Goal: Task Accomplishment & Management: Manage account settings

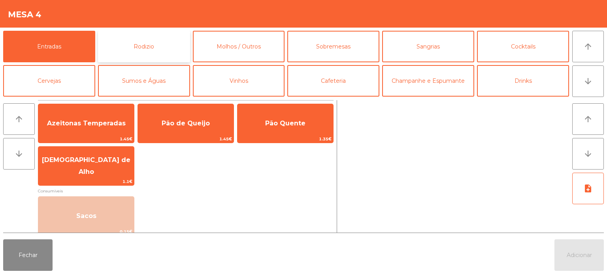
click at [127, 44] on button "Rodizio" at bounding box center [144, 47] width 92 height 32
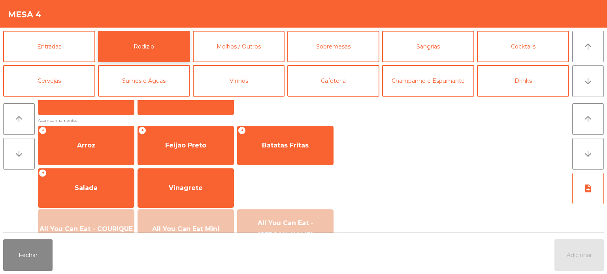
scroll to position [88, 0]
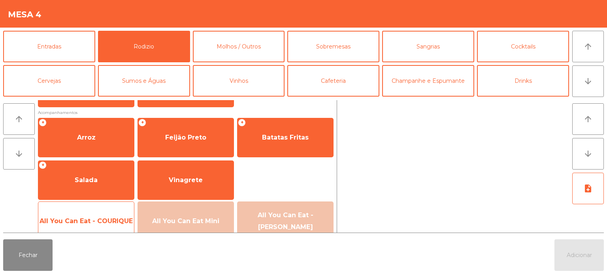
click at [107, 223] on span "All You Can Eat - COURIQUE" at bounding box center [85, 222] width 93 height 8
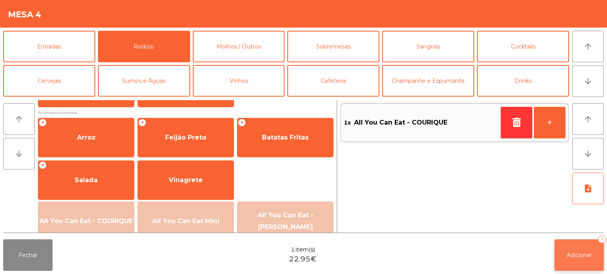
click at [588, 264] on button "Adicionar 1" at bounding box center [578, 256] width 49 height 32
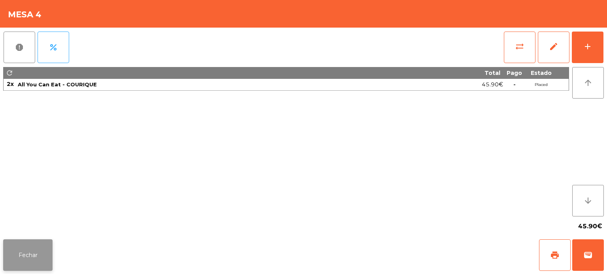
click at [37, 250] on button "Fechar" at bounding box center [27, 256] width 49 height 32
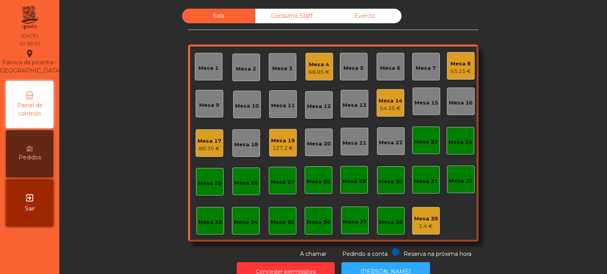
click at [150, 125] on div "Sala Consumo Staff Evento Mesa 1 Mesa 2 Mesa 3 Mesa 4 68.85 € Mesa 5 Mesa 6 Mes…" at bounding box center [333, 134] width 526 height 250
click at [212, 211] on div "Mesa 33" at bounding box center [210, 221] width 28 height 28
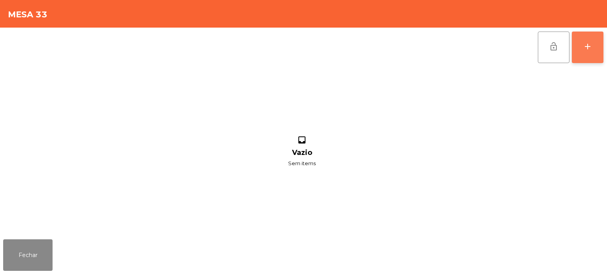
click at [588, 58] on button "add" at bounding box center [588, 48] width 32 height 32
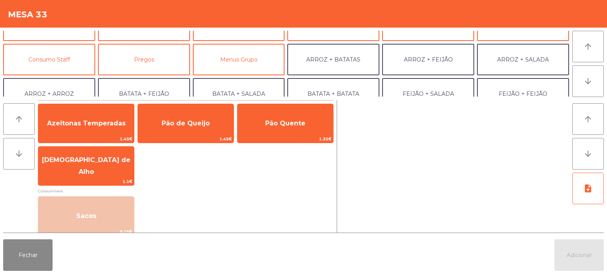
scroll to position [59, 0]
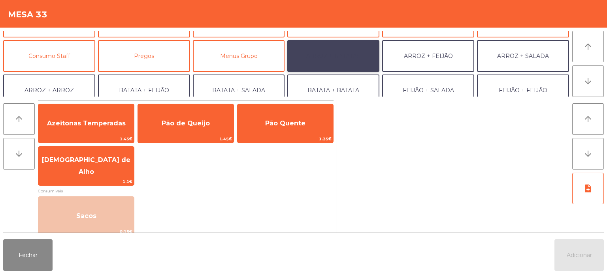
click at [346, 52] on button "ARROZ + BATATAS" at bounding box center [333, 56] width 92 height 32
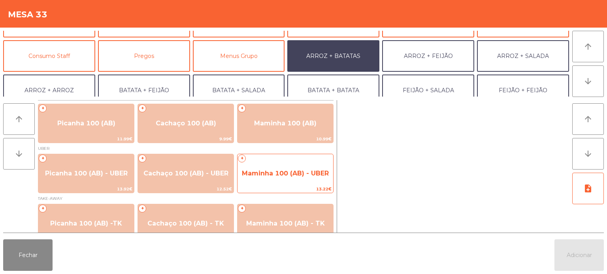
click at [289, 167] on span "Maminha 100 (AB) - UBER" at bounding box center [285, 173] width 96 height 21
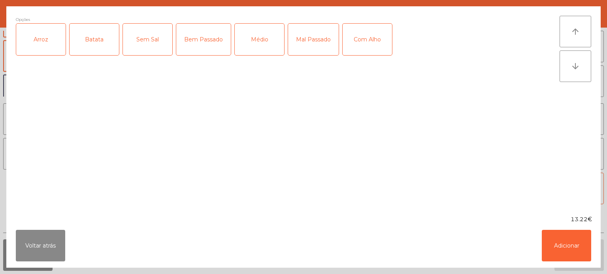
click at [54, 24] on div "Arroz" at bounding box center [40, 40] width 49 height 32
click at [86, 39] on div "Batata" at bounding box center [94, 40] width 49 height 32
click at [265, 36] on div "Médio" at bounding box center [259, 40] width 49 height 32
click at [389, 41] on div "Com Alho" at bounding box center [366, 40] width 49 height 32
click at [562, 254] on button "Adicionar" at bounding box center [565, 246] width 49 height 32
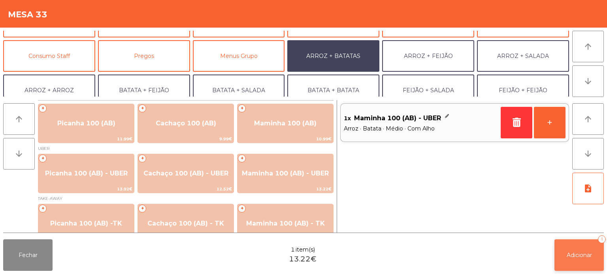
click at [578, 258] on span "Adicionar" at bounding box center [578, 255] width 25 height 7
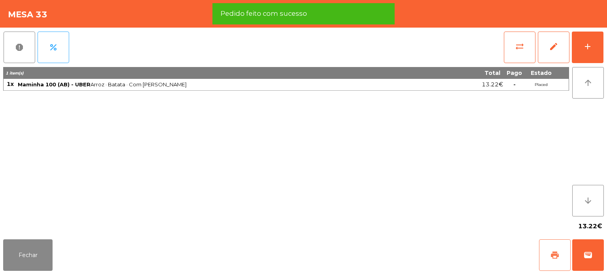
click at [553, 254] on span "print" at bounding box center [554, 255] width 9 height 9
click at [590, 249] on button "wallet" at bounding box center [588, 256] width 32 height 32
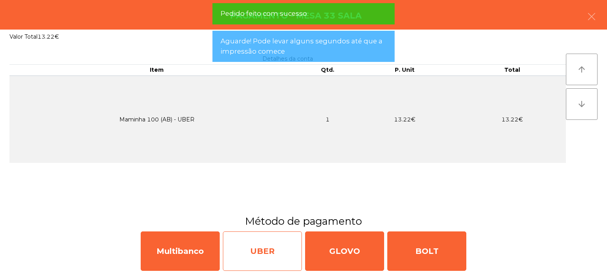
click at [273, 244] on div "UBER" at bounding box center [262, 251] width 79 height 39
select select "**"
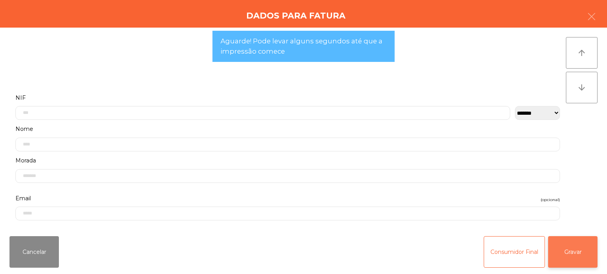
click at [575, 250] on button "Gravar" at bounding box center [572, 253] width 49 height 32
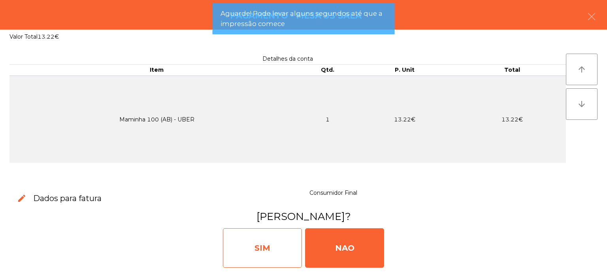
click at [256, 240] on div "SIM" at bounding box center [262, 248] width 79 height 39
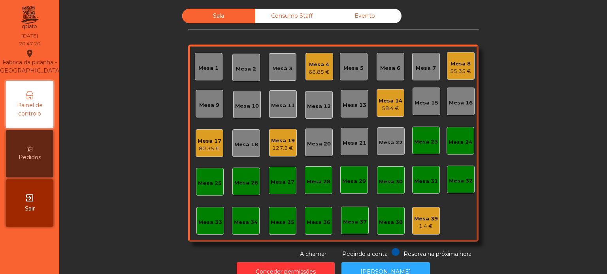
click at [356, 182] on div "Mesa 29" at bounding box center [354, 182] width 24 height 8
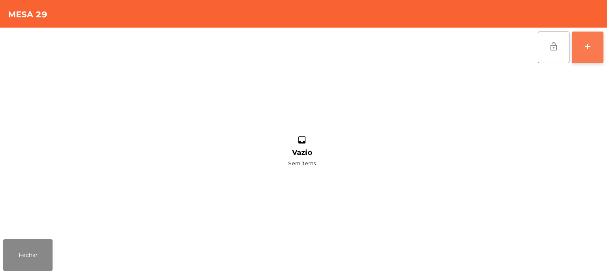
click at [583, 49] on div "add" at bounding box center [587, 46] width 9 height 9
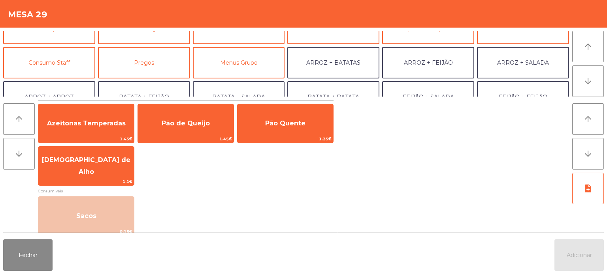
scroll to position [70, 0]
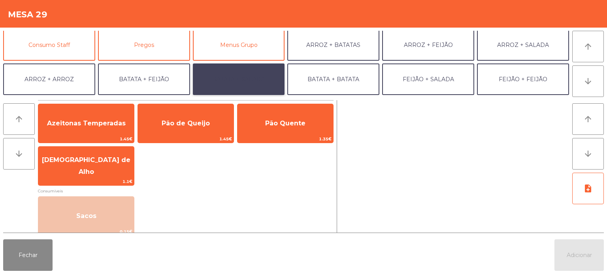
click at [246, 76] on button "BATATA + SALADA" at bounding box center [239, 80] width 92 height 32
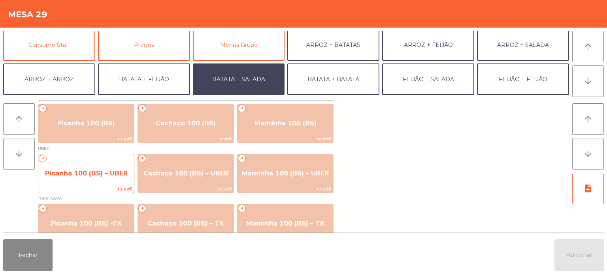
click at [81, 193] on span "13.92€" at bounding box center [86, 190] width 96 height 8
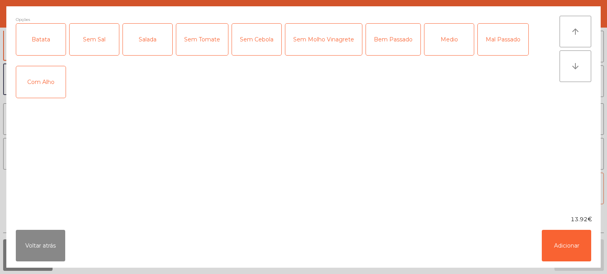
click at [40, 39] on div "Batata" at bounding box center [40, 40] width 49 height 32
click at [157, 55] on div "Salada" at bounding box center [147, 40] width 49 height 32
click at [450, 41] on div "Medio" at bounding box center [448, 40] width 49 height 32
click at [558, 232] on button "Adicionar" at bounding box center [565, 246] width 49 height 32
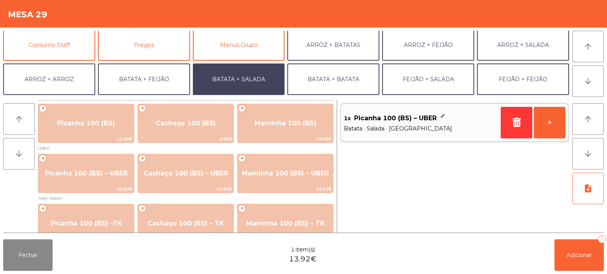
scroll to position [103, 0]
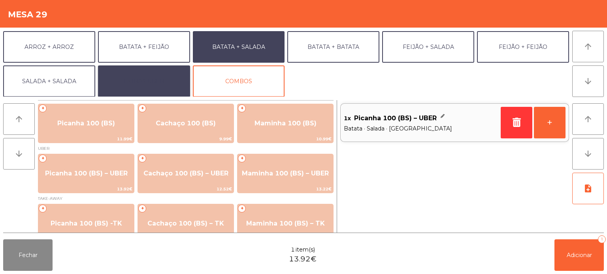
click at [150, 85] on button "EXTRAS UBER" at bounding box center [144, 82] width 92 height 32
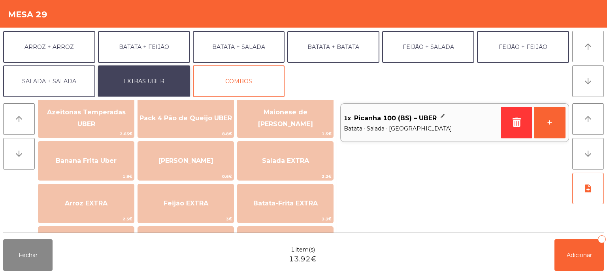
scroll to position [11, 0]
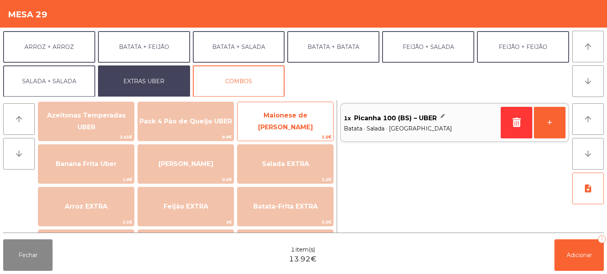
click at [305, 125] on span "Maionese de [PERSON_NAME]" at bounding box center [285, 121] width 55 height 19
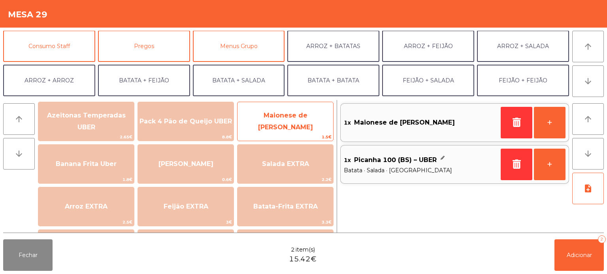
scroll to position [68, 0]
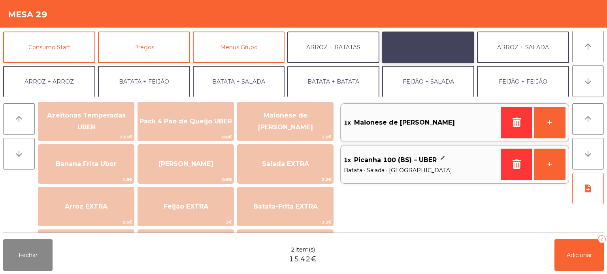
click at [429, 47] on button "ARROZ + FEIJÃO" at bounding box center [428, 48] width 92 height 32
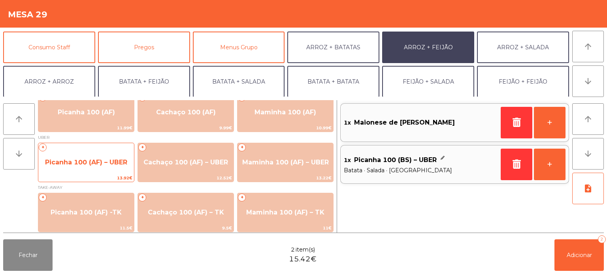
click at [92, 182] on span "13.92€" at bounding box center [86, 179] width 96 height 8
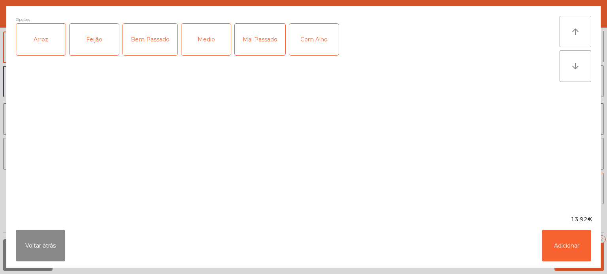
click at [41, 47] on div "Arroz" at bounding box center [40, 40] width 49 height 32
click at [101, 45] on div "Feijão" at bounding box center [94, 40] width 49 height 32
click at [219, 36] on div "Medio" at bounding box center [205, 40] width 49 height 32
click at [565, 239] on button "Adicionar" at bounding box center [565, 246] width 49 height 32
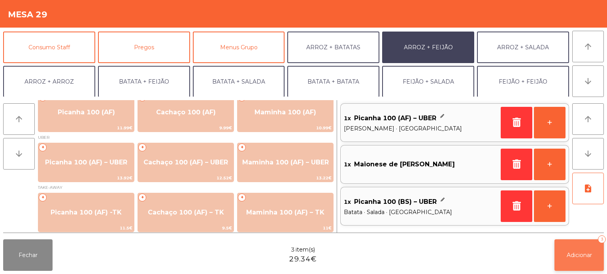
click at [574, 268] on button "Adicionar 3" at bounding box center [578, 256] width 49 height 32
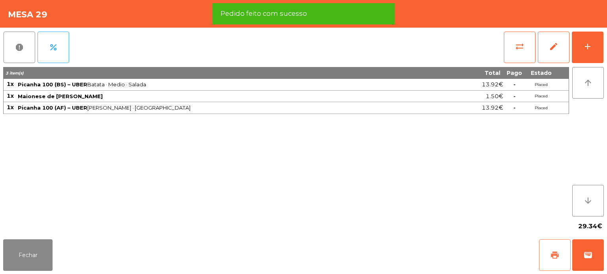
click at [550, 261] on button "print" at bounding box center [555, 256] width 32 height 32
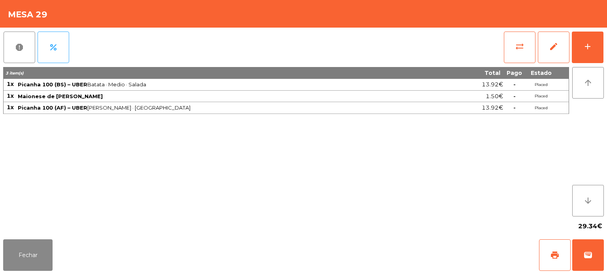
click at [604, 246] on div "Fechar print wallet" at bounding box center [303, 256] width 607 height 38
click at [578, 259] on button "wallet" at bounding box center [588, 256] width 32 height 32
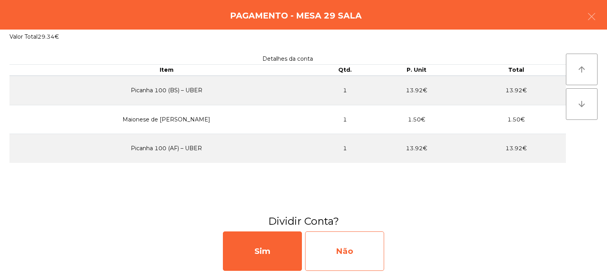
click at [348, 258] on div "Não" at bounding box center [344, 251] width 79 height 39
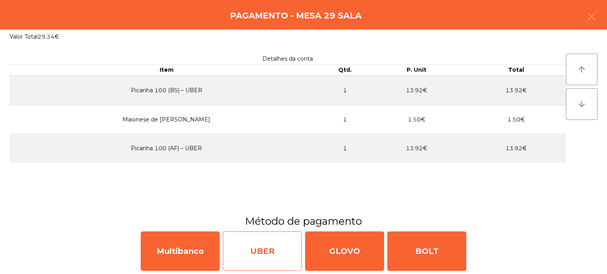
click at [256, 254] on div "UBER" at bounding box center [262, 251] width 79 height 39
select select "**"
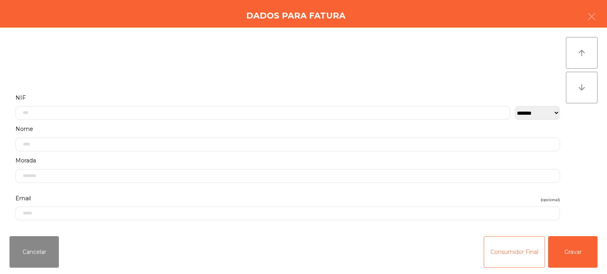
click at [509, 258] on button "Consumidor Final" at bounding box center [513, 253] width 61 height 32
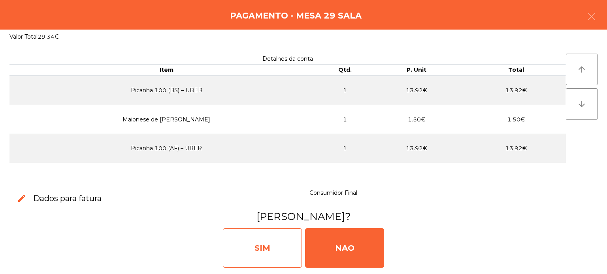
click at [276, 255] on div "SIM" at bounding box center [262, 248] width 79 height 39
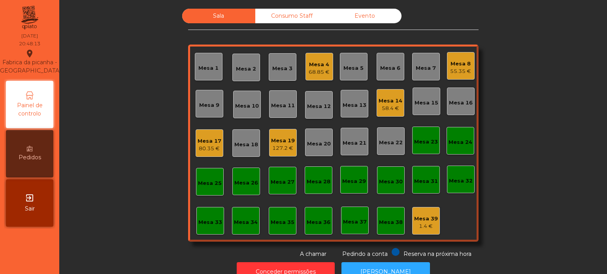
click at [564, 194] on div "Sala Consumo Staff Evento Mesa 1 Mesa 2 Mesa 3 Mesa 4 68.85 € Mesa 5 Mesa 6 Mes…" at bounding box center [333, 134] width 526 height 250
click at [461, 62] on div "Mesa 8" at bounding box center [460, 64] width 21 height 8
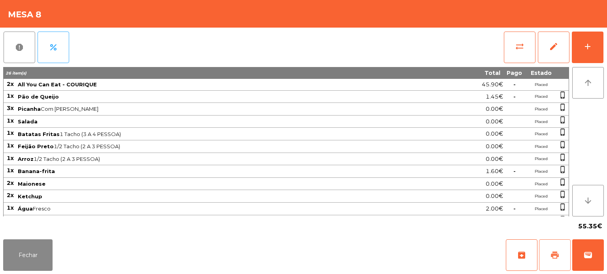
click at [556, 259] on span "print" at bounding box center [554, 255] width 9 height 9
click at [35, 250] on button "Fechar" at bounding box center [27, 256] width 49 height 32
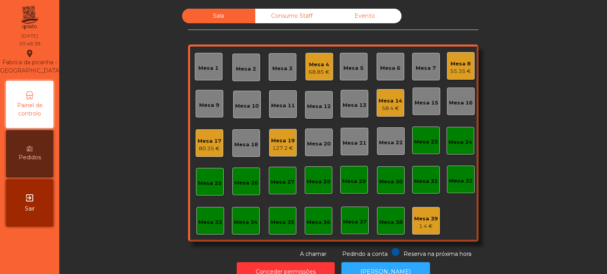
scroll to position [22, 0]
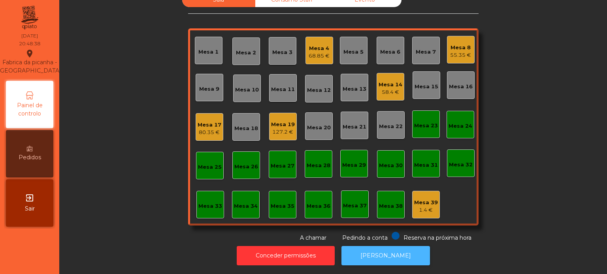
click at [390, 252] on button "[PERSON_NAME]" at bounding box center [385, 255] width 88 height 19
click at [461, 36] on div "Mesa 8 55.35 €" at bounding box center [461, 50] width 28 height 28
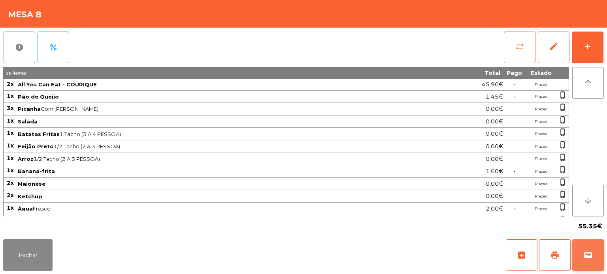
click at [588, 254] on span "wallet" at bounding box center [587, 255] width 9 height 9
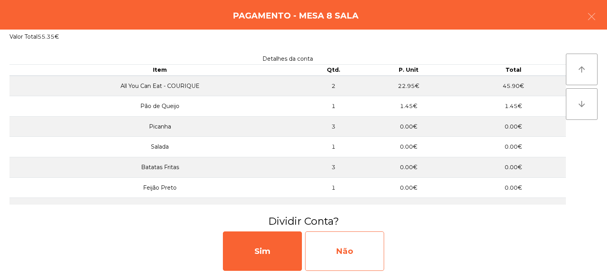
click at [348, 246] on div "Não" at bounding box center [344, 251] width 79 height 39
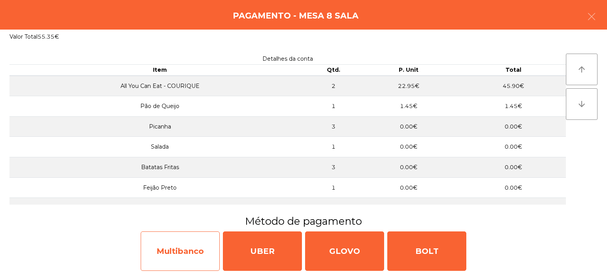
click at [193, 244] on div "Multibanco" at bounding box center [180, 251] width 79 height 39
select select "**"
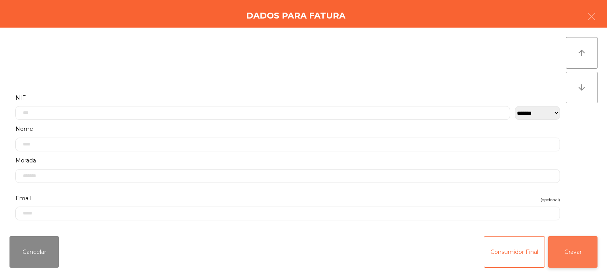
click at [594, 248] on button "Gravar" at bounding box center [572, 253] width 49 height 32
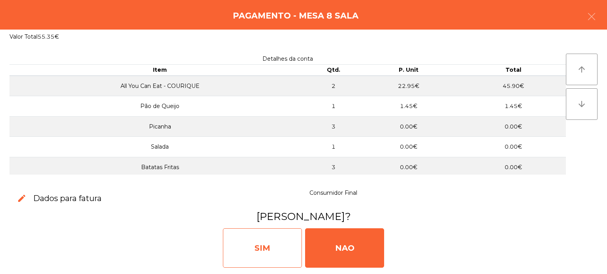
click at [279, 252] on div "SIM" at bounding box center [262, 248] width 79 height 39
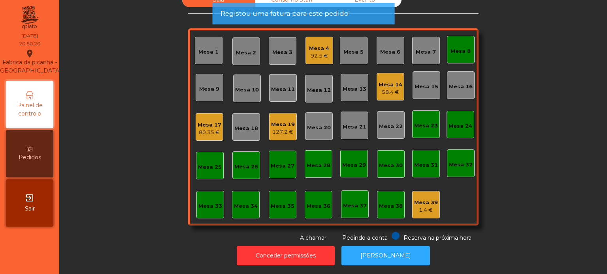
click at [466, 36] on div "Mesa 8" at bounding box center [461, 50] width 28 height 28
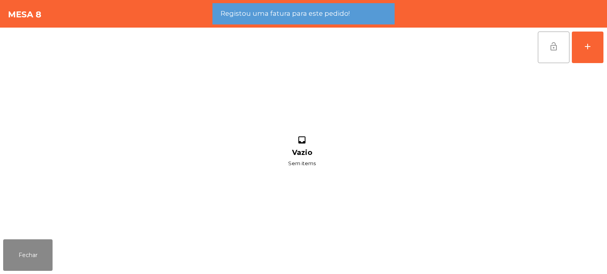
click at [549, 42] on span "lock_open" at bounding box center [553, 46] width 9 height 9
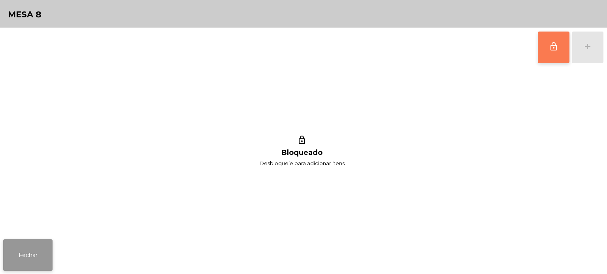
click at [50, 242] on button "Fechar" at bounding box center [27, 256] width 49 height 32
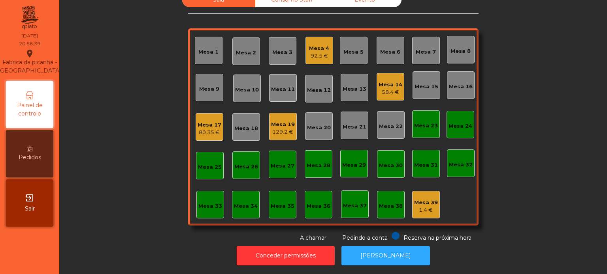
click at [542, 151] on div "Sala Consumo Staff Evento Mesa 1 Mesa 2 Mesa 3 Mesa 4 92.5 € Mesa 5 Mesa 6 Mesa…" at bounding box center [333, 117] width 526 height 250
click at [209, 210] on div "Mesa 33" at bounding box center [210, 205] width 28 height 28
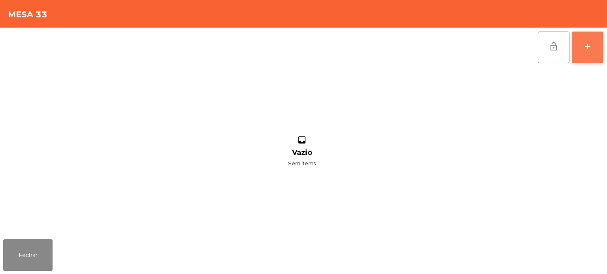
click at [589, 47] on div "add" at bounding box center [587, 46] width 9 height 9
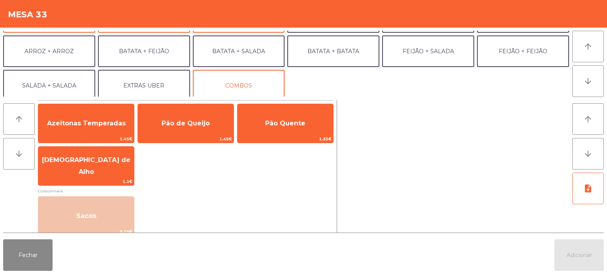
scroll to position [103, 0]
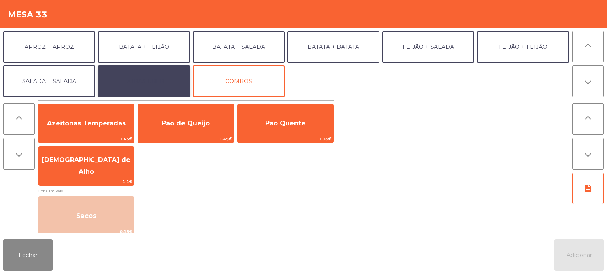
click at [153, 75] on button "EXTRAS UBER" at bounding box center [144, 82] width 92 height 32
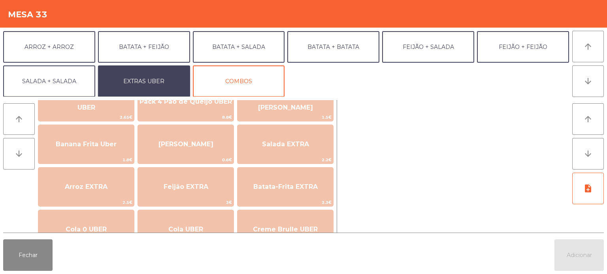
scroll to position [45, 0]
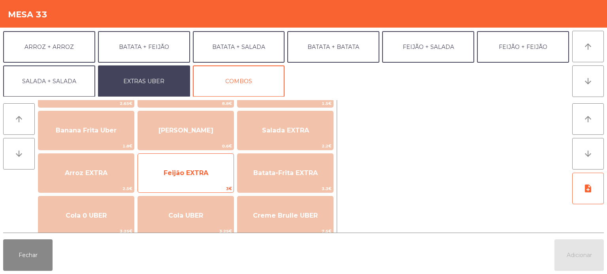
click at [197, 169] on span "Feijão EXTRA" at bounding box center [186, 173] width 45 height 8
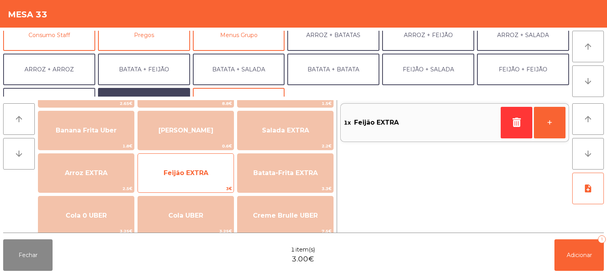
scroll to position [81, 0]
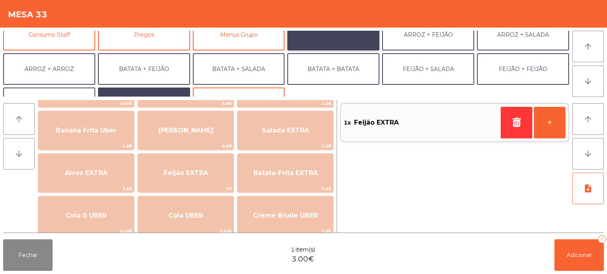
click at [337, 37] on button "ARROZ + BATATAS" at bounding box center [333, 35] width 92 height 32
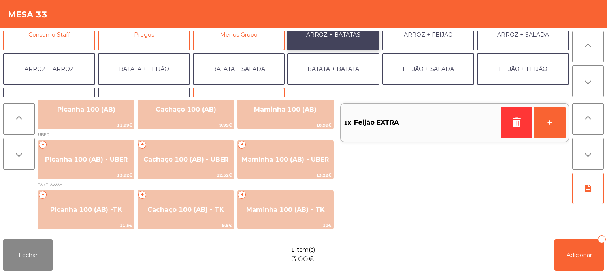
scroll to position [13, 0]
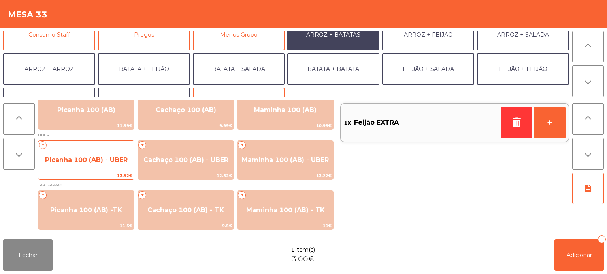
click at [120, 164] on span "Picanha 100 (AB) - UBER" at bounding box center [86, 160] width 96 height 21
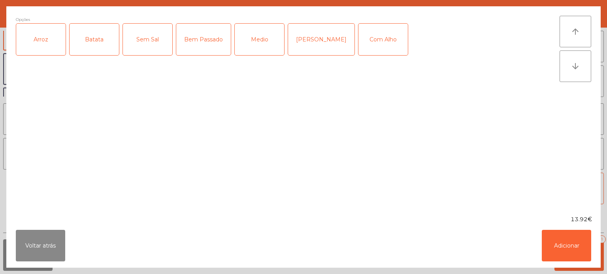
click at [42, 47] on div "Arroz" at bounding box center [40, 40] width 49 height 32
click at [105, 28] on div "Batata" at bounding box center [94, 40] width 49 height 32
click at [265, 51] on div "Medio" at bounding box center [259, 40] width 49 height 32
click at [566, 258] on button "Adicionar" at bounding box center [565, 246] width 49 height 32
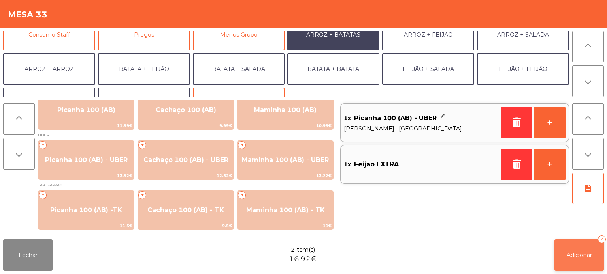
click at [560, 246] on button "Adicionar 2" at bounding box center [578, 256] width 49 height 32
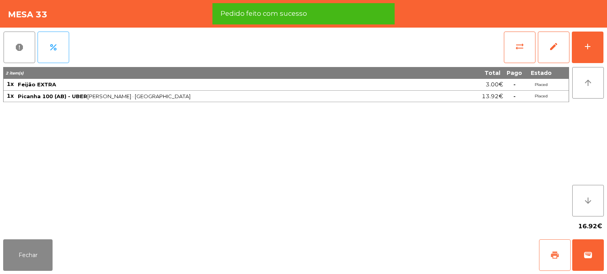
click at [545, 247] on button "print" at bounding box center [555, 256] width 32 height 32
click at [604, 252] on div "Fechar print wallet" at bounding box center [303, 256] width 607 height 38
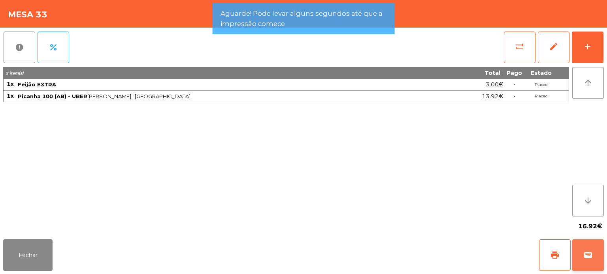
click at [600, 255] on button "wallet" at bounding box center [588, 256] width 32 height 32
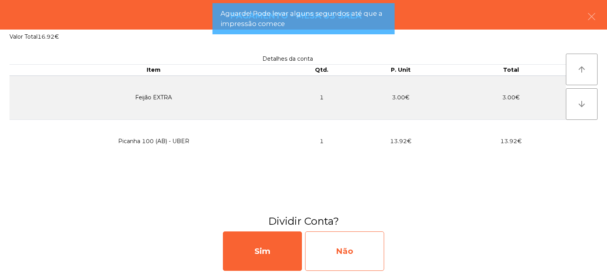
click at [357, 255] on div "Não" at bounding box center [344, 251] width 79 height 39
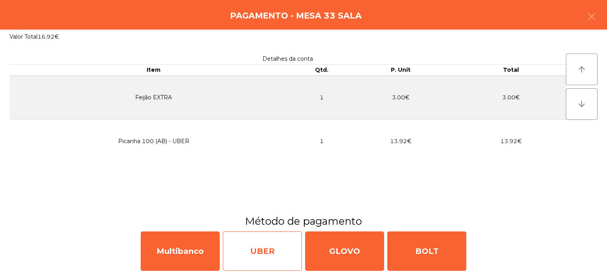
click at [271, 242] on div "UBER" at bounding box center [262, 251] width 79 height 39
select select "**"
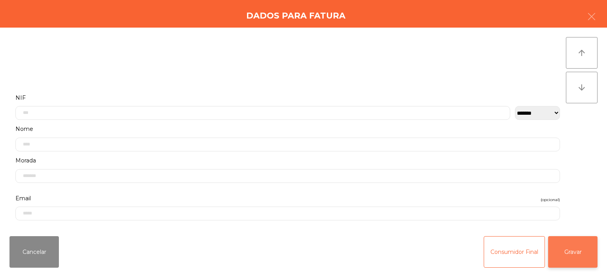
click at [556, 243] on button "Gravar" at bounding box center [572, 253] width 49 height 32
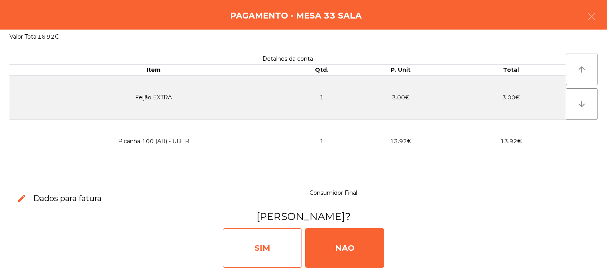
click at [260, 242] on div "SIM" at bounding box center [262, 248] width 79 height 39
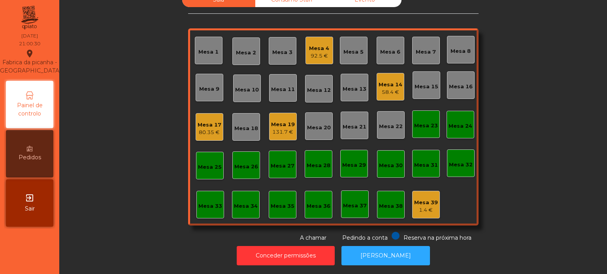
click at [305, 57] on div "Mesa 4 92.5 €" at bounding box center [319, 51] width 28 height 28
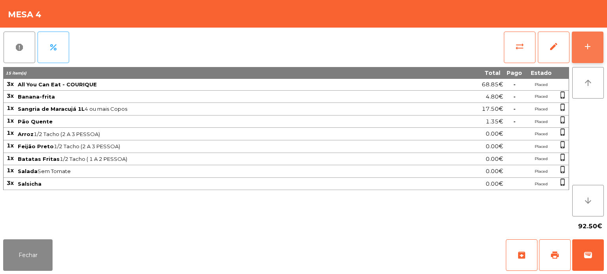
click at [602, 49] on button "add" at bounding box center [588, 48] width 32 height 32
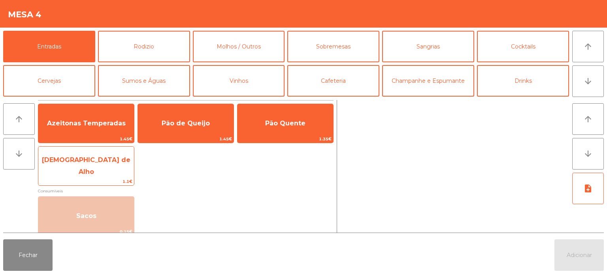
click at [92, 164] on span "[DEMOGRAPHIC_DATA] de Alho" at bounding box center [86, 165] width 88 height 19
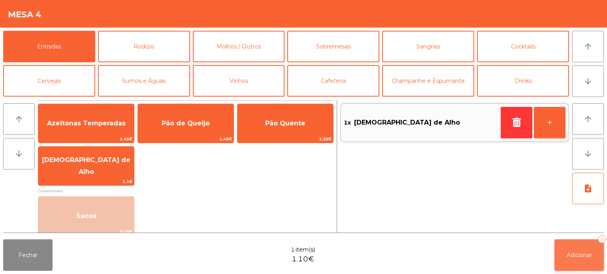
click at [562, 257] on button "Adicionar 1" at bounding box center [578, 256] width 49 height 32
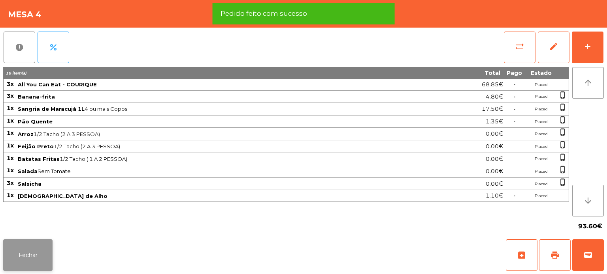
click at [31, 256] on button "Fechar" at bounding box center [27, 256] width 49 height 32
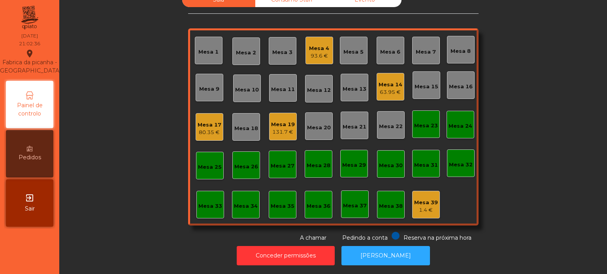
click at [286, 87] on div "Mesa 11" at bounding box center [283, 90] width 24 height 8
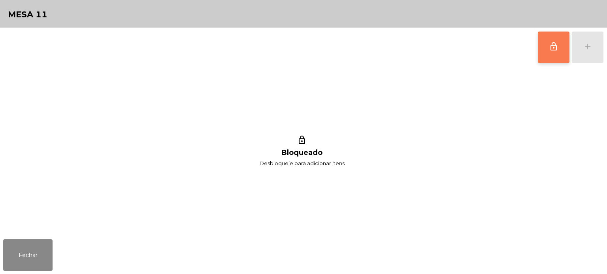
click at [543, 52] on button "lock_outline" at bounding box center [554, 48] width 32 height 32
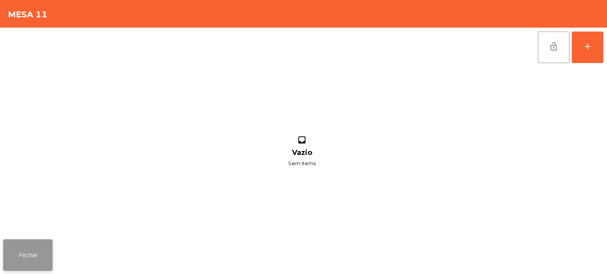
click at [29, 256] on button "Fechar" at bounding box center [27, 256] width 49 height 32
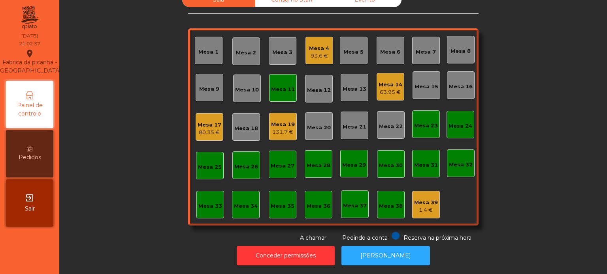
click at [310, 86] on div "Mesa 12" at bounding box center [319, 90] width 24 height 8
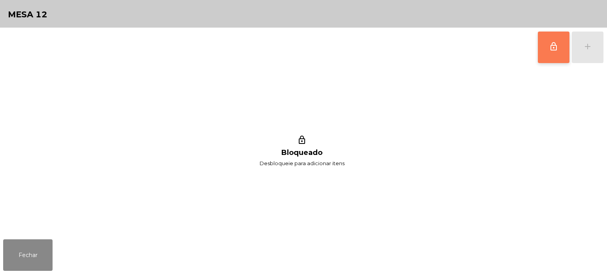
click at [549, 49] on span "lock_outline" at bounding box center [553, 46] width 9 height 9
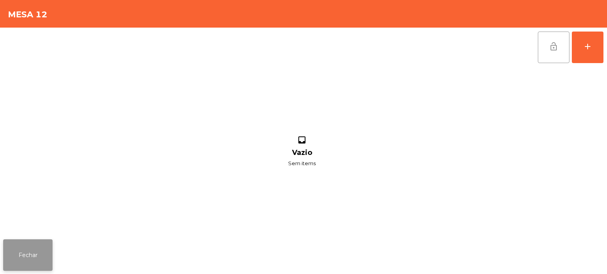
click at [44, 256] on button "Fechar" at bounding box center [27, 256] width 49 height 32
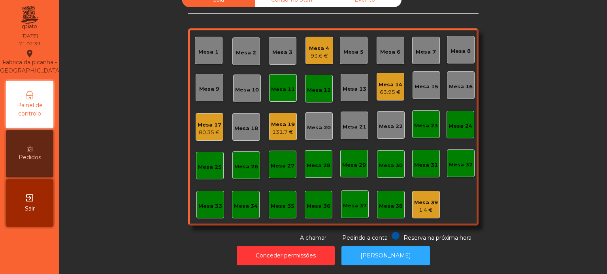
click at [276, 83] on div "Mesa 11" at bounding box center [283, 88] width 24 height 11
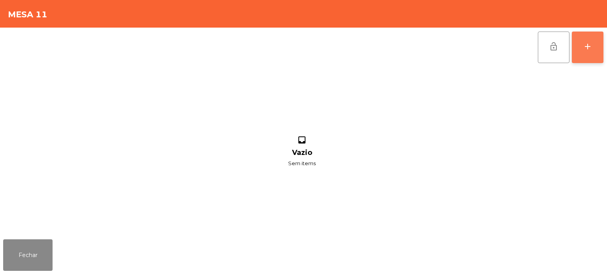
click at [586, 47] on div "add" at bounding box center [587, 46] width 9 height 9
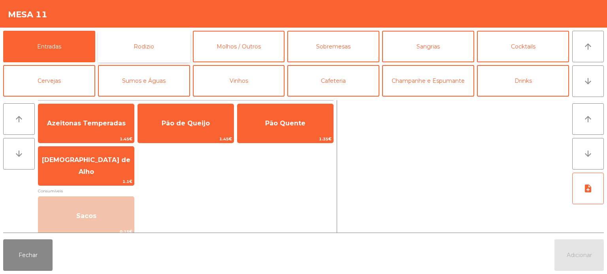
click at [139, 45] on button "Rodizio" at bounding box center [144, 47] width 92 height 32
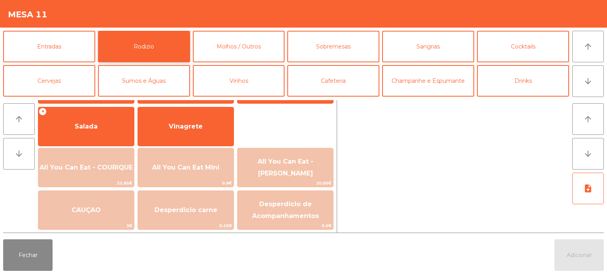
scroll to position [141, 0]
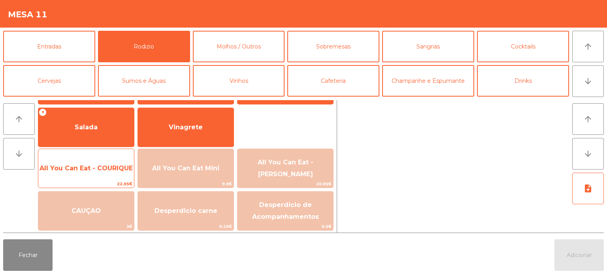
click at [107, 175] on span "All You Can Eat - COURIQUE" at bounding box center [86, 168] width 96 height 21
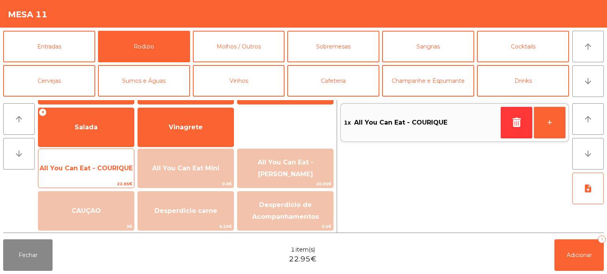
click at [109, 167] on span "All You Can Eat - COURIQUE" at bounding box center [85, 169] width 93 height 8
click at [110, 170] on span "All You Can Eat - COURIQUE" at bounding box center [85, 169] width 93 height 8
click at [104, 169] on span "All You Can Eat - COURIQUE" at bounding box center [85, 169] width 93 height 8
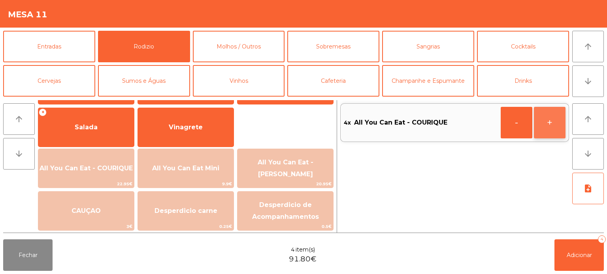
click at [543, 122] on button "+" at bounding box center [550, 123] width 32 height 32
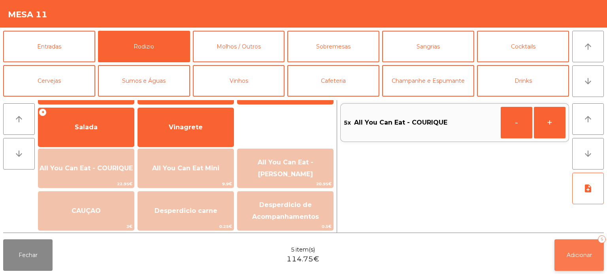
click at [573, 241] on button "Adicionar 5" at bounding box center [578, 256] width 49 height 32
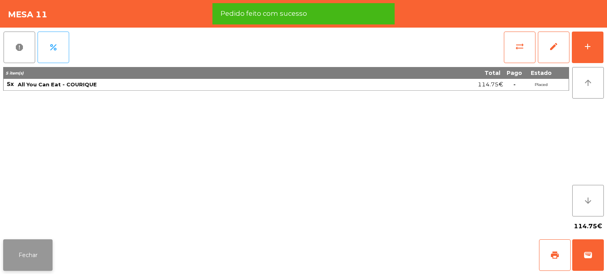
click at [31, 248] on button "Fechar" at bounding box center [27, 256] width 49 height 32
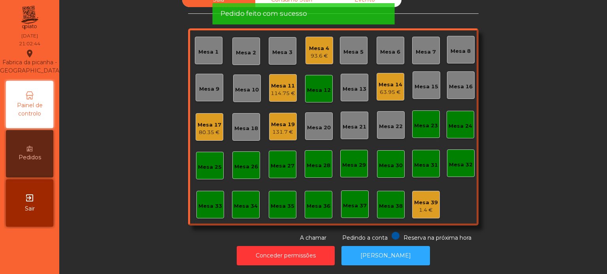
click at [312, 83] on div "Mesa 12" at bounding box center [319, 88] width 24 height 11
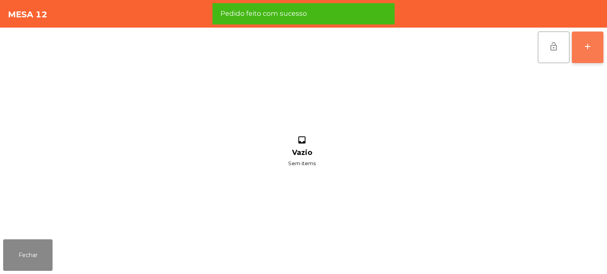
click at [594, 46] on button "add" at bounding box center [588, 48] width 32 height 32
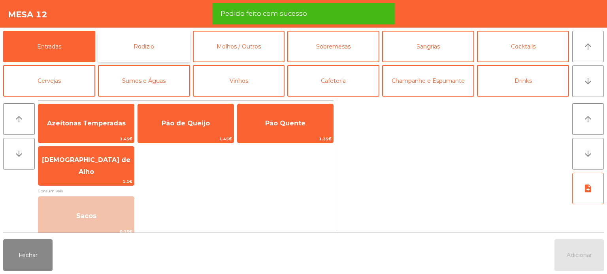
click at [138, 48] on button "Rodizio" at bounding box center [144, 47] width 92 height 32
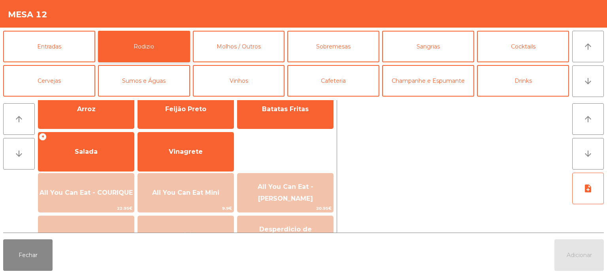
scroll to position [115, 0]
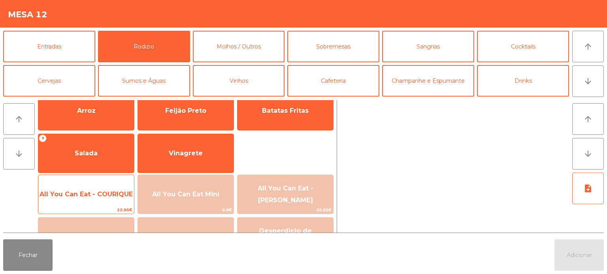
click at [94, 194] on span "All You Can Eat - COURIQUE" at bounding box center [85, 195] width 93 height 8
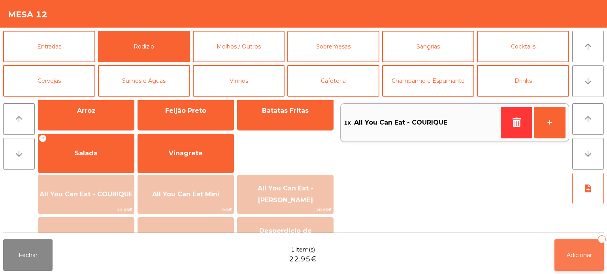
click at [576, 243] on button "Adicionar 1" at bounding box center [578, 256] width 49 height 32
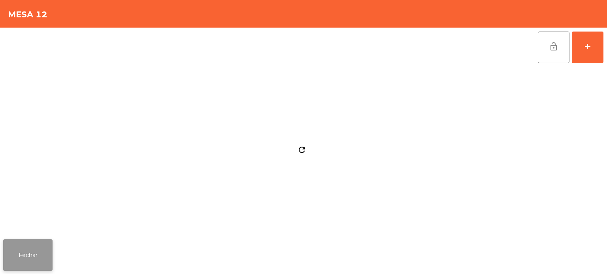
click at [35, 256] on button "Fechar" at bounding box center [27, 256] width 49 height 32
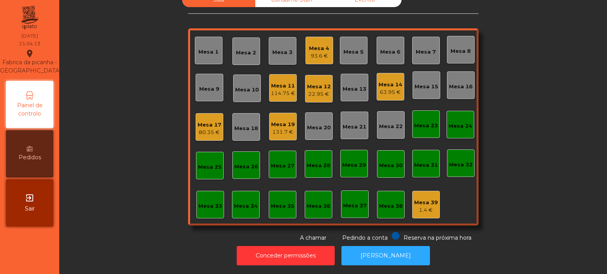
click at [234, 125] on div "Mesa 18" at bounding box center [246, 129] width 24 height 8
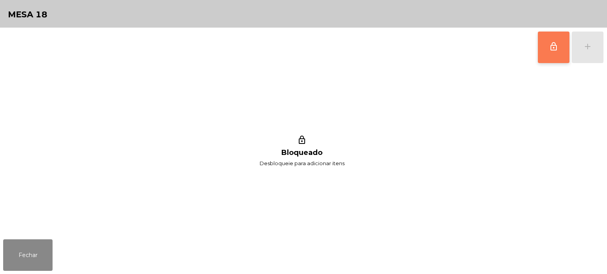
click at [559, 40] on button "lock_outline" at bounding box center [554, 48] width 32 height 32
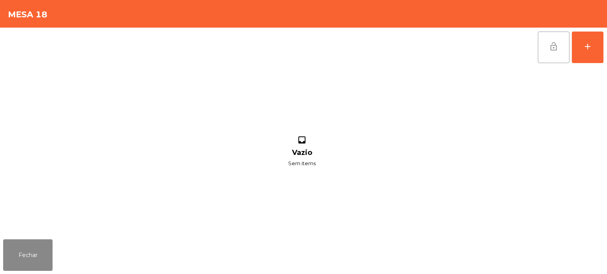
click at [566, 40] on button "lock_open" at bounding box center [554, 48] width 32 height 32
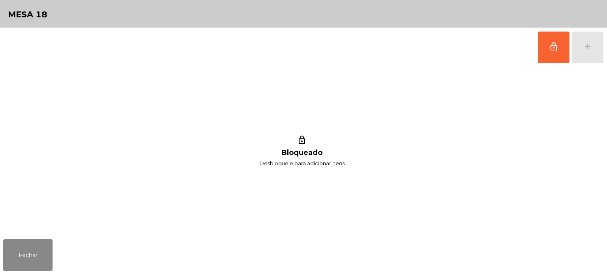
click at [117, 62] on div "lock_outline add" at bounding box center [303, 47] width 600 height 39
click at [559, 47] on button "lock_outline" at bounding box center [554, 48] width 32 height 32
click at [591, 50] on div "add" at bounding box center [587, 46] width 9 height 9
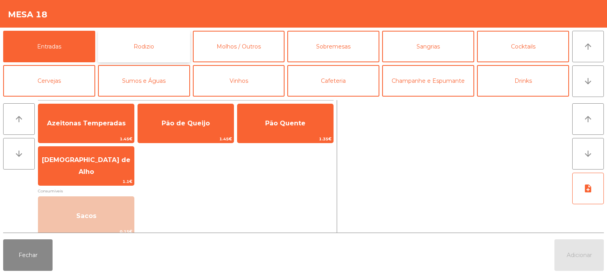
click at [165, 49] on button "Rodizio" at bounding box center [144, 47] width 92 height 32
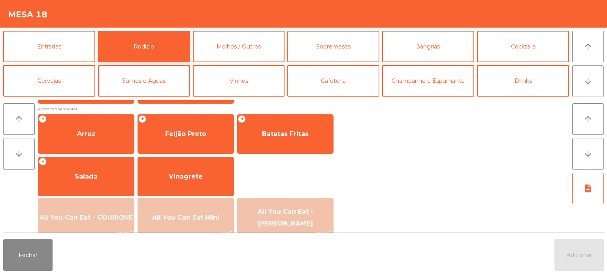
scroll to position [141, 0]
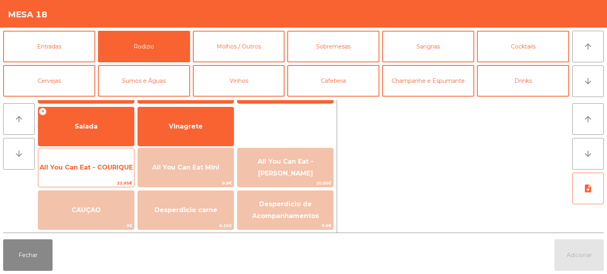
click at [97, 167] on span "All You Can Eat - COURIQUE" at bounding box center [85, 168] width 93 height 8
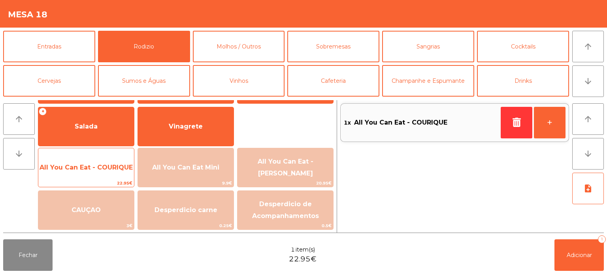
click at [101, 167] on span "All You Can Eat - COURIQUE" at bounding box center [85, 168] width 93 height 8
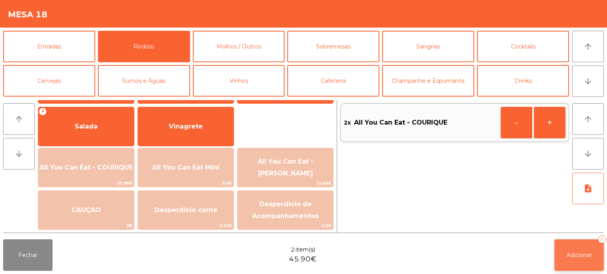
click at [573, 249] on button "Adicionar 2" at bounding box center [578, 256] width 49 height 32
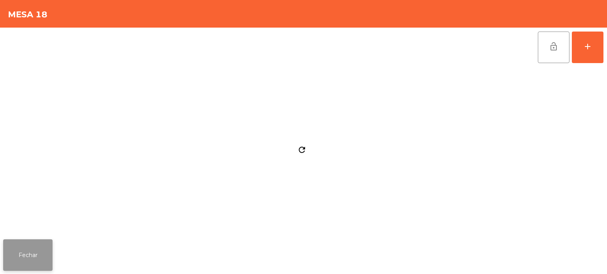
click at [38, 248] on button "Fechar" at bounding box center [27, 256] width 49 height 32
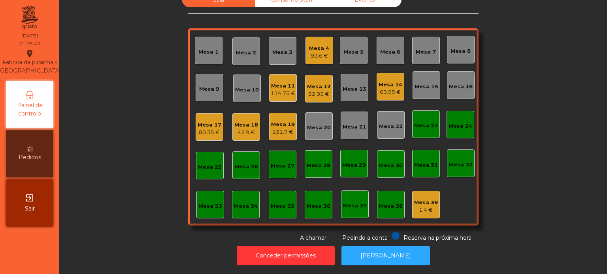
click at [316, 41] on div "Mesa 4 93.6 €" at bounding box center [319, 50] width 20 height 19
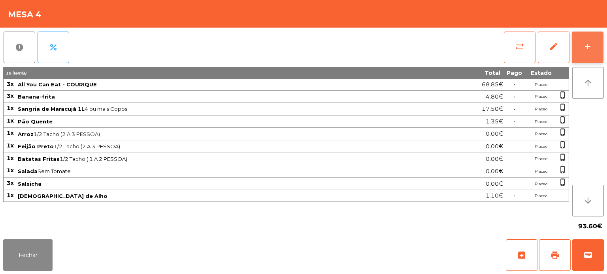
click at [592, 46] on button "add" at bounding box center [588, 48] width 32 height 32
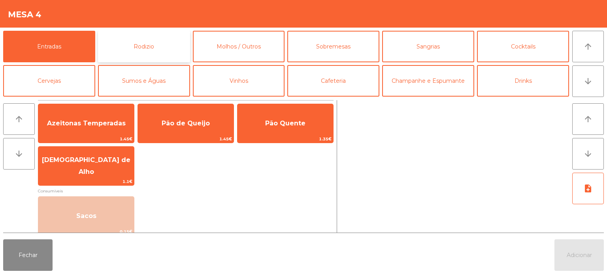
click at [128, 46] on button "Rodizio" at bounding box center [144, 47] width 92 height 32
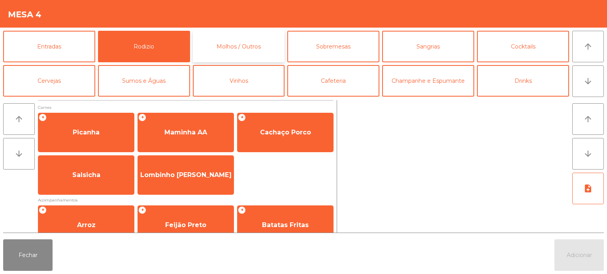
click at [244, 42] on button "Molhos / Outros" at bounding box center [239, 47] width 92 height 32
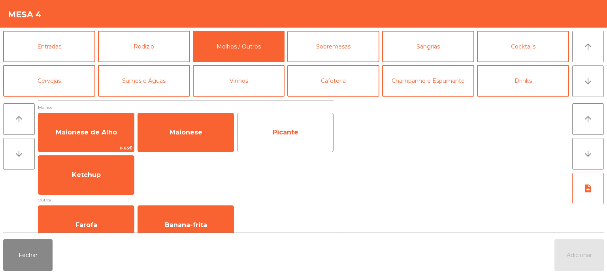
click at [293, 130] on span "Picante" at bounding box center [286, 133] width 26 height 8
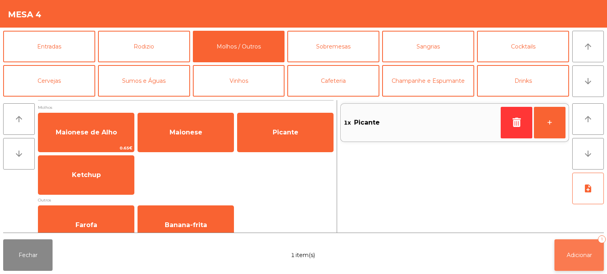
click at [573, 244] on button "Adicionar 1" at bounding box center [578, 256] width 49 height 32
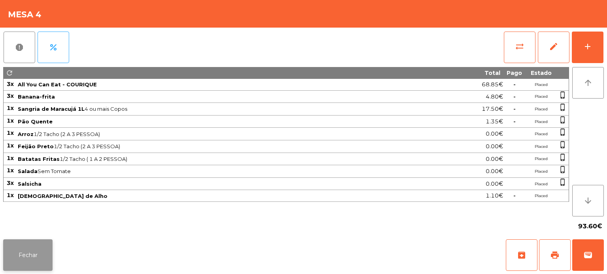
click at [40, 250] on button "Fechar" at bounding box center [27, 256] width 49 height 32
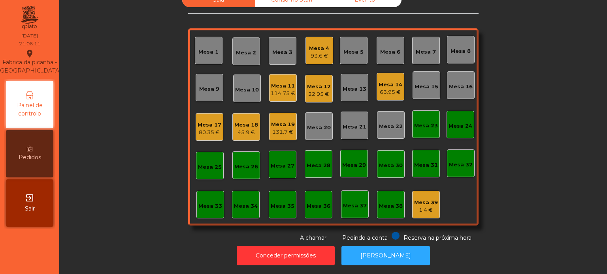
click at [250, 129] on div "45.9 €" at bounding box center [246, 133] width 24 height 8
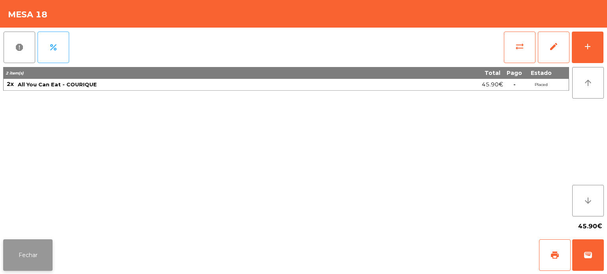
click at [36, 256] on button "Fechar" at bounding box center [27, 256] width 49 height 32
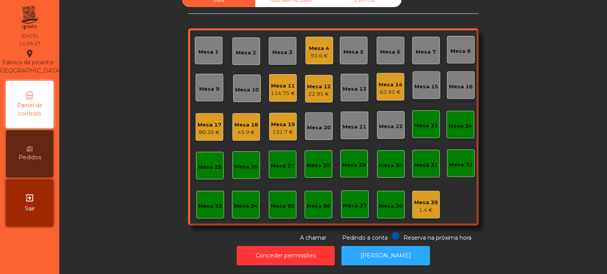
click at [273, 90] on div "114.75 €" at bounding box center [283, 94] width 24 height 8
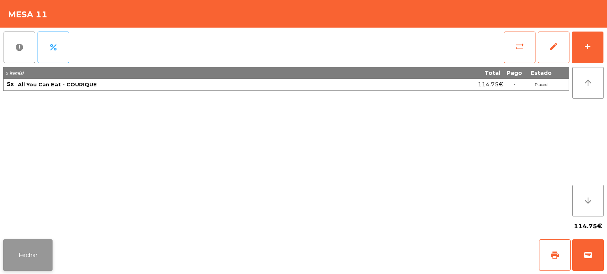
click at [38, 263] on button "Fechar" at bounding box center [27, 256] width 49 height 32
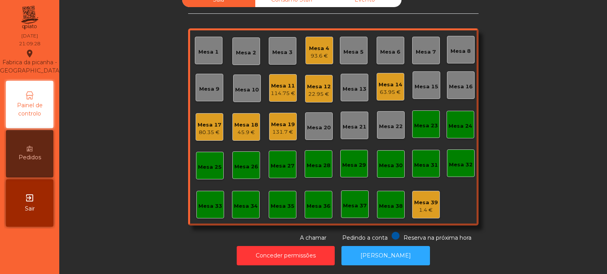
click at [319, 90] on div "22.95 €" at bounding box center [319, 94] width 24 height 8
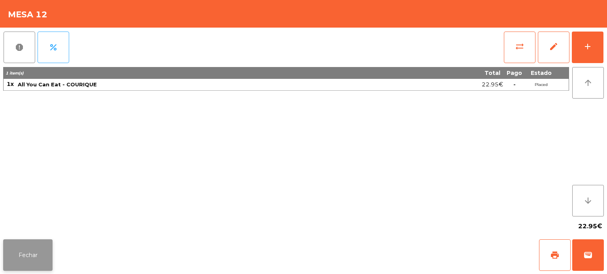
click at [31, 243] on button "Fechar" at bounding box center [27, 256] width 49 height 32
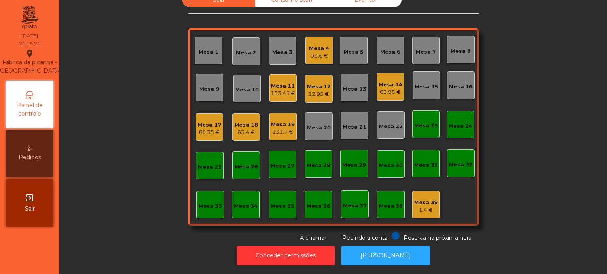
click at [425, 83] on div "Mesa 15" at bounding box center [426, 87] width 24 height 8
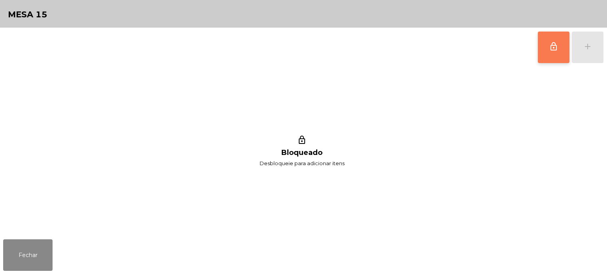
click at [542, 49] on button "lock_outline" at bounding box center [554, 48] width 32 height 32
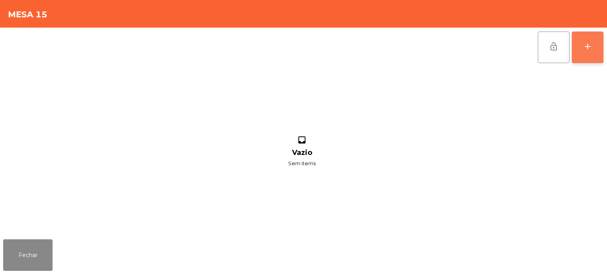
click at [588, 36] on button "add" at bounding box center [588, 48] width 32 height 32
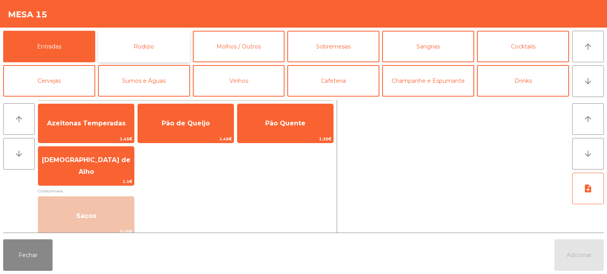
click at [168, 50] on button "Rodizio" at bounding box center [144, 47] width 92 height 32
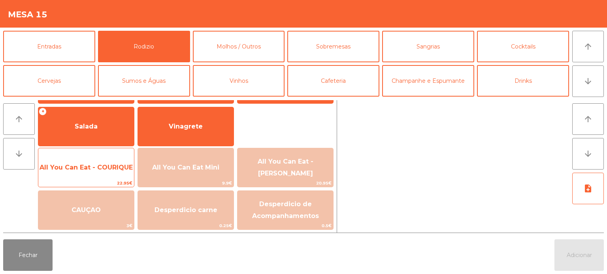
click at [88, 165] on span "All You Can Eat - COURIQUE" at bounding box center [85, 168] width 93 height 8
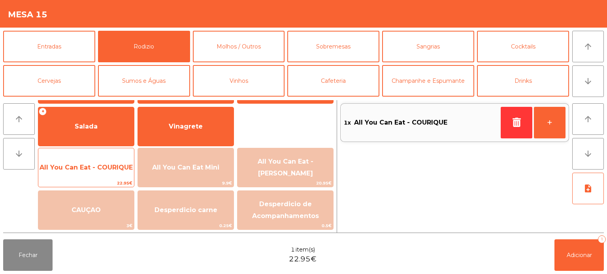
click at [87, 166] on span "All You Can Eat - COURIQUE" at bounding box center [85, 168] width 93 height 8
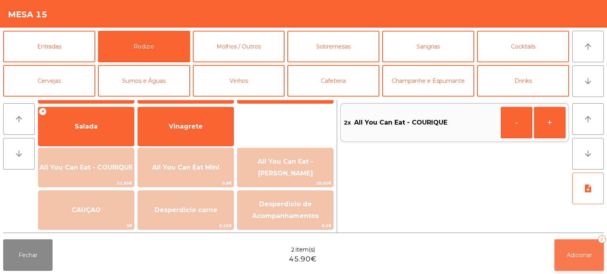
click at [564, 260] on button "Adicionar 2" at bounding box center [578, 256] width 49 height 32
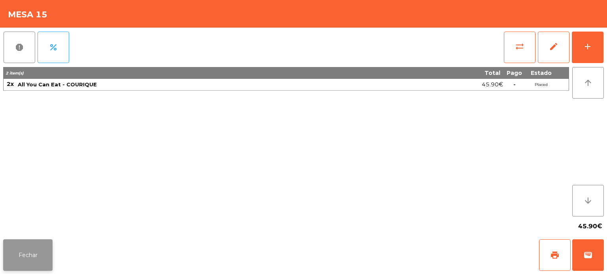
click at [35, 253] on button "Fechar" at bounding box center [27, 256] width 49 height 32
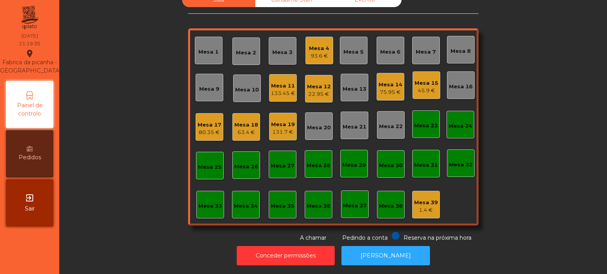
click at [280, 121] on div "Mesa 19" at bounding box center [283, 125] width 24 height 8
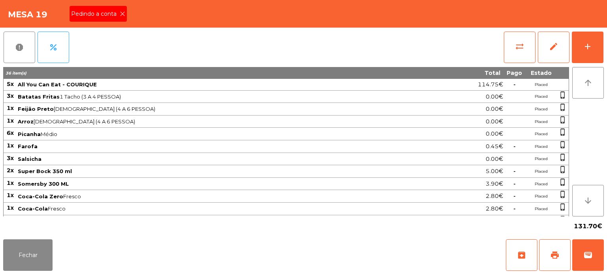
click at [122, 13] on icon at bounding box center [123, 14] width 6 height 6
click at [556, 243] on button "print" at bounding box center [555, 256] width 32 height 32
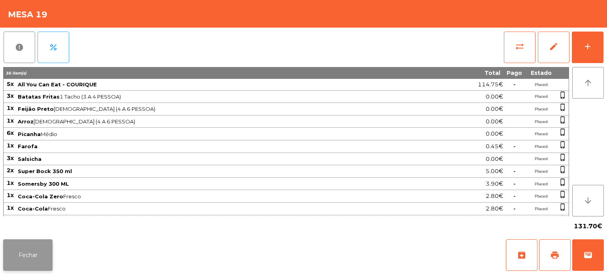
click at [32, 269] on button "Fechar" at bounding box center [27, 256] width 49 height 32
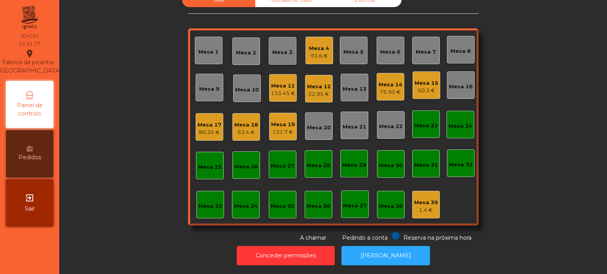
click at [286, 121] on div "Mesa 19" at bounding box center [283, 125] width 24 height 8
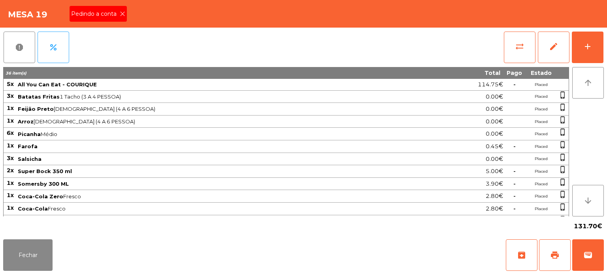
click at [122, 14] on icon at bounding box center [123, 14] width 6 height 6
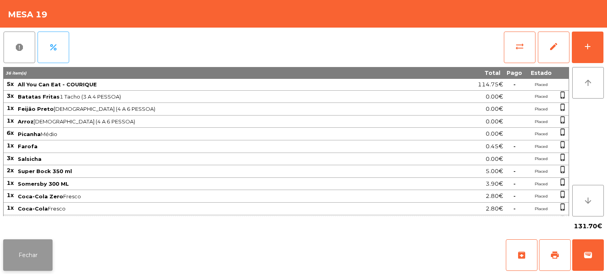
click at [41, 259] on button "Fechar" at bounding box center [27, 256] width 49 height 32
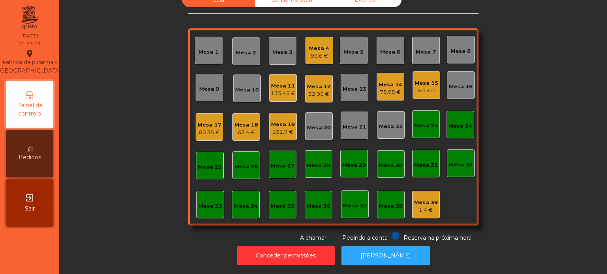
click at [351, 45] on div "Mesa 5" at bounding box center [353, 50] width 20 height 11
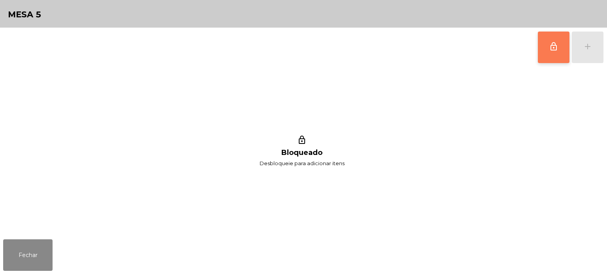
click at [550, 57] on button "lock_outline" at bounding box center [554, 48] width 32 height 32
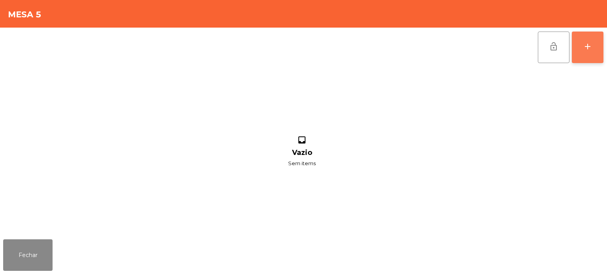
click at [588, 46] on div "add" at bounding box center [587, 46] width 9 height 9
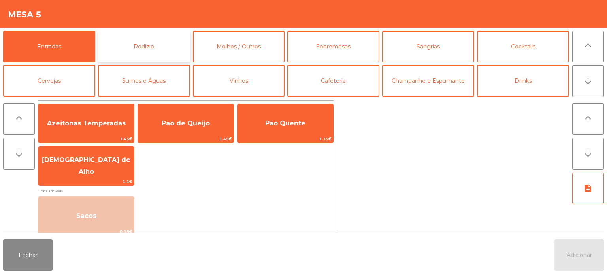
click at [152, 42] on button "Rodizio" at bounding box center [144, 47] width 92 height 32
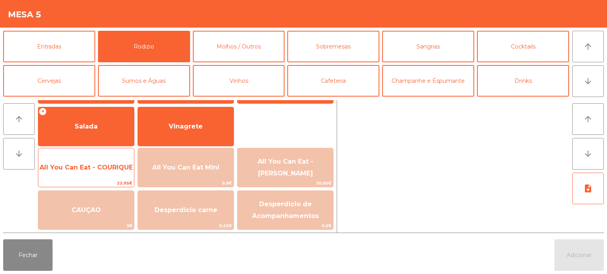
click at [99, 167] on span "All You Can Eat - COURIQUE" at bounding box center [85, 168] width 93 height 8
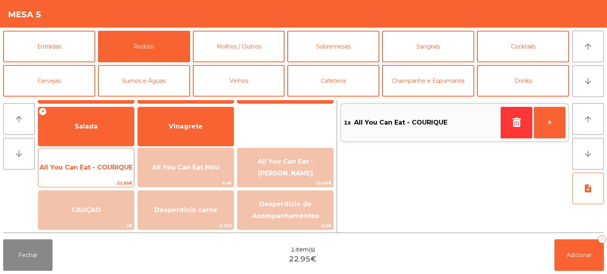
click at [91, 171] on span "All You Can Eat - COURIQUE" at bounding box center [86, 167] width 96 height 21
click at [85, 171] on span "All You Can Eat - COURIQUE" at bounding box center [86, 167] width 96 height 21
click at [83, 182] on span "22.95€" at bounding box center [86, 184] width 96 height 8
click at [100, 172] on span "All You Can Eat - COURIQUE" at bounding box center [86, 167] width 96 height 21
click at [98, 179] on div "All You Can Eat - COURIQUE 22.95€" at bounding box center [86, 167] width 96 height 39
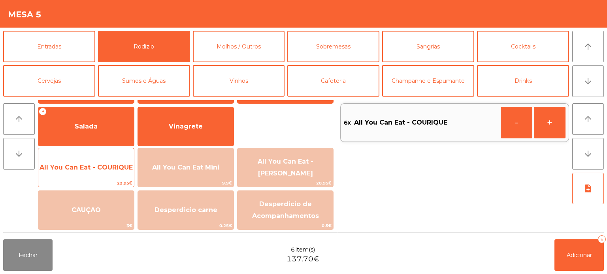
click at [94, 180] on span "22.95€" at bounding box center [86, 184] width 96 height 8
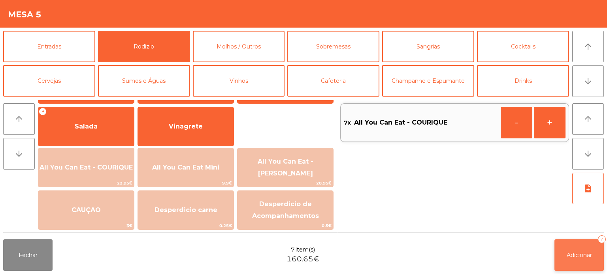
click at [583, 257] on span "Adicionar" at bounding box center [578, 255] width 25 height 7
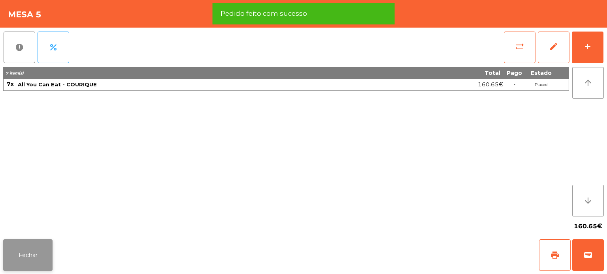
click at [37, 254] on button "Fechar" at bounding box center [27, 256] width 49 height 32
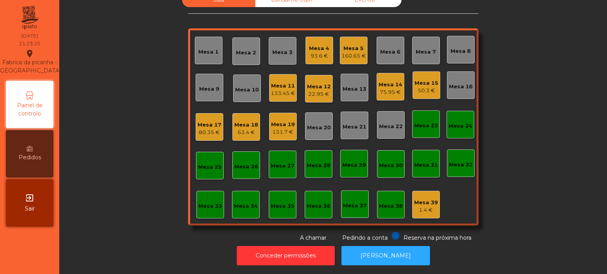
click at [201, 82] on div "Mesa 9" at bounding box center [209, 87] width 20 height 11
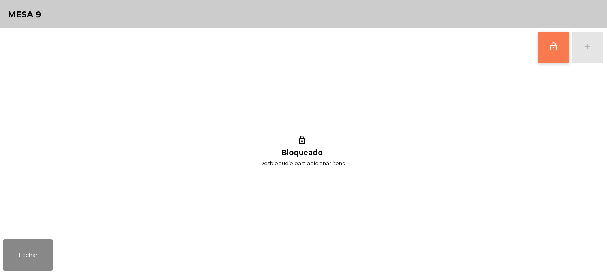
click at [556, 43] on span "lock_outline" at bounding box center [553, 46] width 9 height 9
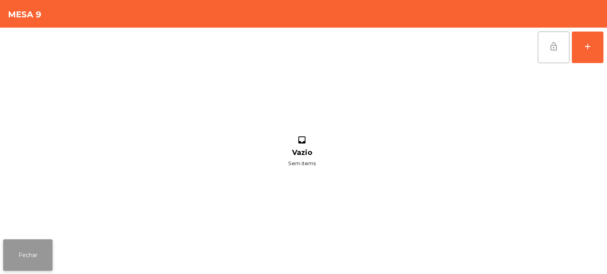
click at [31, 255] on button "Fechar" at bounding box center [27, 256] width 49 height 32
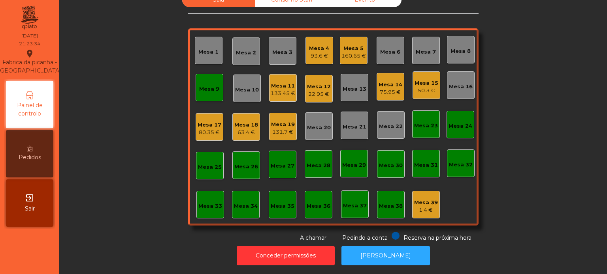
click at [196, 80] on div "Mesa 9" at bounding box center [210, 88] width 28 height 28
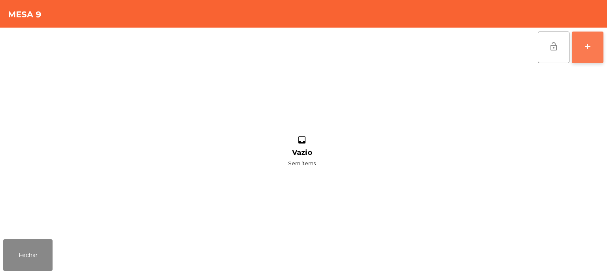
click at [602, 51] on button "add" at bounding box center [588, 48] width 32 height 32
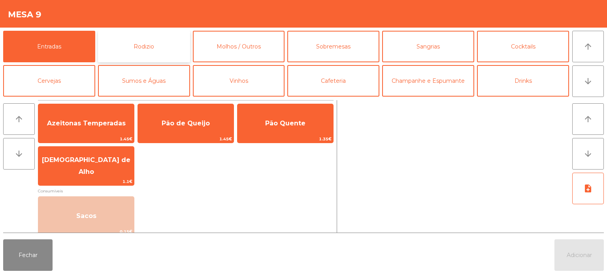
click at [151, 41] on button "Rodizio" at bounding box center [144, 47] width 92 height 32
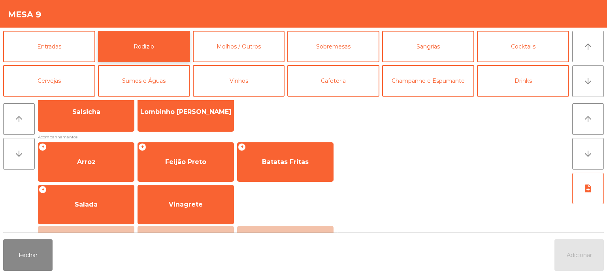
scroll to position [65, 0]
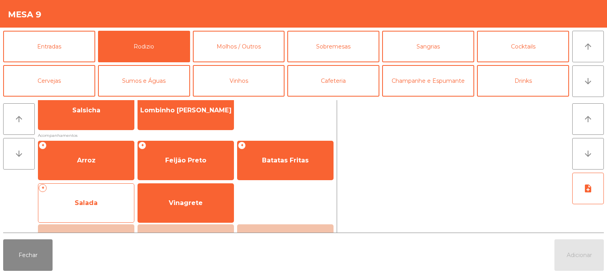
click at [85, 205] on span "Salada" at bounding box center [86, 203] width 23 height 8
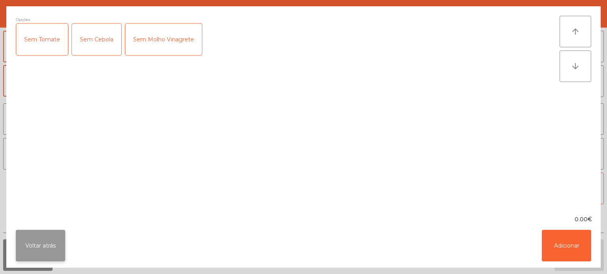
click at [47, 245] on button "Voltar atrás" at bounding box center [40, 246] width 49 height 32
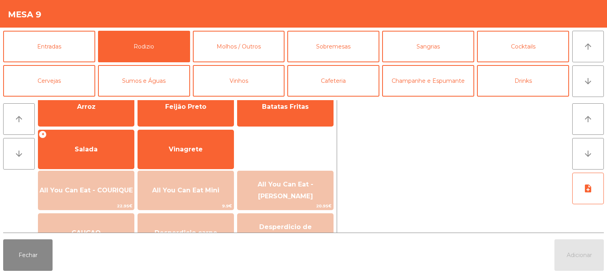
scroll to position [141, 0]
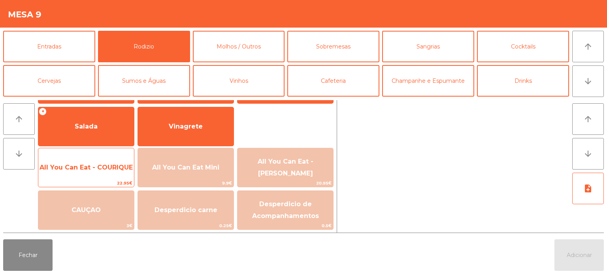
click at [83, 167] on span "All You Can Eat - COURIQUE" at bounding box center [85, 168] width 93 height 8
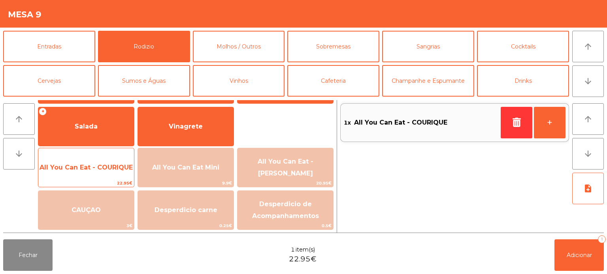
click at [78, 174] on span "All You Can Eat - COURIQUE" at bounding box center [86, 167] width 96 height 21
click at [77, 170] on span "All You Can Eat - COURIQUE" at bounding box center [85, 168] width 93 height 8
click at [78, 175] on span "All You Can Eat - COURIQUE" at bounding box center [86, 167] width 96 height 21
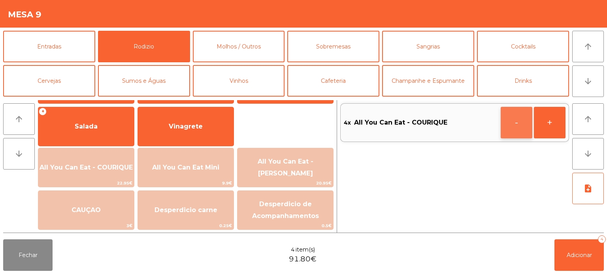
click at [509, 124] on button "-" at bounding box center [516, 123] width 32 height 32
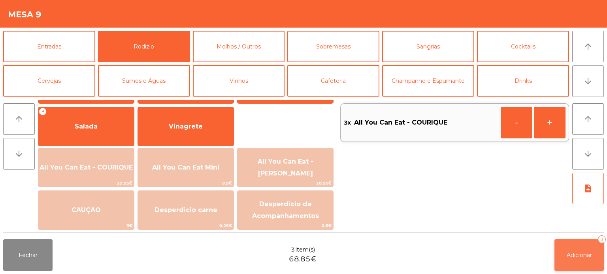
click at [572, 250] on button "Adicionar 3" at bounding box center [578, 256] width 49 height 32
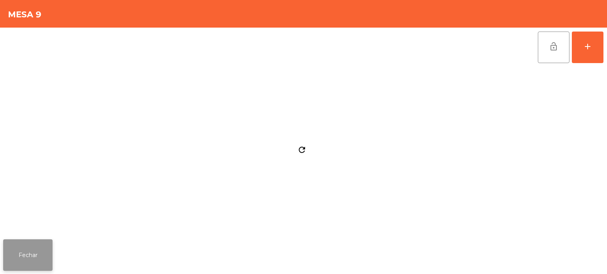
click at [23, 254] on button "Fechar" at bounding box center [27, 256] width 49 height 32
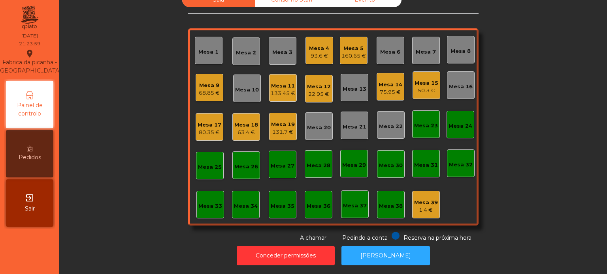
click at [318, 45] on div "Mesa 4" at bounding box center [319, 49] width 20 height 8
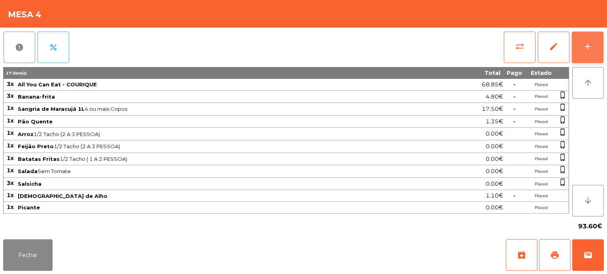
click at [582, 49] on button "add" at bounding box center [588, 48] width 32 height 32
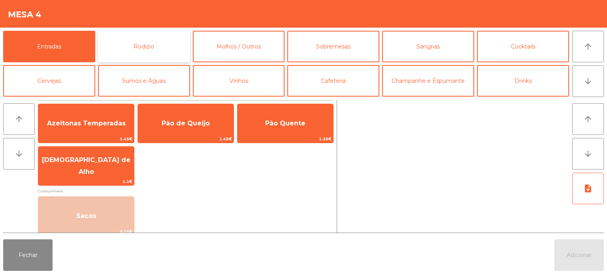
click at [157, 43] on button "Rodizio" at bounding box center [144, 47] width 92 height 32
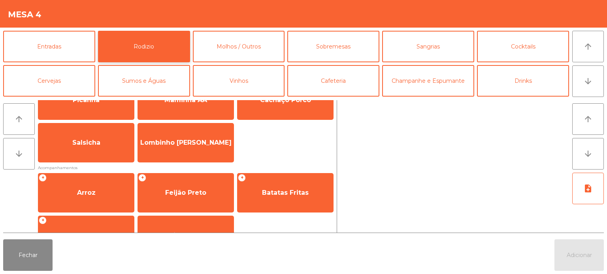
scroll to position [56, 0]
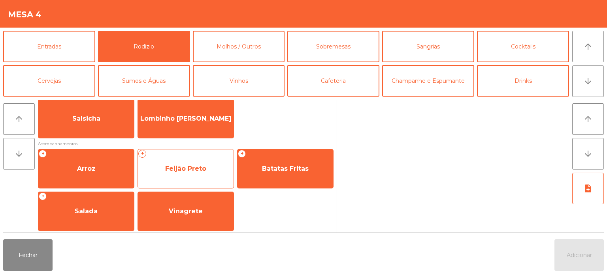
click at [191, 155] on div "+ Feijão Preto" at bounding box center [185, 168] width 96 height 39
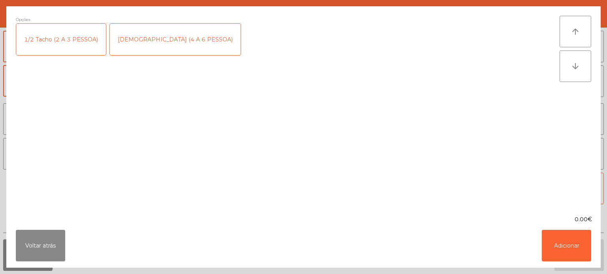
click at [92, 42] on div "1/2 Tacho (2 A 3 PESSOA)" at bounding box center [61, 40] width 90 height 32
click at [576, 249] on button "Adicionar" at bounding box center [565, 246] width 49 height 32
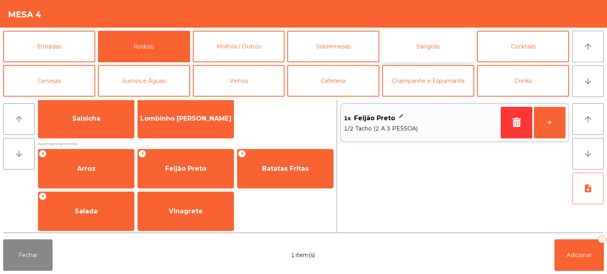
click at [398, 46] on button "Sangrias" at bounding box center [428, 47] width 92 height 32
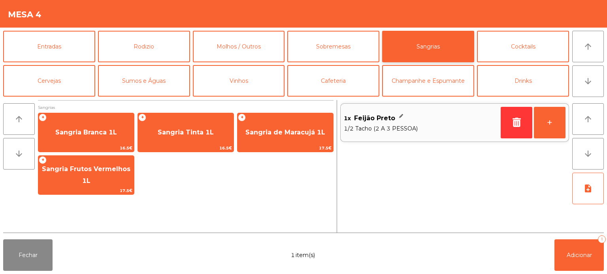
scroll to position [0, 0]
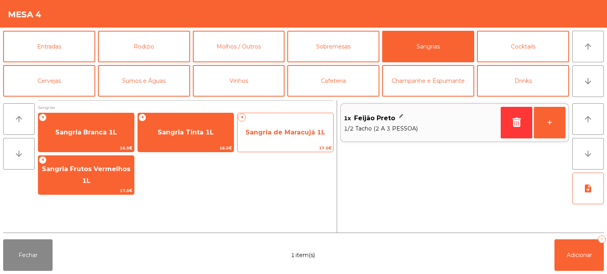
click at [300, 140] on span "Sangria de Maracujá 1L" at bounding box center [285, 132] width 96 height 21
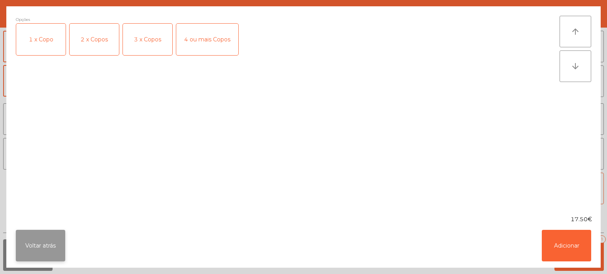
click at [40, 244] on button "Voltar atrás" at bounding box center [40, 246] width 49 height 32
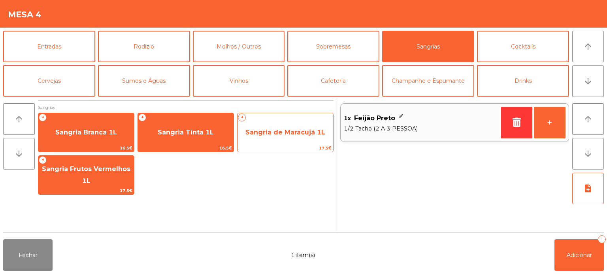
click at [294, 139] on span "Sangria de Maracujá 1L" at bounding box center [285, 132] width 96 height 21
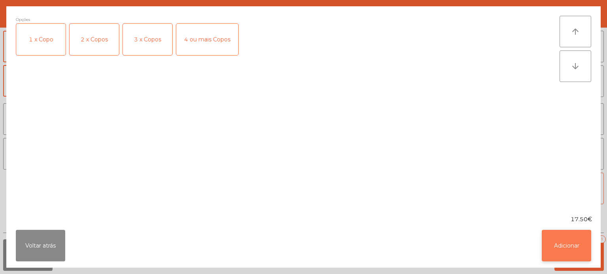
click at [571, 253] on button "Adicionar" at bounding box center [565, 246] width 49 height 32
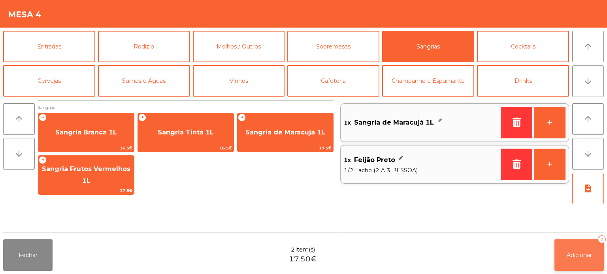
click at [587, 251] on button "Adicionar 2" at bounding box center [578, 256] width 49 height 32
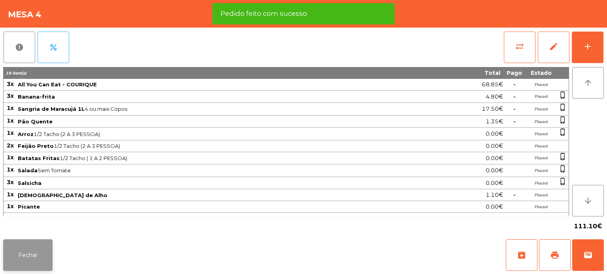
click at [34, 254] on button "Fechar" at bounding box center [27, 256] width 49 height 32
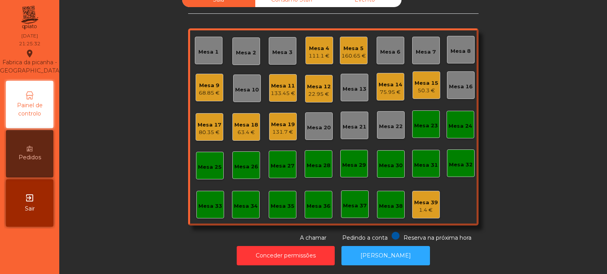
click at [216, 88] on div "Mesa 9 68.85 €" at bounding box center [210, 88] width 28 height 28
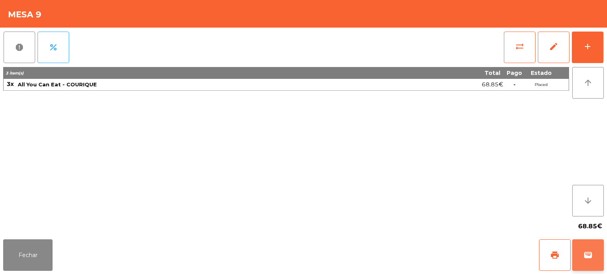
click at [572, 250] on button "wallet" at bounding box center [588, 256] width 32 height 32
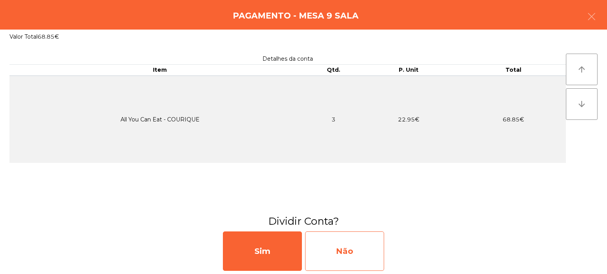
click at [337, 257] on div "Não" at bounding box center [344, 251] width 79 height 39
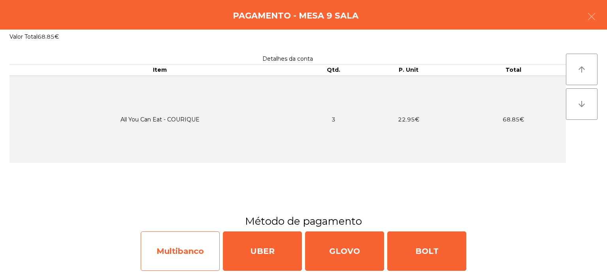
click at [170, 245] on div "Multibanco" at bounding box center [180, 251] width 79 height 39
select select "**"
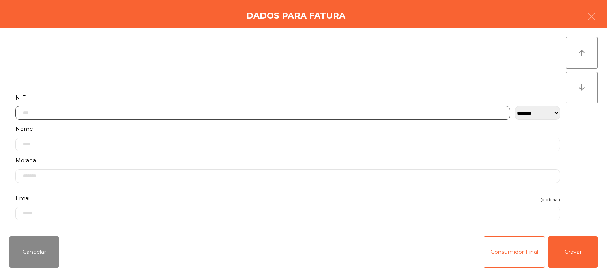
click at [320, 115] on input "text" at bounding box center [262, 113] width 494 height 14
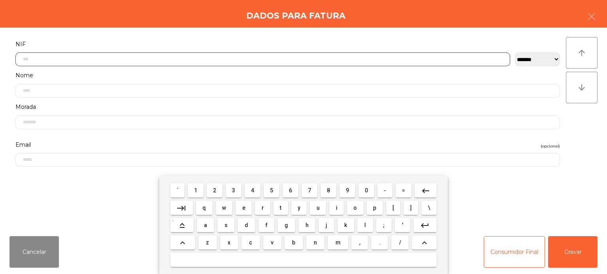
scroll to position [55, 0]
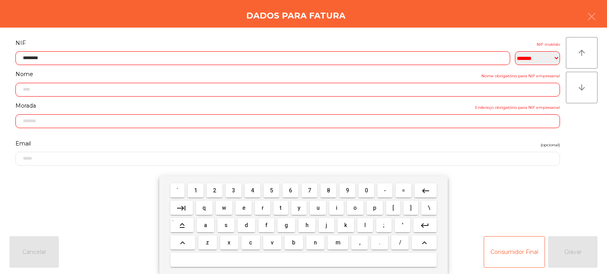
type input "*********"
type input "**********"
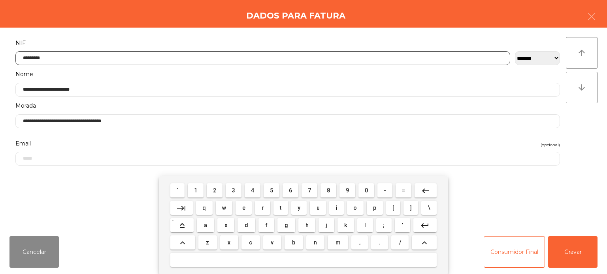
type input "*********"
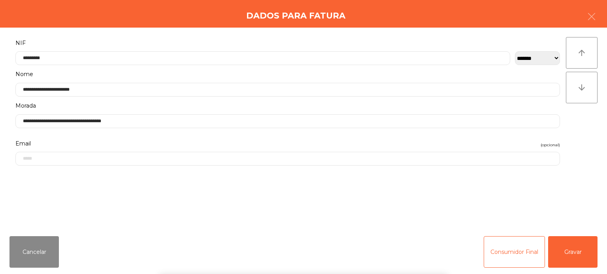
click at [581, 199] on div "` 1 2 3 4 5 6 7 8 9 0 - = keyboard_backspace keyboard_tab q w e r t y u i o p […" at bounding box center [303, 226] width 607 height 98
click at [570, 243] on button "Gravar" at bounding box center [572, 253] width 49 height 32
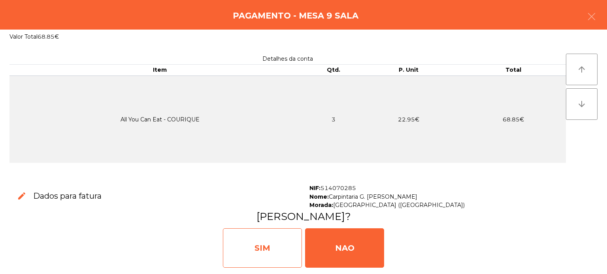
click at [261, 261] on div "SIM" at bounding box center [262, 248] width 79 height 39
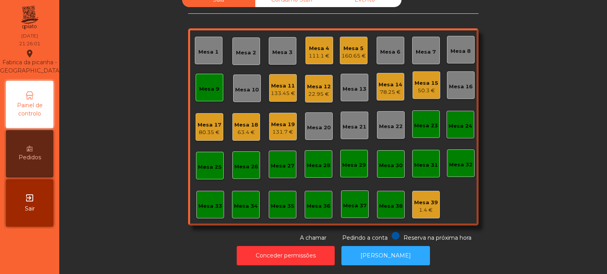
click at [200, 82] on div "Mesa 9" at bounding box center [209, 87] width 20 height 11
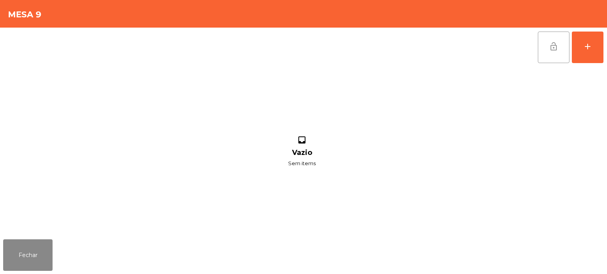
click at [554, 47] on span "lock_open" at bounding box center [553, 46] width 9 height 9
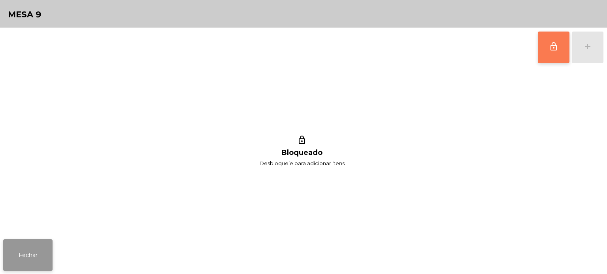
click at [35, 259] on button "Fechar" at bounding box center [27, 256] width 49 height 32
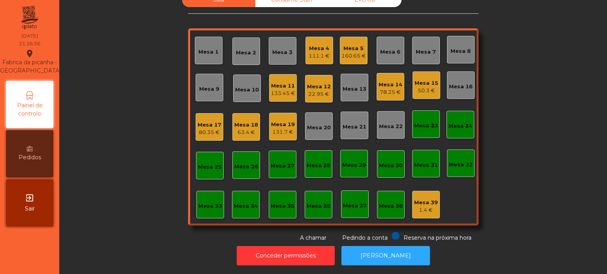
click at [212, 74] on div "Mesa 9" at bounding box center [210, 88] width 28 height 28
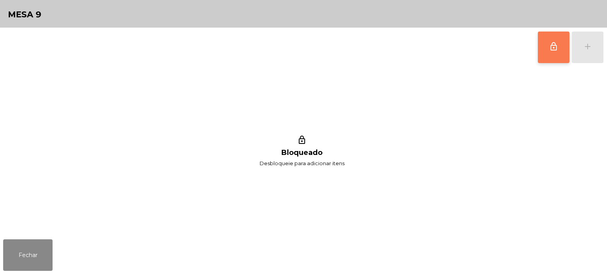
click at [566, 39] on button "lock_outline" at bounding box center [554, 48] width 32 height 32
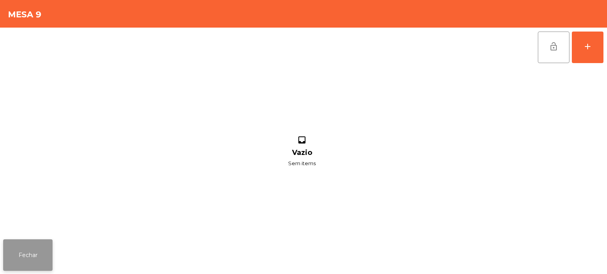
click at [36, 242] on button "Fechar" at bounding box center [27, 256] width 49 height 32
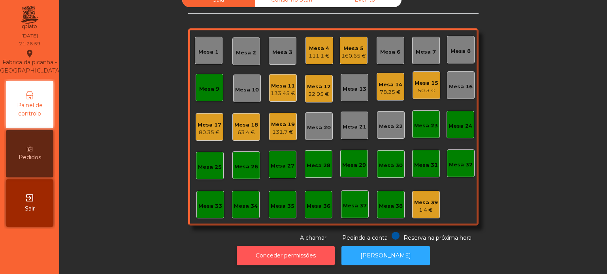
click at [299, 246] on button "Conceder permissões" at bounding box center [286, 255] width 98 height 19
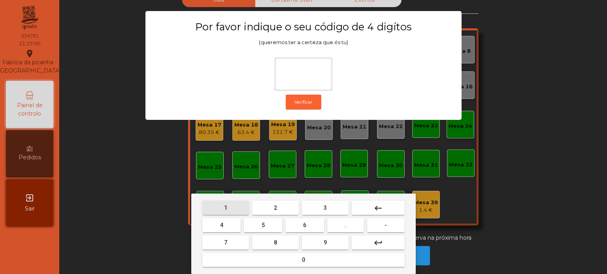
click at [226, 202] on button "1" at bounding box center [225, 208] width 47 height 14
click at [315, 204] on button "3" at bounding box center [325, 208] width 47 height 14
click at [259, 226] on button "5" at bounding box center [263, 225] width 38 height 14
click at [283, 259] on button "0" at bounding box center [303, 260] width 202 height 14
type input "****"
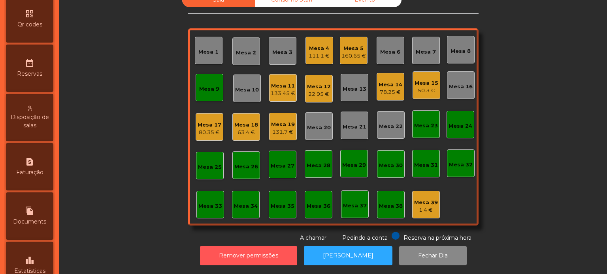
scroll to position [241, 0]
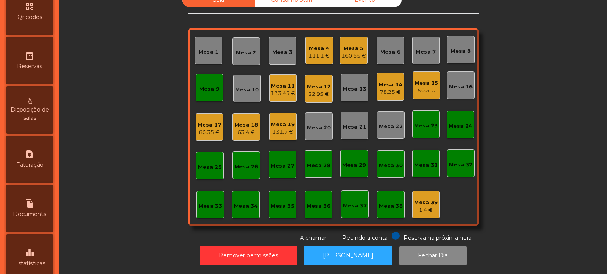
click at [33, 169] on div "request_page Faturação" at bounding box center [29, 159] width 47 height 47
select select "*"
select select "****"
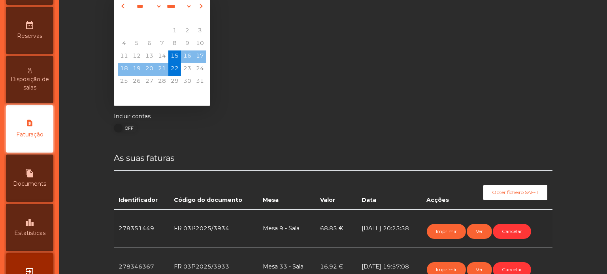
scroll to position [22, 0]
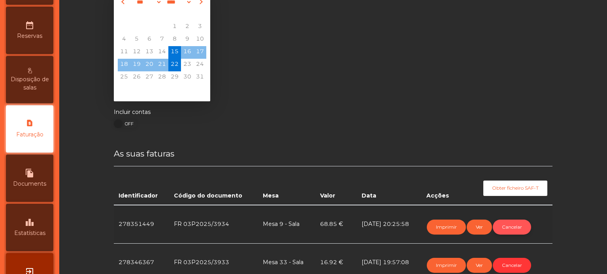
click at [514, 226] on button "Cancelar" at bounding box center [512, 227] width 38 height 15
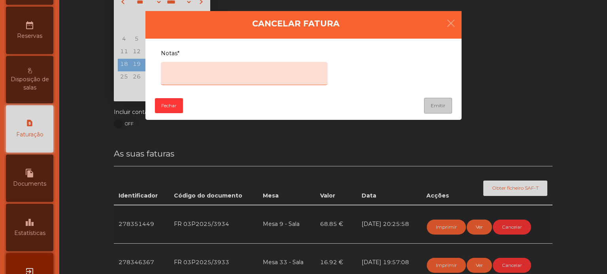
click at [230, 72] on textarea "Notas*" at bounding box center [244, 73] width 167 height 23
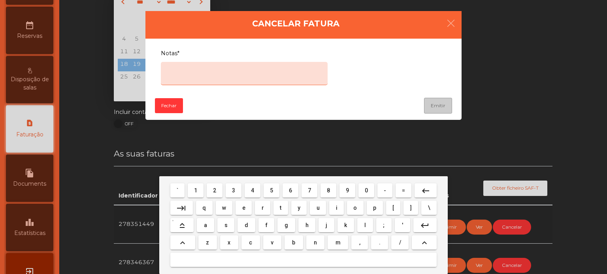
click at [243, 208] on span "e" at bounding box center [243, 208] width 3 height 6
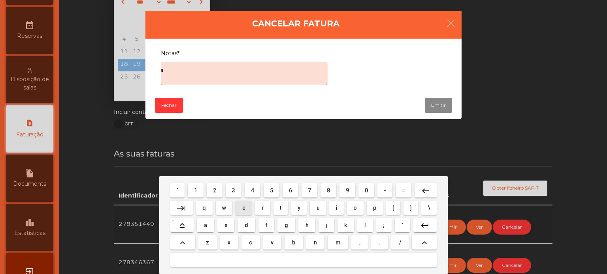
click at [261, 209] on span "r" at bounding box center [262, 208] width 2 height 6
click at [262, 209] on span "r" at bounding box center [262, 208] width 2 height 6
click at [355, 208] on span "o" at bounding box center [355, 208] width 4 height 6
type textarea "****"
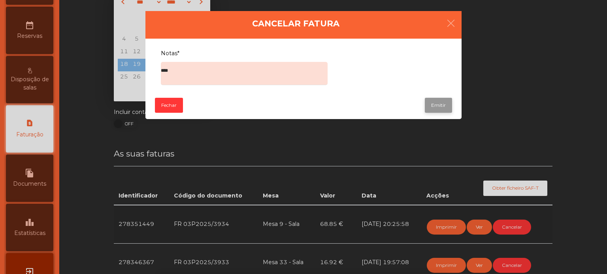
click at [444, 109] on button "Emitir" at bounding box center [438, 105] width 27 height 15
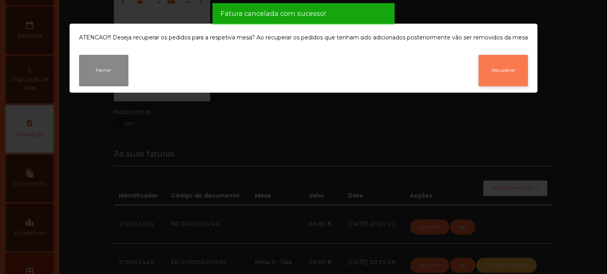
click at [501, 66] on button "Recuperar" at bounding box center [502, 71] width 49 height 32
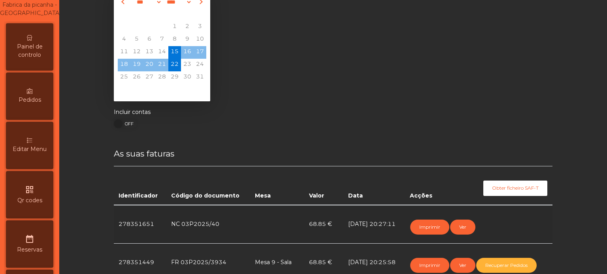
scroll to position [0, 0]
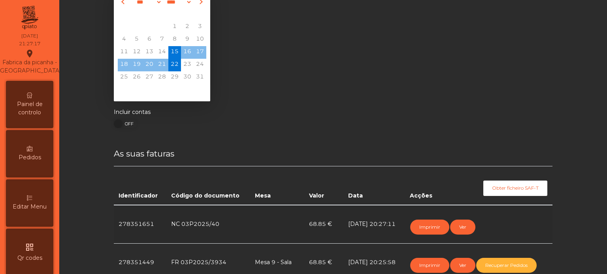
click at [36, 113] on span "Painel de controlo" at bounding box center [29, 108] width 43 height 17
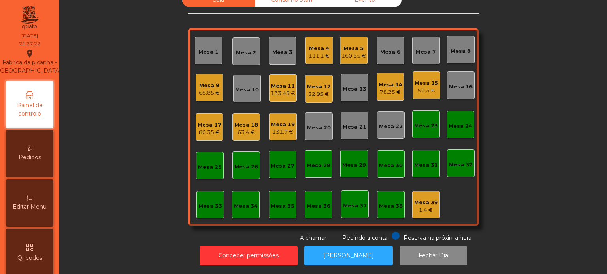
click at [275, 121] on div "Mesa 19" at bounding box center [283, 125] width 24 height 8
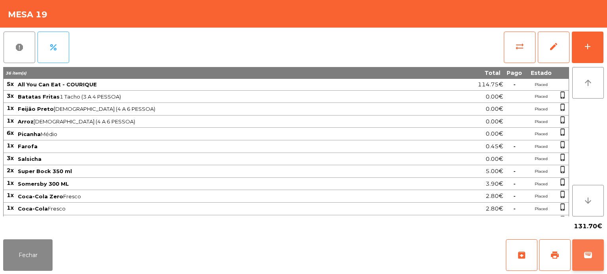
click at [600, 242] on button "wallet" at bounding box center [588, 256] width 32 height 32
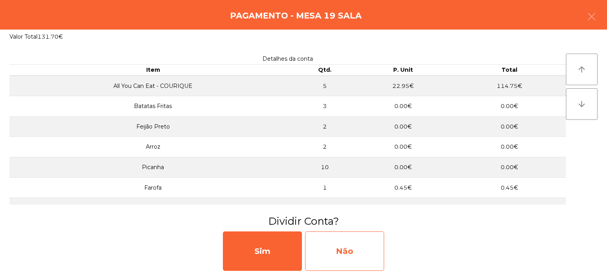
click at [348, 254] on div "Não" at bounding box center [344, 251] width 79 height 39
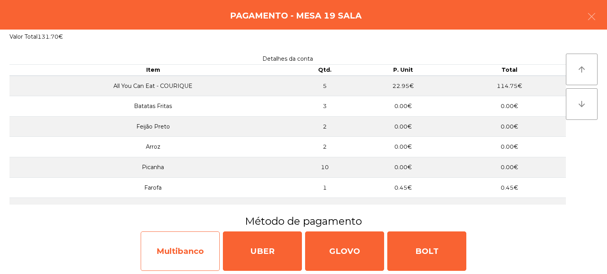
click at [181, 242] on div "Multibanco" at bounding box center [180, 251] width 79 height 39
select select "**"
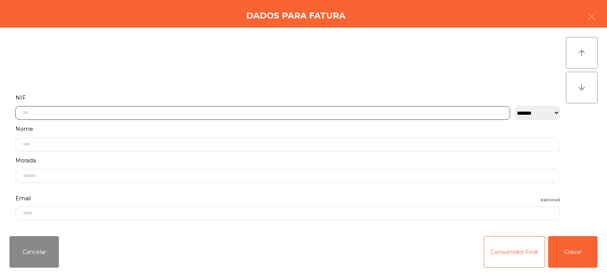
click at [182, 112] on input "text" at bounding box center [262, 113] width 494 height 14
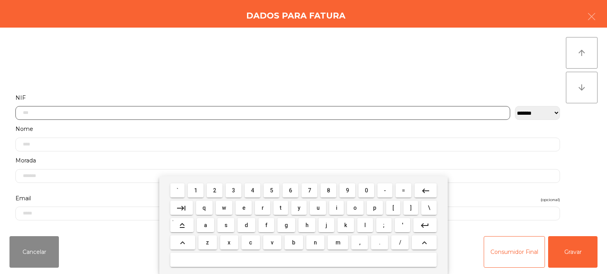
scroll to position [55, 0]
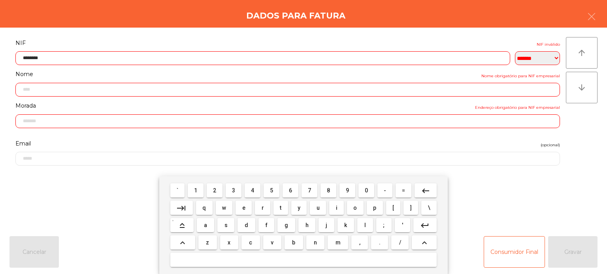
type input "*********"
type input "**********"
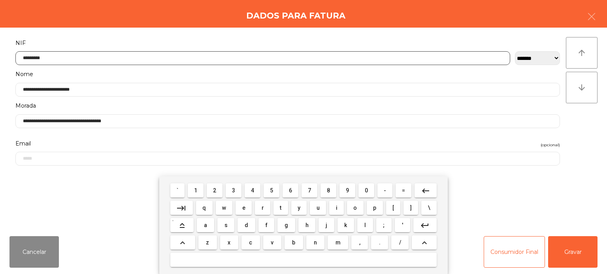
type input "*********"
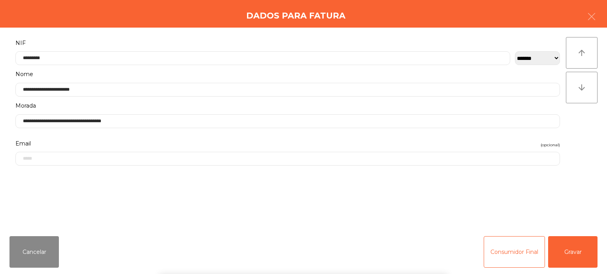
click at [590, 133] on div "arrow_upward arrow_downward" at bounding box center [582, 129] width 32 height 184
click at [572, 250] on button "Gravar" at bounding box center [572, 253] width 49 height 32
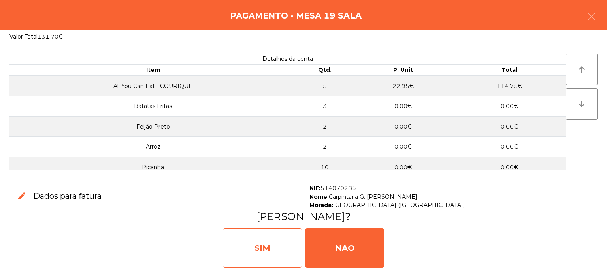
click at [264, 248] on div "SIM" at bounding box center [262, 248] width 79 height 39
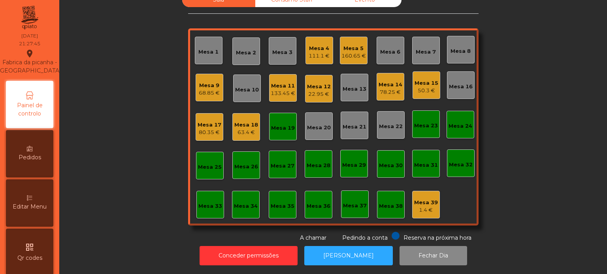
click at [281, 114] on div "Mesa 19" at bounding box center [283, 127] width 28 height 28
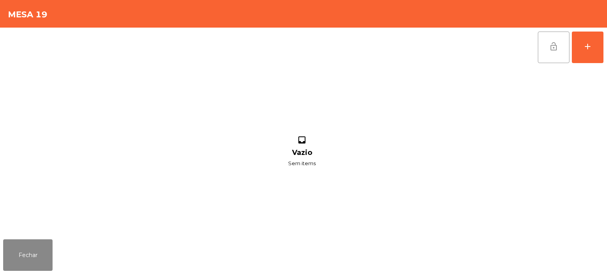
click at [549, 49] on span "lock_open" at bounding box center [553, 46] width 9 height 9
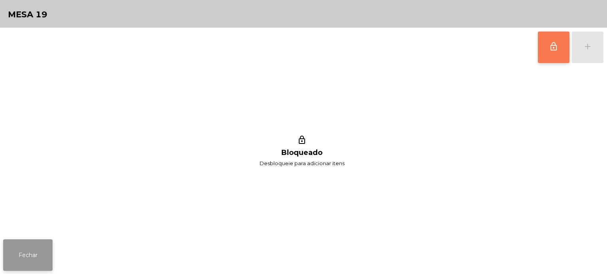
click at [32, 252] on button "Fechar" at bounding box center [27, 256] width 49 height 32
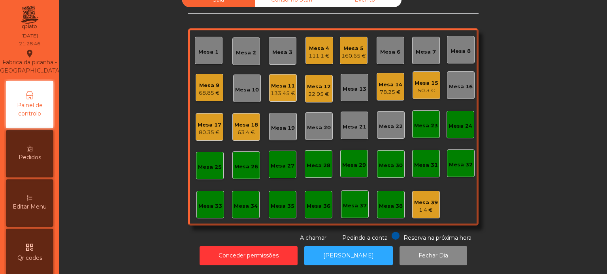
click at [323, 45] on div "Mesa 4" at bounding box center [318, 49] width 21 height 8
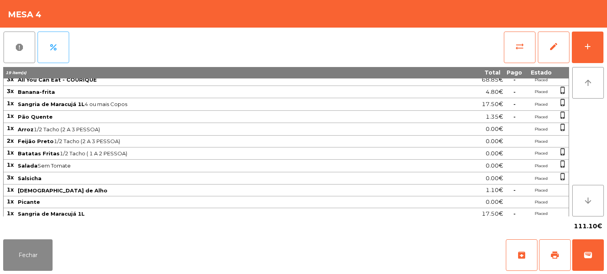
scroll to position [6, 0]
click at [587, 41] on button "add" at bounding box center [588, 48] width 32 height 32
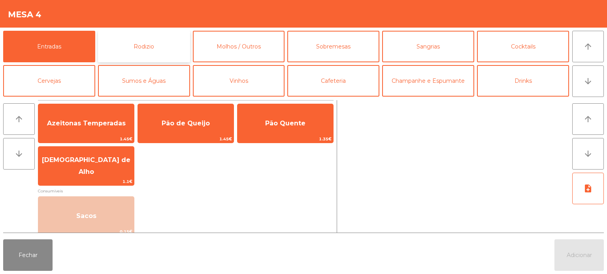
click at [154, 46] on button "Rodizio" at bounding box center [144, 47] width 92 height 32
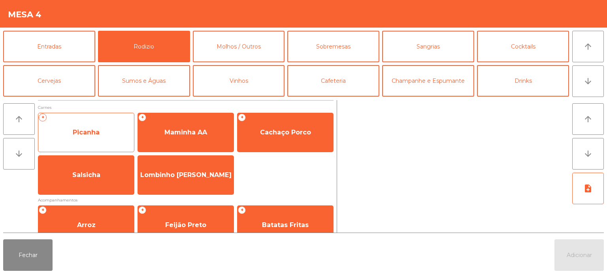
click at [108, 124] on span "Picanha" at bounding box center [86, 132] width 96 height 21
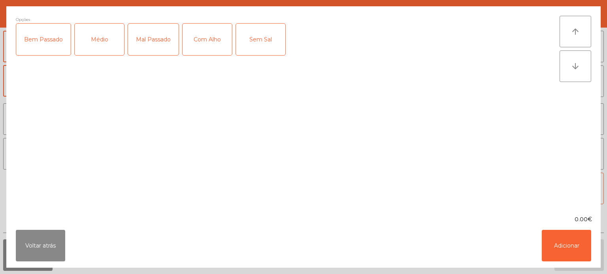
click at [103, 45] on div "Médio" at bounding box center [99, 40] width 49 height 32
click at [196, 43] on div "Com Alho" at bounding box center [206, 40] width 49 height 32
click at [571, 246] on button "Adicionar" at bounding box center [565, 246] width 49 height 32
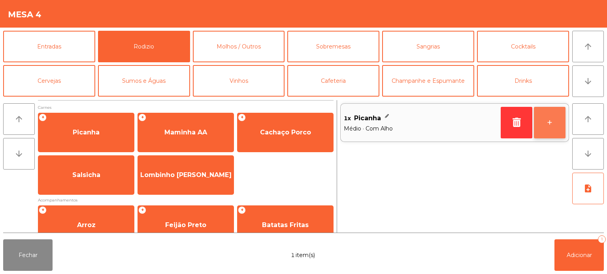
click at [553, 122] on button "+" at bounding box center [550, 123] width 32 height 32
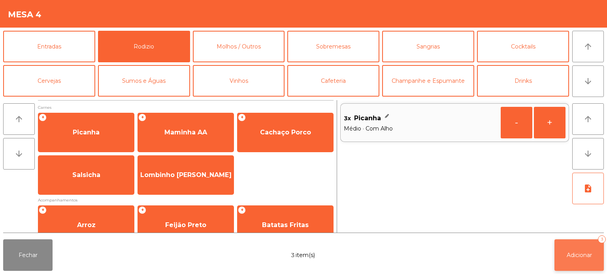
click at [575, 254] on span "Adicionar" at bounding box center [578, 255] width 25 height 7
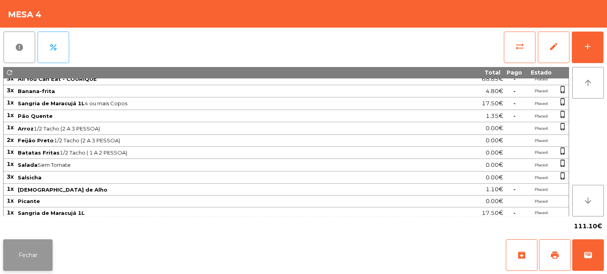
click at [32, 250] on button "Fechar" at bounding box center [27, 256] width 49 height 32
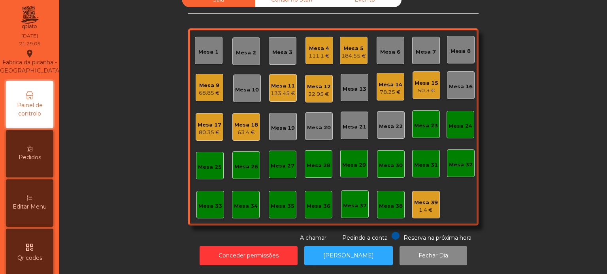
click at [317, 52] on div "111.1 €" at bounding box center [318, 56] width 21 height 8
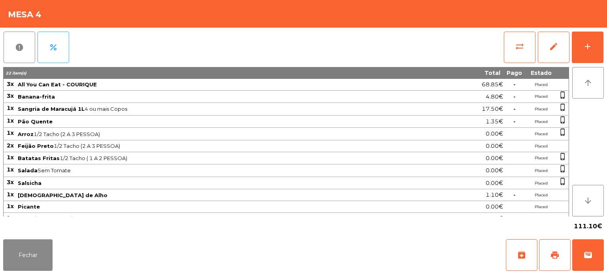
click at [603, 45] on div "report percent sync_alt edit add 22 item(s) Total Pago Estado 3x All You Can Ea…" at bounding box center [303, 132] width 607 height 209
click at [574, 52] on button "add" at bounding box center [588, 48] width 32 height 32
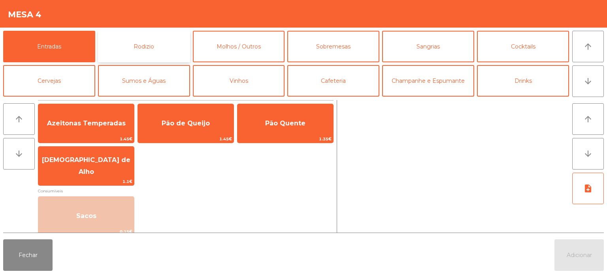
click at [169, 54] on button "Rodizio" at bounding box center [144, 47] width 92 height 32
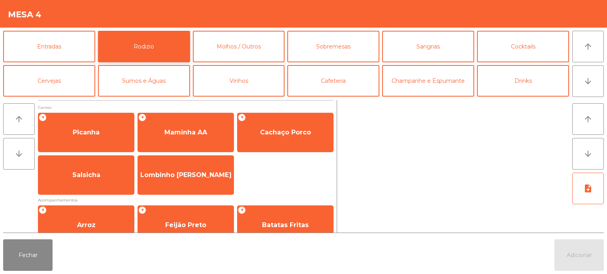
scroll to position [80, 0]
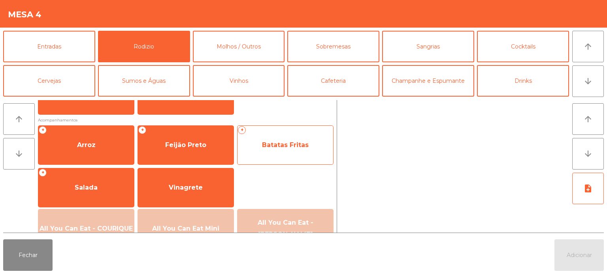
click at [278, 144] on span "Batatas Fritas" at bounding box center [285, 145] width 47 height 8
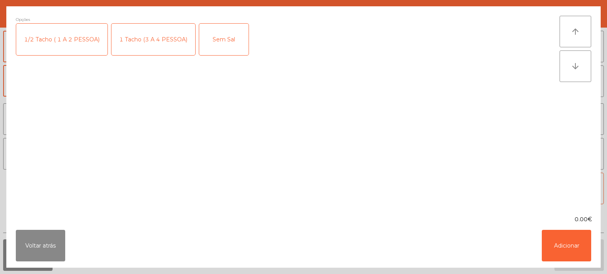
click at [141, 42] on div "1 Tacho (3 A 4 PESSOA)" at bounding box center [153, 40] width 84 height 32
click at [556, 241] on button "Adicionar" at bounding box center [565, 246] width 49 height 32
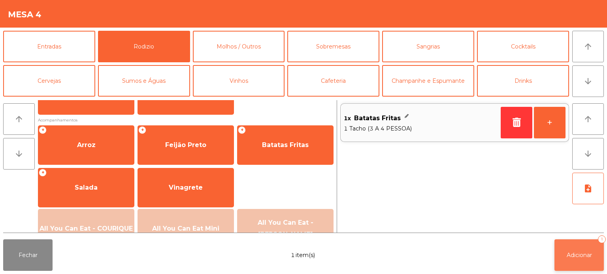
click at [573, 247] on button "Adicionar 1" at bounding box center [578, 256] width 49 height 32
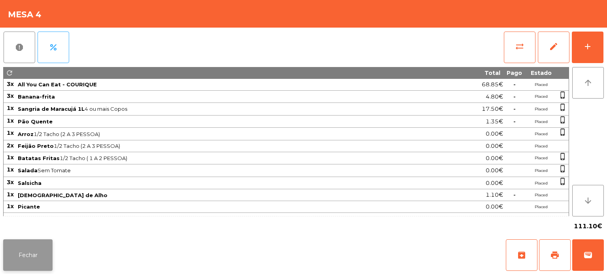
click at [30, 247] on button "Fechar" at bounding box center [27, 256] width 49 height 32
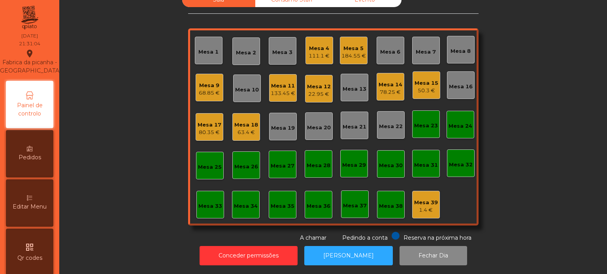
click at [241, 121] on div "Mesa 18" at bounding box center [246, 125] width 24 height 8
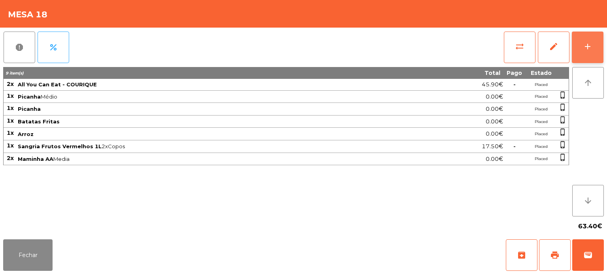
click at [572, 62] on button "add" at bounding box center [588, 48] width 32 height 32
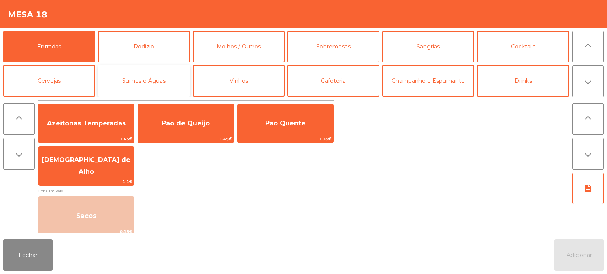
click at [144, 77] on button "Sumos e Águas" at bounding box center [144, 81] width 92 height 32
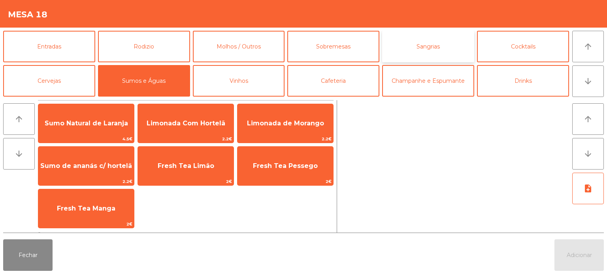
click at [435, 46] on button "Sangrias" at bounding box center [428, 47] width 92 height 32
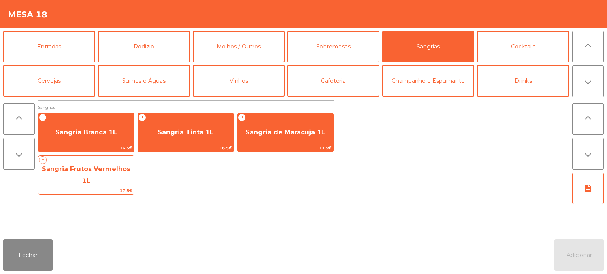
click at [97, 170] on span "Sangria Frutos Vermelhos 1L" at bounding box center [86, 176] width 96 height 34
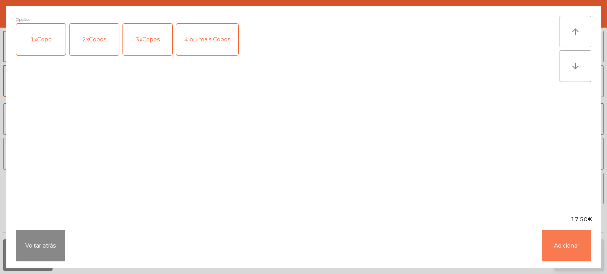
click at [572, 244] on button "Adicionar" at bounding box center [565, 246] width 49 height 32
click at [572, 249] on button "Adicionar" at bounding box center [578, 256] width 49 height 32
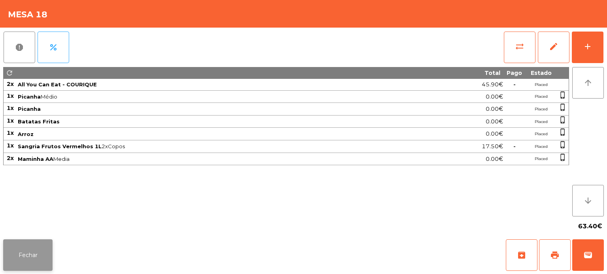
click at [25, 243] on button "Fechar" at bounding box center [27, 256] width 49 height 32
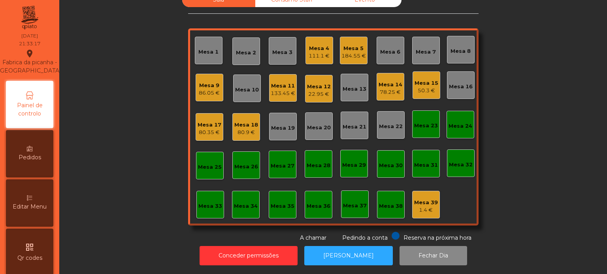
click at [275, 82] on div "Mesa 11" at bounding box center [283, 86] width 24 height 8
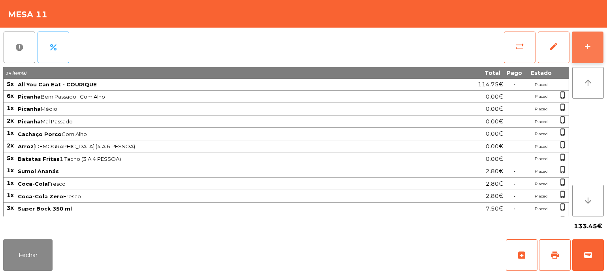
click at [589, 57] on button "add" at bounding box center [588, 48] width 32 height 32
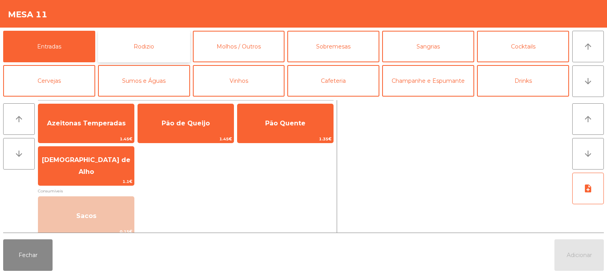
click at [171, 45] on button "Rodizio" at bounding box center [144, 47] width 92 height 32
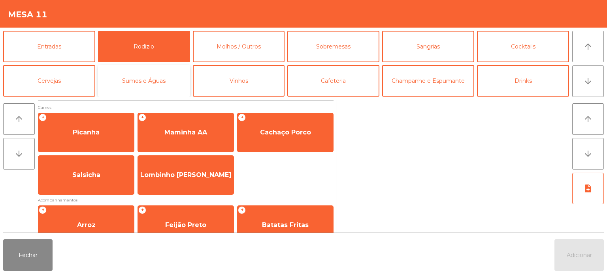
click at [150, 88] on button "Sumos e Águas" at bounding box center [144, 81] width 92 height 32
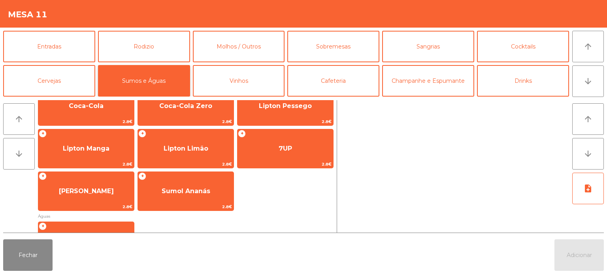
scroll to position [150, 0]
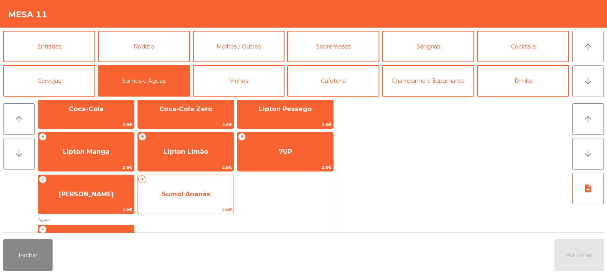
click at [188, 199] on span "Sumol Ananás" at bounding box center [186, 194] width 96 height 21
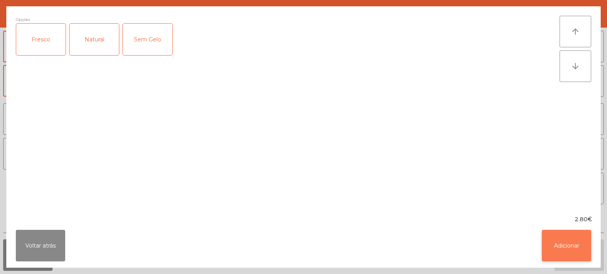
click at [558, 243] on button "Adicionar" at bounding box center [565, 246] width 49 height 32
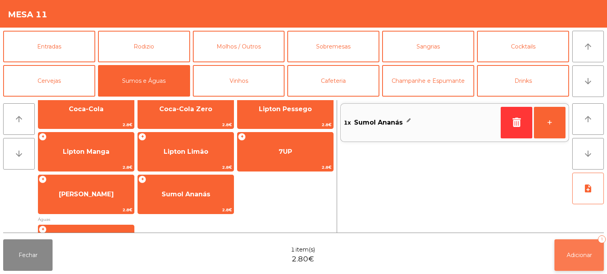
click at [602, 251] on button "Adicionar 1" at bounding box center [578, 256] width 49 height 32
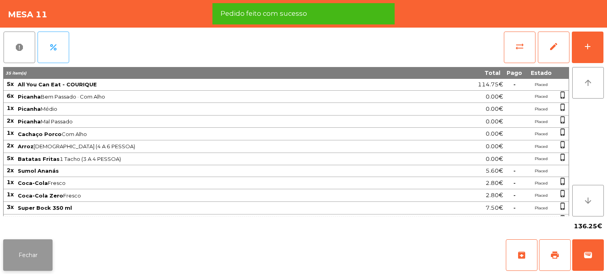
click at [39, 262] on button "Fechar" at bounding box center [27, 256] width 49 height 32
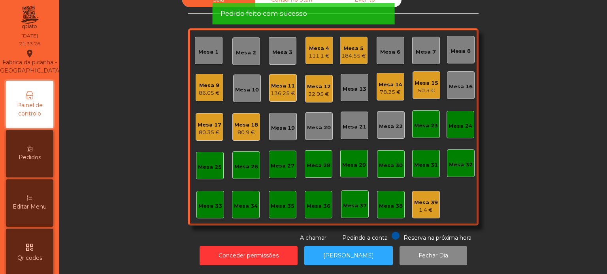
click at [313, 95] on div "Mesa 12 22.95 €" at bounding box center [319, 89] width 28 height 28
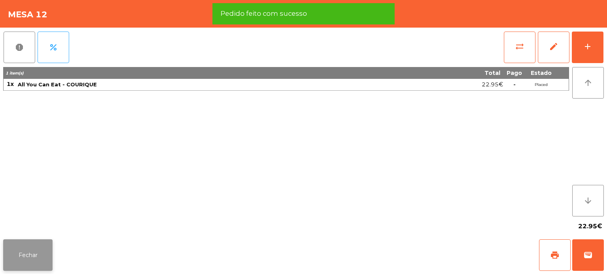
click at [27, 254] on button "Fechar" at bounding box center [27, 256] width 49 height 32
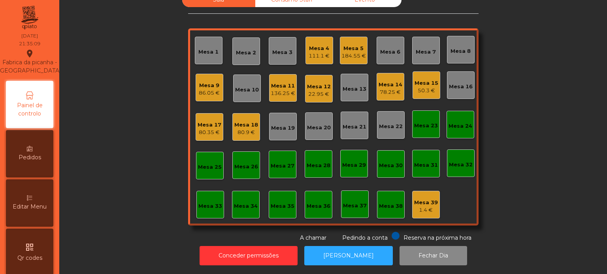
click at [350, 41] on div "Mesa 5 184.55 €" at bounding box center [353, 50] width 24 height 19
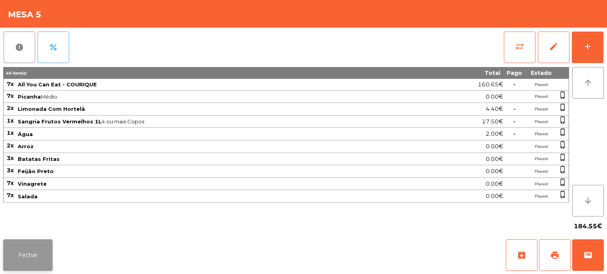
click at [30, 253] on button "Fechar" at bounding box center [27, 256] width 49 height 32
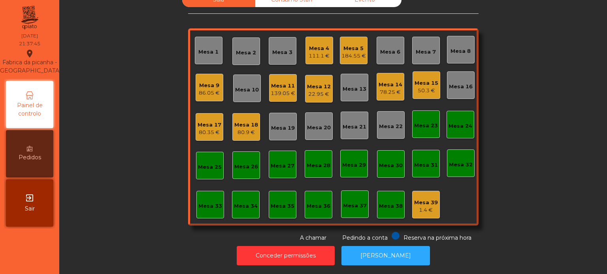
click at [347, 55] on div "Mesa 5 184.55 €" at bounding box center [354, 51] width 28 height 28
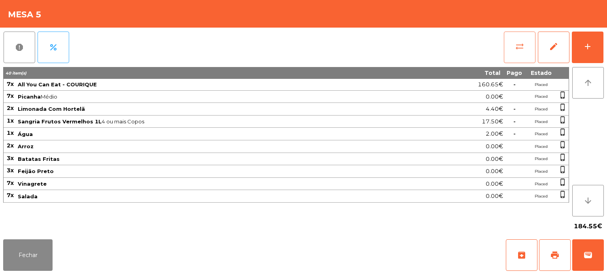
click at [509, 47] on button "sync_alt" at bounding box center [520, 48] width 32 height 32
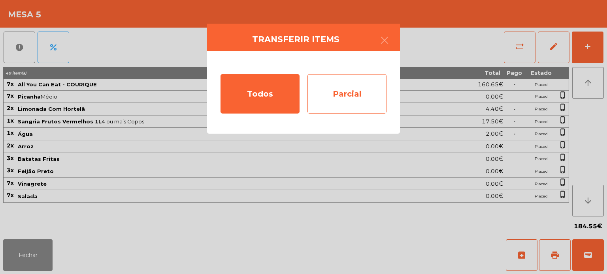
click at [346, 101] on div "Parcial" at bounding box center [346, 93] width 79 height 39
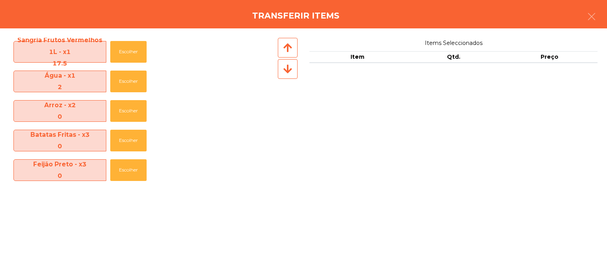
scroll to position [39, 0]
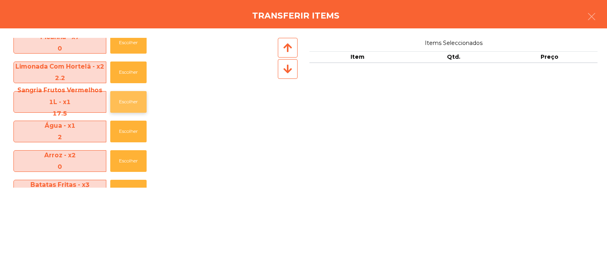
click at [124, 101] on button "Escolher" at bounding box center [128, 102] width 36 height 22
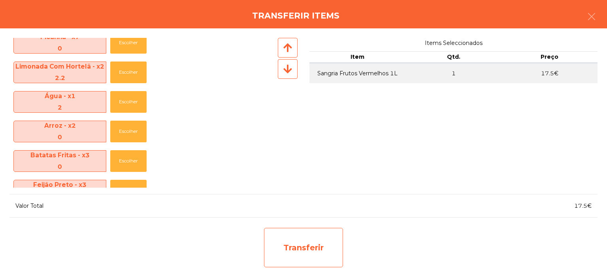
click at [321, 244] on div "Transferir" at bounding box center [303, 247] width 79 height 39
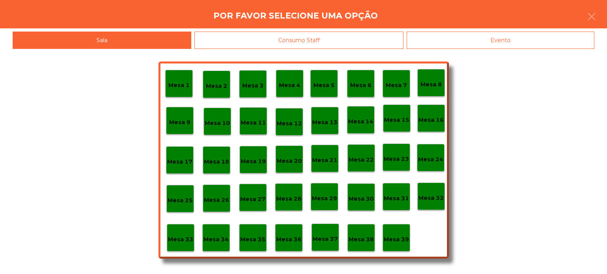
click at [324, 237] on p "Mesa 37" at bounding box center [324, 239] width 25 height 9
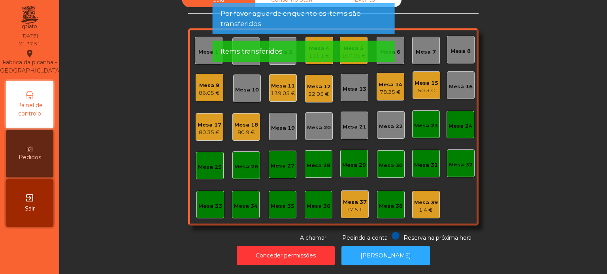
click at [350, 47] on div "Items transferidos" at bounding box center [303, 52] width 166 height 10
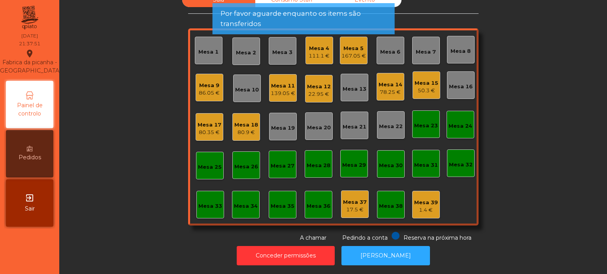
click at [350, 52] on div "167.05 €" at bounding box center [353, 56] width 24 height 8
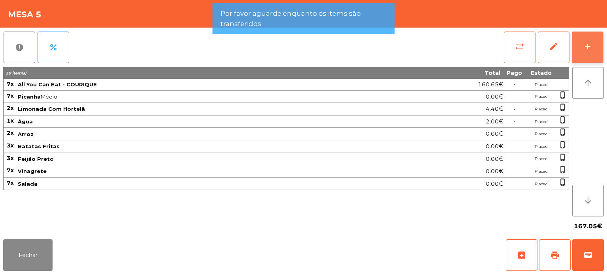
click at [587, 46] on div "add" at bounding box center [587, 46] width 9 height 9
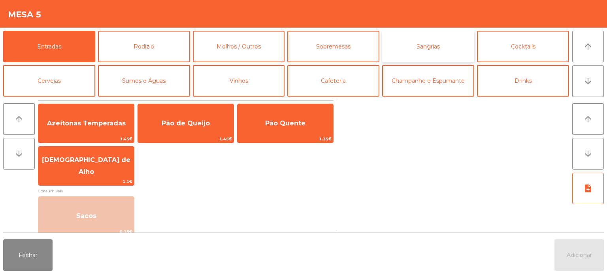
click at [456, 35] on button "Sangrias" at bounding box center [428, 47] width 92 height 32
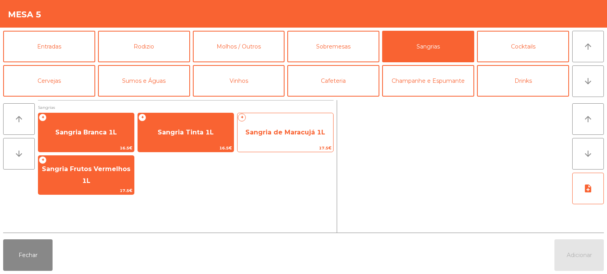
click at [274, 139] on span "Sangria de Maracujá 1L" at bounding box center [285, 132] width 96 height 21
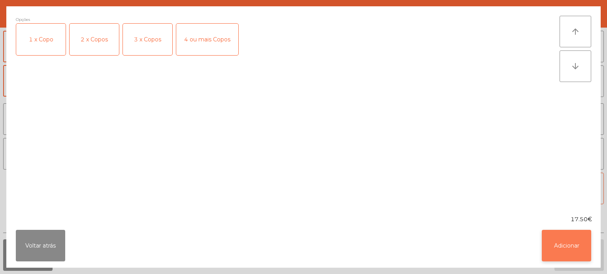
click at [559, 255] on button "Adicionar" at bounding box center [565, 246] width 49 height 32
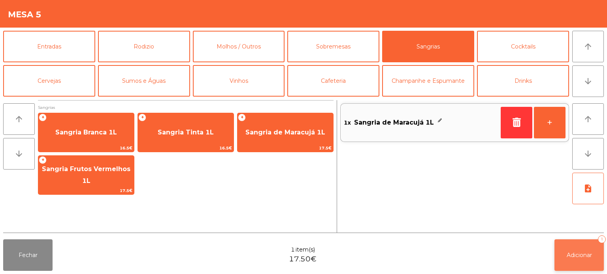
click at [573, 243] on button "Adicionar 1" at bounding box center [578, 256] width 49 height 32
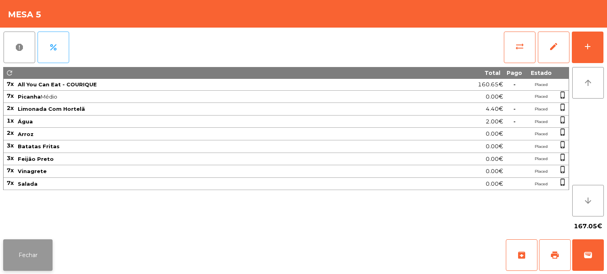
click at [39, 254] on button "Fechar" at bounding box center [27, 256] width 49 height 32
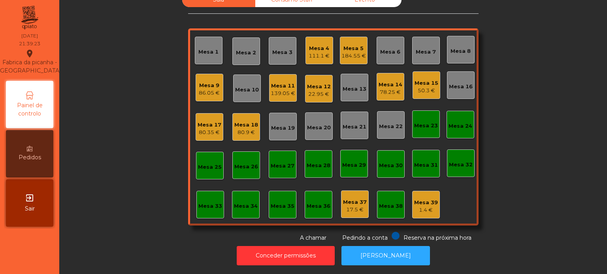
click at [537, 147] on div "Sala Consumo Staff Evento Mesa 1 Mesa 2 Mesa 3 Mesa 4 111.1 € Mesa 5 184.55 € M…" at bounding box center [333, 117] width 526 height 250
click at [380, 81] on div "Mesa 14" at bounding box center [390, 85] width 24 height 8
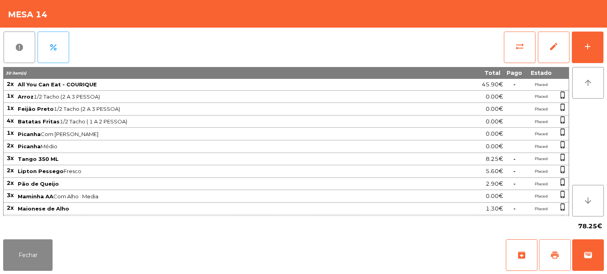
click at [560, 244] on button "print" at bounding box center [555, 256] width 32 height 32
click at [22, 255] on button "Fechar" at bounding box center [27, 256] width 49 height 32
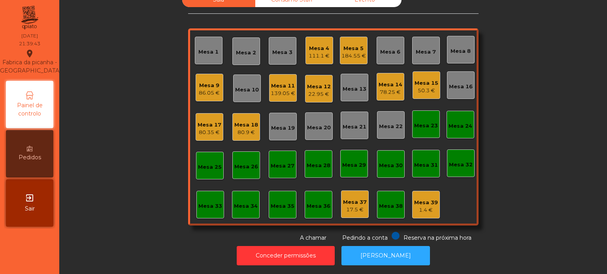
click at [532, 143] on div "Sala Consumo Staff Evento Mesa 1 Mesa 2 Mesa 3 Mesa 4 111.1 € Mesa 5 184.55 € M…" at bounding box center [333, 117] width 526 height 250
click at [207, 121] on div "Mesa 17" at bounding box center [209, 125] width 24 height 8
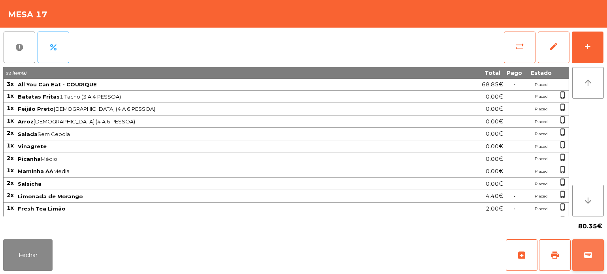
click at [578, 247] on button "wallet" at bounding box center [588, 256] width 32 height 32
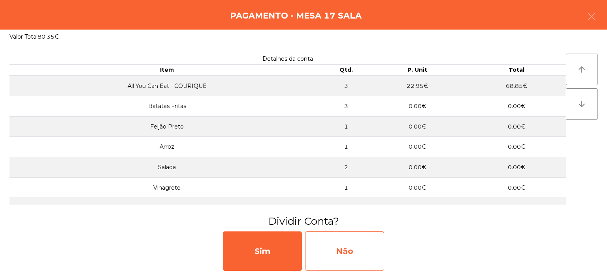
click at [359, 244] on div "Não" at bounding box center [344, 251] width 79 height 39
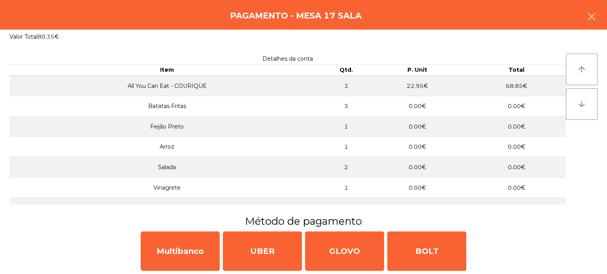
click at [591, 27] on button "button" at bounding box center [591, 18] width 22 height 24
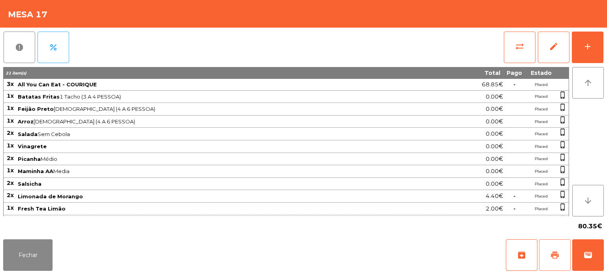
click at [546, 255] on button "print" at bounding box center [555, 256] width 32 height 32
click at [33, 244] on button "Fechar" at bounding box center [27, 256] width 49 height 32
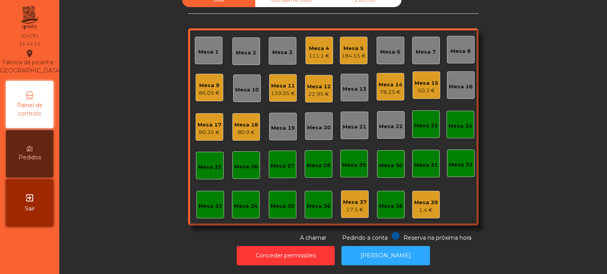
scroll to position [0, 0]
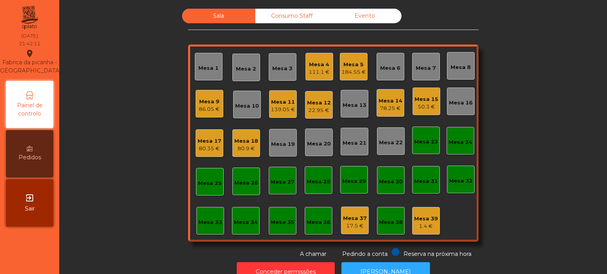
click at [289, 33] on div "Sala Consumo Staff Evento Mesa 1 Mesa 2 Mesa 3 Mesa 4 111.1 € Mesa 5 184.55 € M…" at bounding box center [333, 134] width 290 height 250
click at [303, 16] on div "Consumo Staff" at bounding box center [291, 16] width 73 height 15
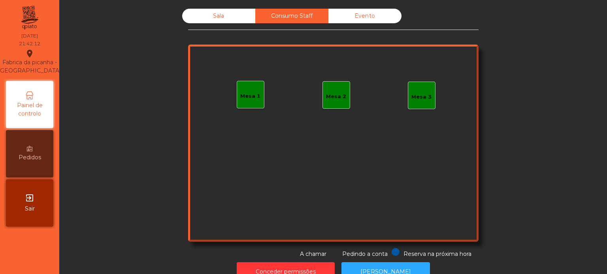
click at [240, 99] on div "Mesa 1" at bounding box center [250, 96] width 20 height 8
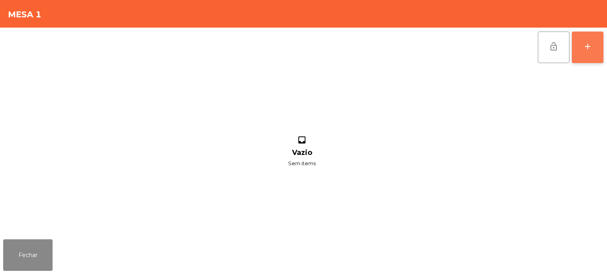
click at [587, 48] on div "add" at bounding box center [587, 46] width 9 height 9
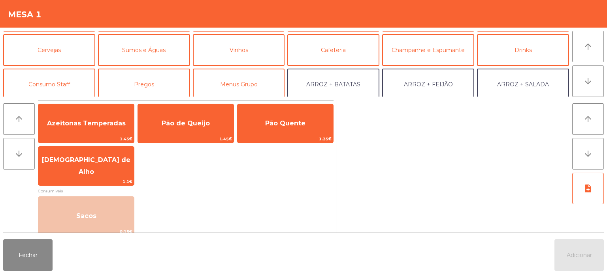
scroll to position [41, 0]
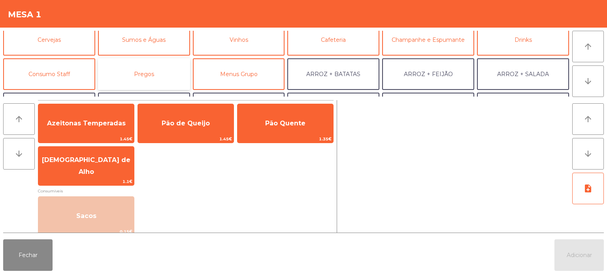
click at [152, 81] on button "Pregos" at bounding box center [144, 74] width 92 height 32
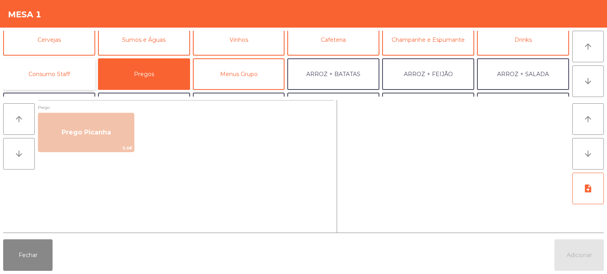
click at [73, 77] on button "Consumo Staff" at bounding box center [49, 74] width 92 height 32
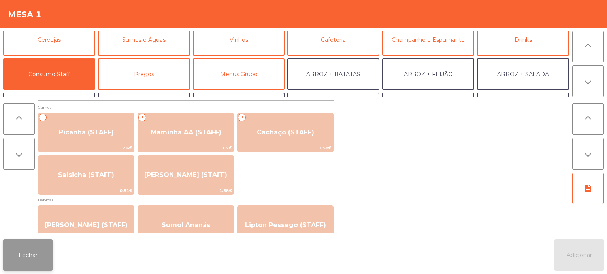
click at [43, 258] on button "Fechar" at bounding box center [27, 256] width 49 height 32
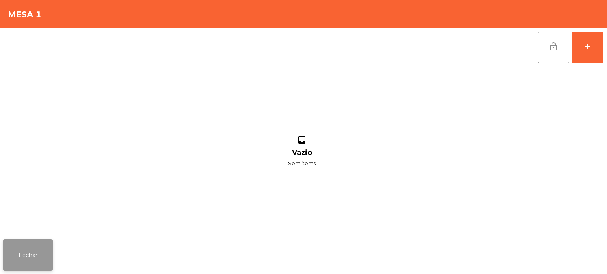
click at [36, 259] on button "Fechar" at bounding box center [27, 256] width 49 height 32
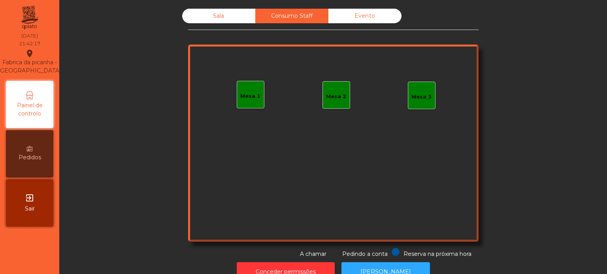
click at [24, 261] on nav "Fabrica da picanha - Lisboa location_on 22/08/2025 21:42:17 Painel de controlo …" at bounding box center [29, 137] width 59 height 274
click at [216, 15] on div "Sala" at bounding box center [218, 16] width 73 height 15
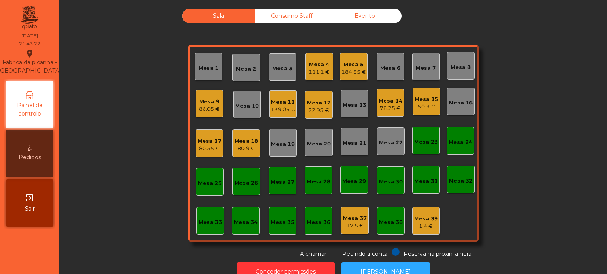
click at [207, 131] on div "Mesa 17 80.35 €" at bounding box center [210, 144] width 28 height 28
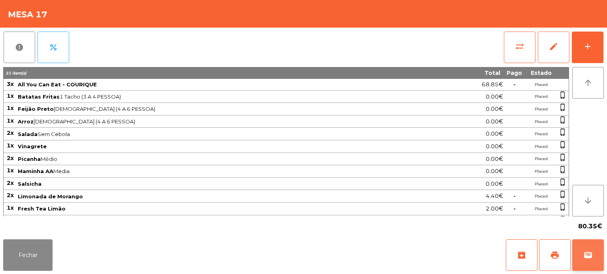
click at [589, 243] on button "wallet" at bounding box center [588, 256] width 32 height 32
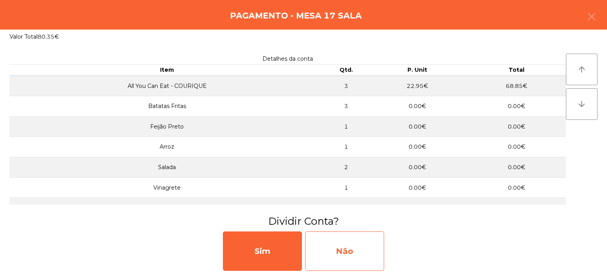
click at [338, 244] on div "Não" at bounding box center [344, 251] width 79 height 39
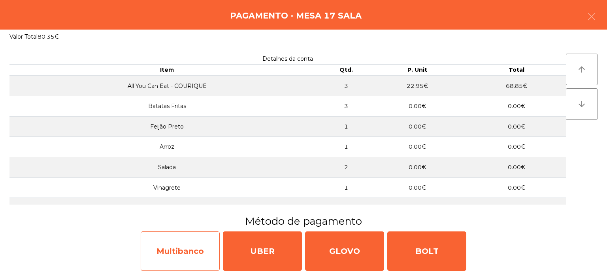
click at [177, 253] on div "Multibanco" at bounding box center [180, 251] width 79 height 39
select select "**"
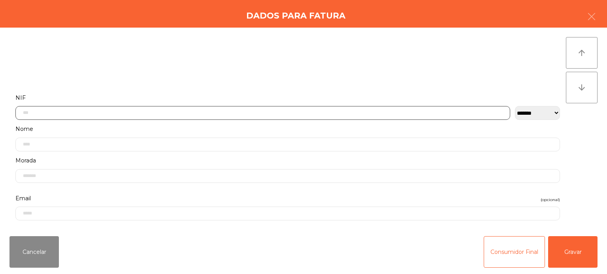
click at [136, 112] on input "text" at bounding box center [262, 113] width 494 height 14
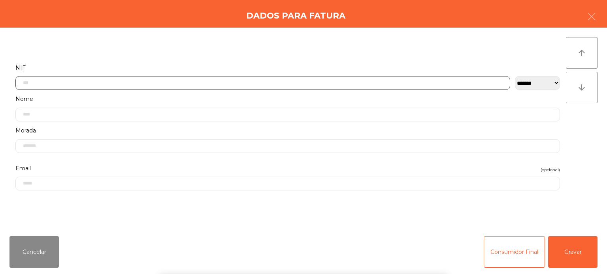
scroll to position [55, 0]
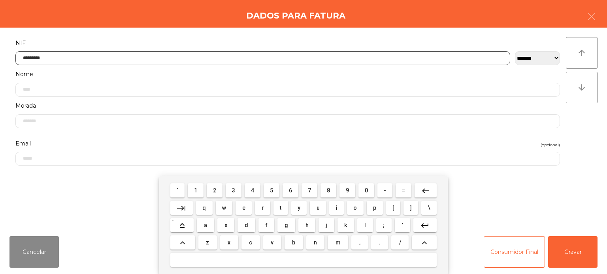
type input "*********"
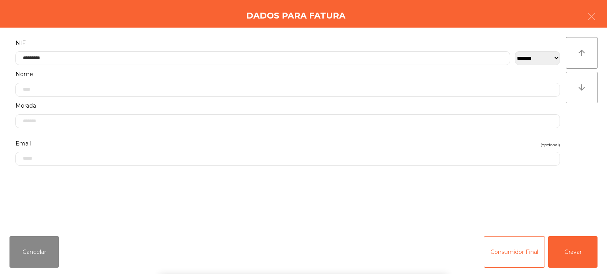
click at [594, 117] on div "**********" at bounding box center [303, 129] width 607 height 203
click at [577, 252] on button "Gravar" at bounding box center [572, 253] width 49 height 32
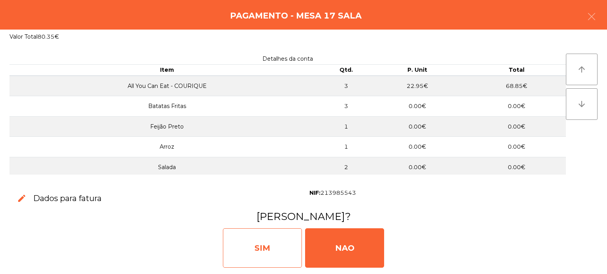
click at [259, 246] on div "SIM" at bounding box center [262, 248] width 79 height 39
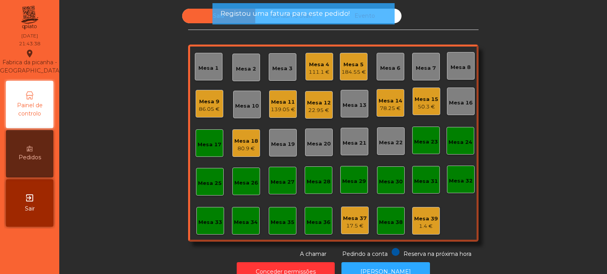
click at [201, 142] on div "Mesa 17" at bounding box center [209, 145] width 24 height 8
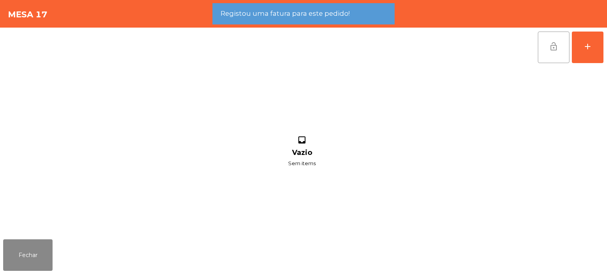
click at [555, 47] on span "lock_open" at bounding box center [553, 46] width 9 height 9
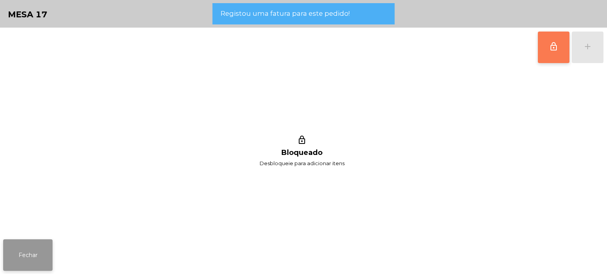
click at [29, 252] on button "Fechar" at bounding box center [27, 256] width 49 height 32
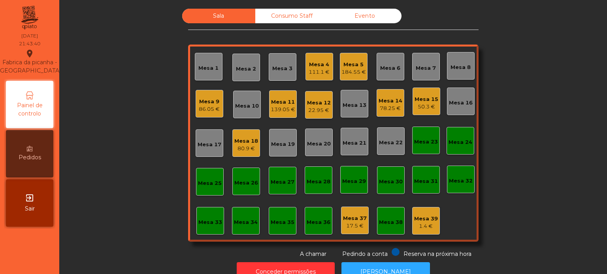
click at [388, 108] on div "78.25 €" at bounding box center [390, 109] width 24 height 8
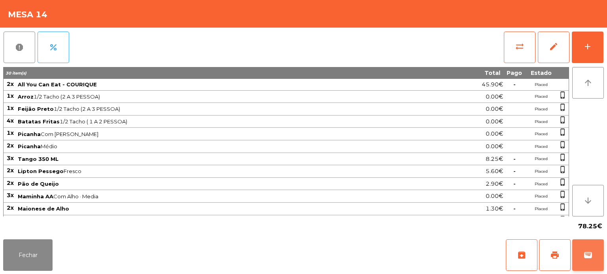
click at [598, 254] on button "wallet" at bounding box center [588, 256] width 32 height 32
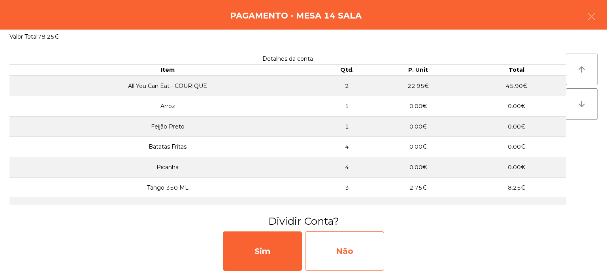
click at [359, 244] on div "Não" at bounding box center [344, 251] width 79 height 39
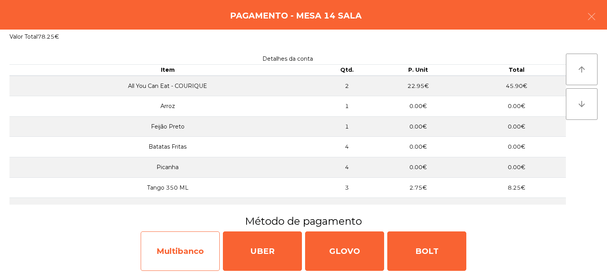
click at [171, 247] on div "Multibanco" at bounding box center [180, 251] width 79 height 39
select select "**"
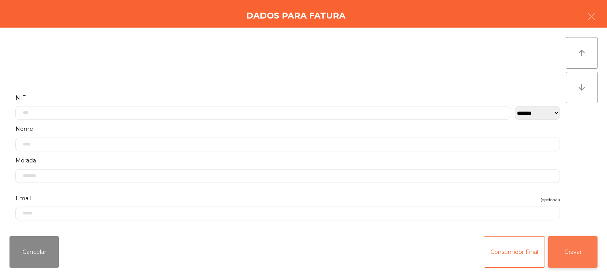
click at [573, 260] on button "Gravar" at bounding box center [572, 253] width 49 height 32
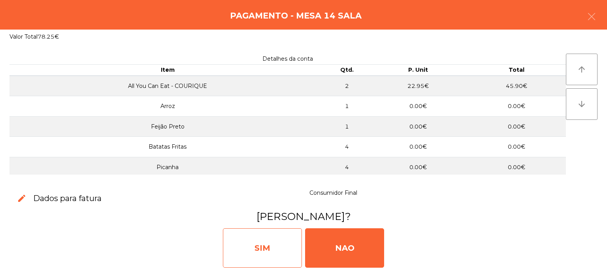
click at [239, 243] on div "SIM" at bounding box center [262, 248] width 79 height 39
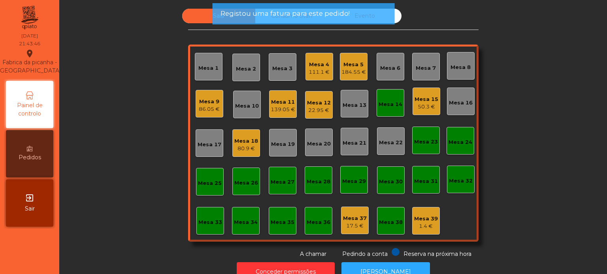
click at [380, 93] on div "Mesa 14" at bounding box center [390, 103] width 28 height 28
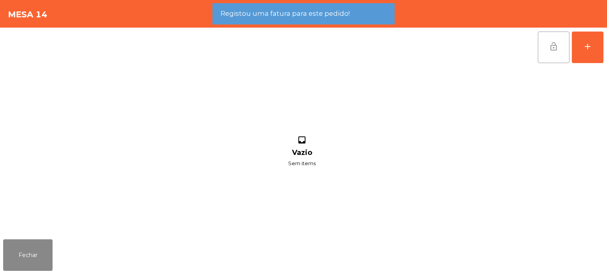
click at [554, 44] on span "lock_open" at bounding box center [553, 46] width 9 height 9
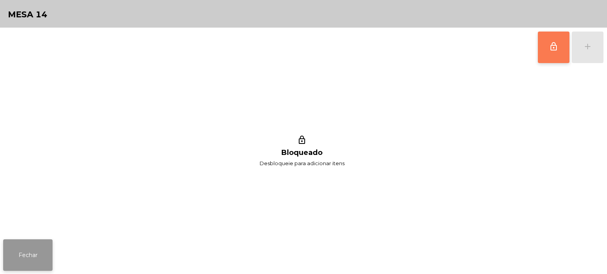
click at [16, 243] on button "Fechar" at bounding box center [27, 256] width 49 height 32
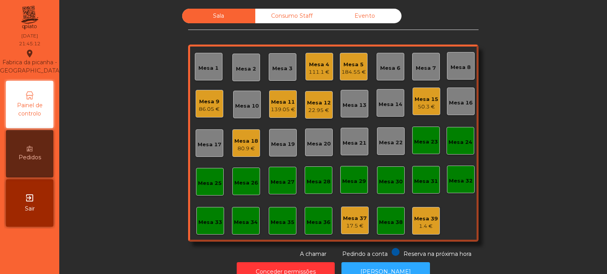
click at [134, 141] on div "Sala Consumo Staff Evento Mesa 1 Mesa 2 Mesa 3 Mesa 4 111.1 € Mesa 5 184.55 € M…" at bounding box center [333, 134] width 526 height 250
click at [319, 107] on div "22.95 €" at bounding box center [319, 111] width 24 height 8
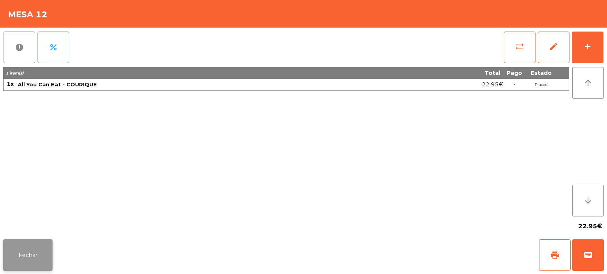
click at [38, 256] on button "Fechar" at bounding box center [27, 256] width 49 height 32
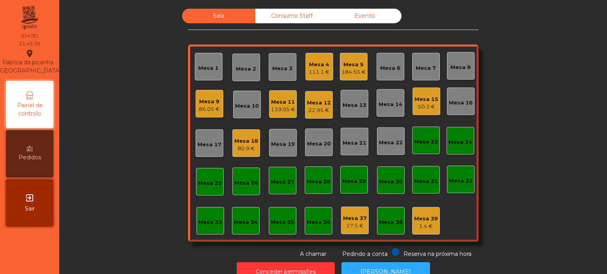
click at [284, 96] on div "Mesa 11 139.05 €" at bounding box center [283, 104] width 24 height 19
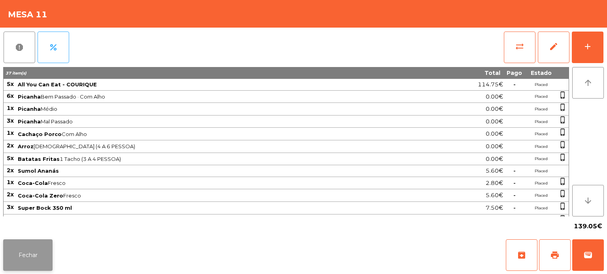
click at [26, 263] on button "Fechar" at bounding box center [27, 256] width 49 height 32
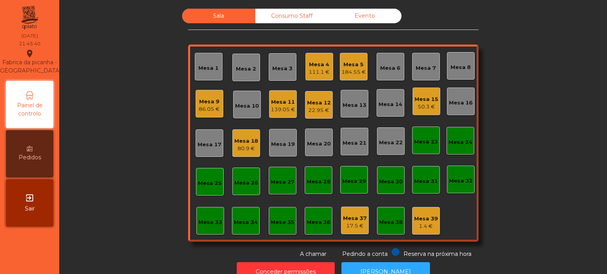
click at [318, 109] on div "22.95 €" at bounding box center [319, 111] width 24 height 8
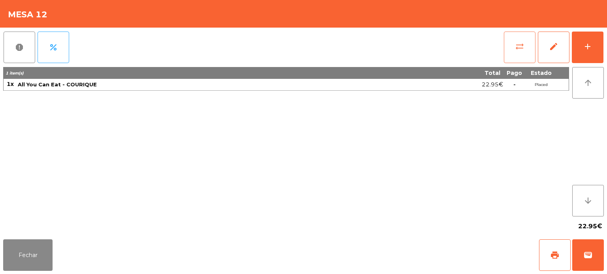
click at [504, 53] on button "sync_alt" at bounding box center [520, 48] width 32 height 32
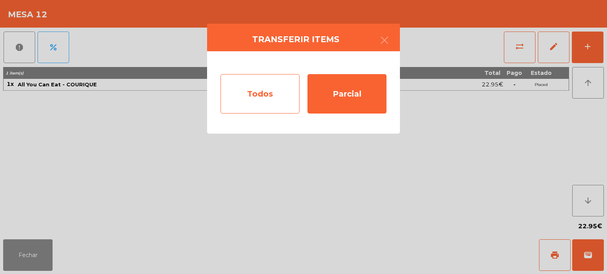
click at [257, 97] on div "Todos" at bounding box center [259, 93] width 79 height 39
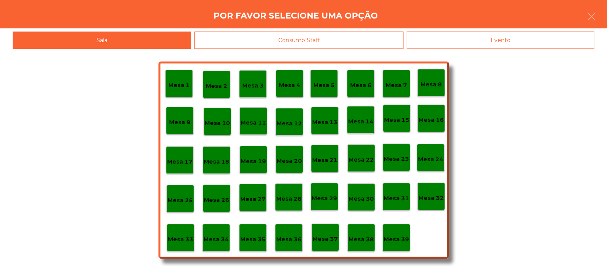
click at [276, 119] on div "Mesa 12" at bounding box center [289, 122] width 28 height 28
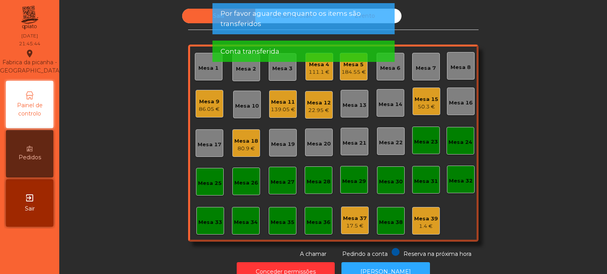
click at [307, 110] on div "22.95 €" at bounding box center [319, 111] width 24 height 8
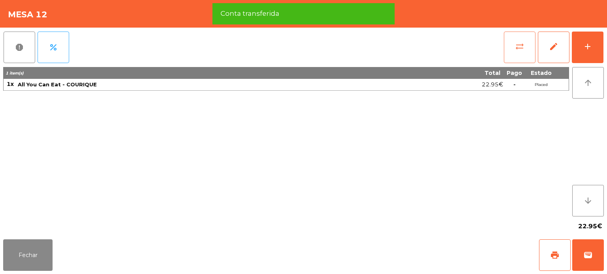
click at [526, 54] on button "sync_alt" at bounding box center [520, 48] width 32 height 32
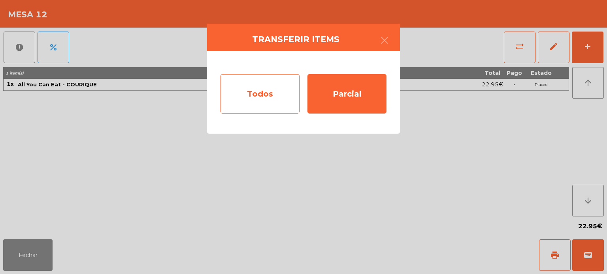
click at [271, 99] on div "Todos" at bounding box center [259, 93] width 79 height 39
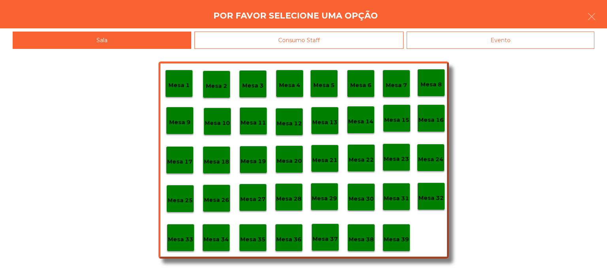
click at [291, 123] on p "Mesa 12" at bounding box center [288, 123] width 25 height 9
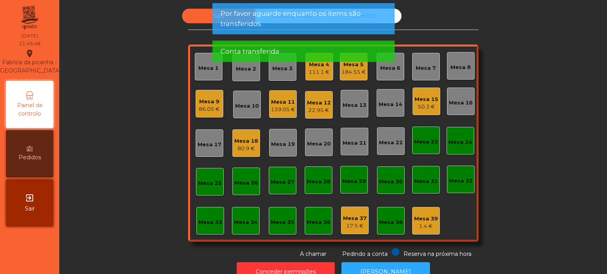
click at [312, 107] on div "22.95 €" at bounding box center [319, 111] width 24 height 8
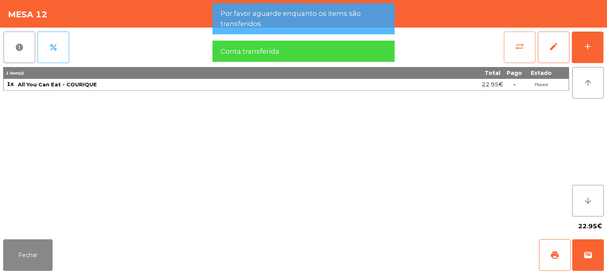
click at [510, 52] on button "sync_alt" at bounding box center [520, 48] width 32 height 32
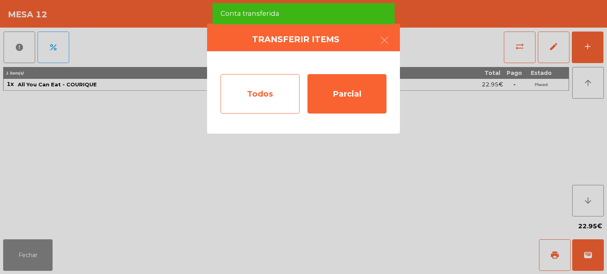
click at [290, 88] on div "Todos" at bounding box center [259, 93] width 79 height 39
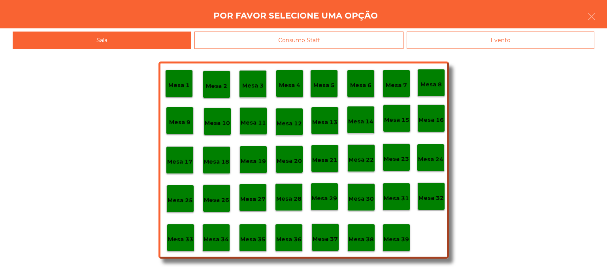
click at [253, 119] on p "Mesa 11" at bounding box center [253, 122] width 25 height 9
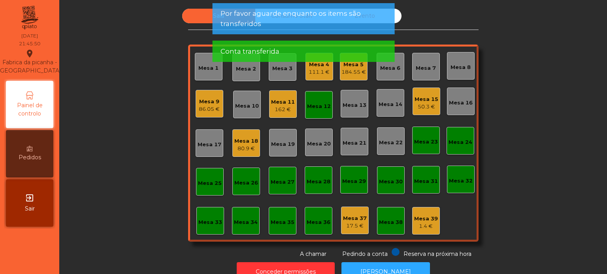
click at [314, 108] on div "Mesa 12" at bounding box center [319, 107] width 24 height 8
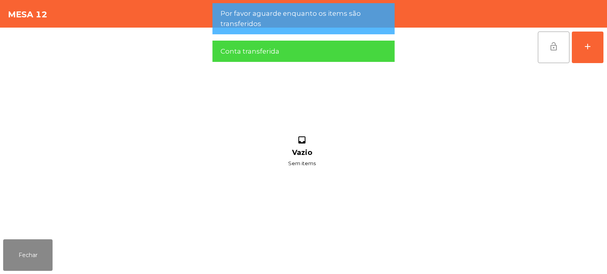
click at [553, 42] on span "lock_open" at bounding box center [553, 46] width 9 height 9
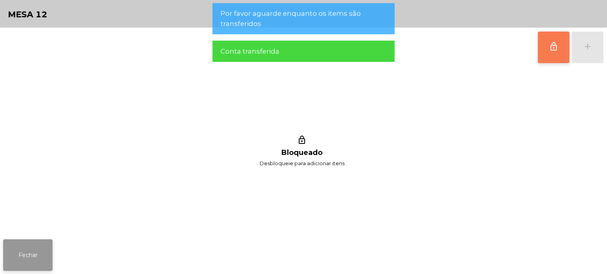
click at [39, 258] on button "Fechar" at bounding box center [27, 256] width 49 height 32
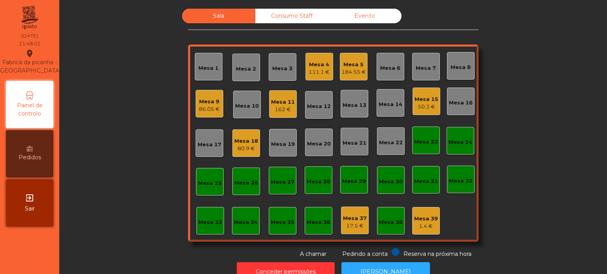
click at [274, 19] on div "Consumo Staff" at bounding box center [291, 16] width 73 height 15
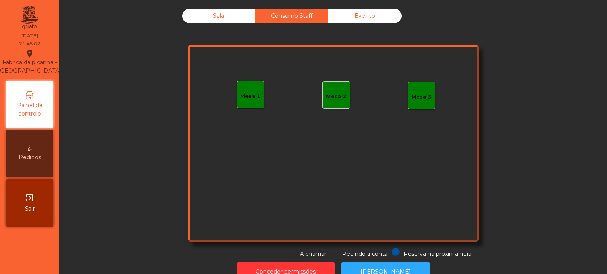
click at [237, 104] on div "Mesa 1" at bounding box center [251, 95] width 28 height 28
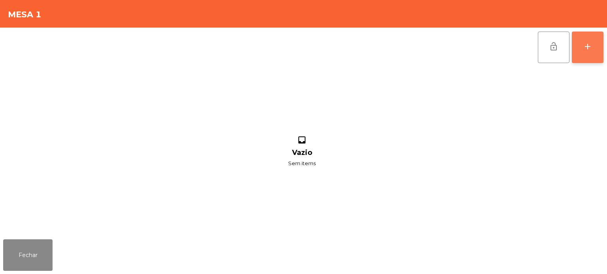
click at [573, 44] on button "add" at bounding box center [588, 48] width 32 height 32
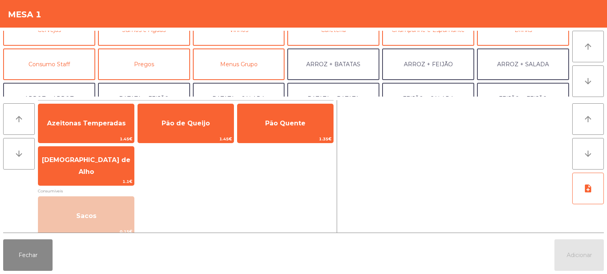
scroll to position [54, 0]
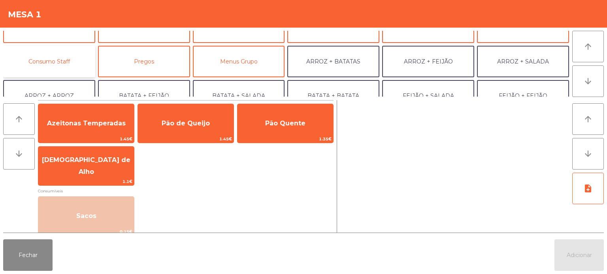
click at [62, 70] on button "Consumo Staff" at bounding box center [49, 62] width 92 height 32
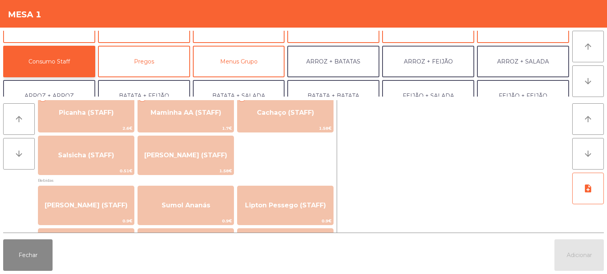
scroll to position [0, 0]
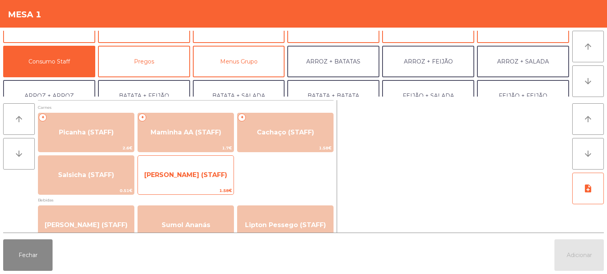
click at [199, 169] on span "[PERSON_NAME] (STAFF)" at bounding box center [186, 175] width 96 height 21
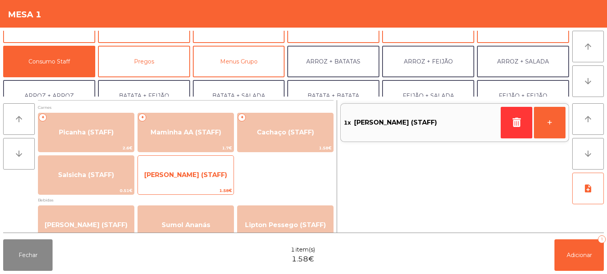
click at [199, 173] on span "[PERSON_NAME] (STAFF)" at bounding box center [185, 175] width 83 height 8
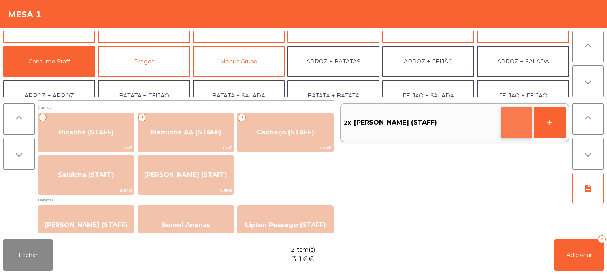
click at [528, 125] on button "-" at bounding box center [516, 123] width 32 height 32
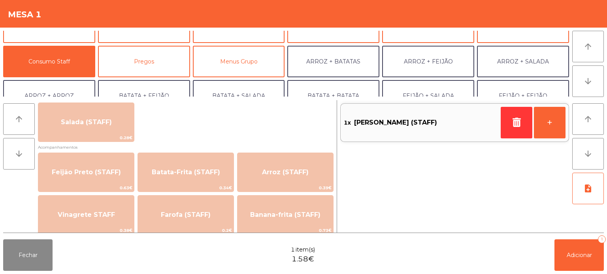
scroll to position [329, 0]
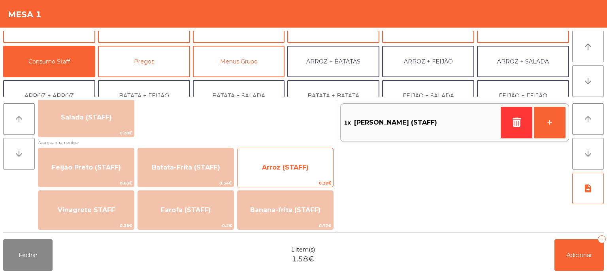
click at [294, 167] on span "Arroz (STAFF)" at bounding box center [285, 168] width 47 height 8
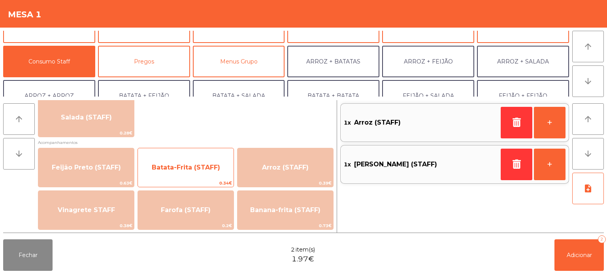
click at [168, 156] on div "Batata-Frita (STAFF) 0.34€" at bounding box center [185, 167] width 96 height 39
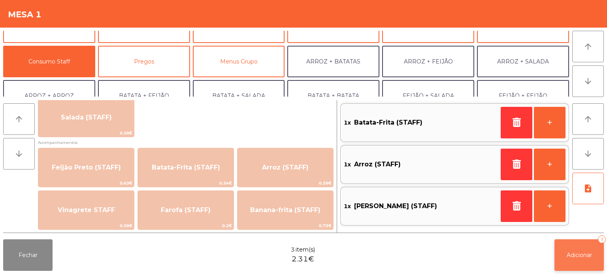
click at [565, 258] on button "Adicionar 3" at bounding box center [578, 256] width 49 height 32
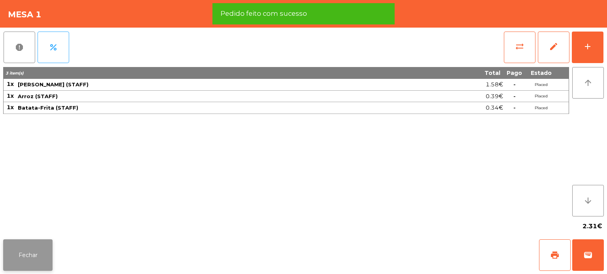
click at [49, 259] on button "Fechar" at bounding box center [27, 256] width 49 height 32
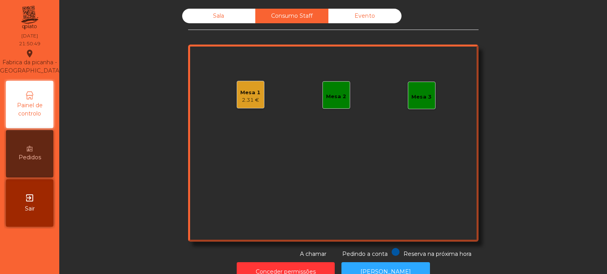
click at [223, 17] on div "Sala" at bounding box center [218, 16] width 73 height 15
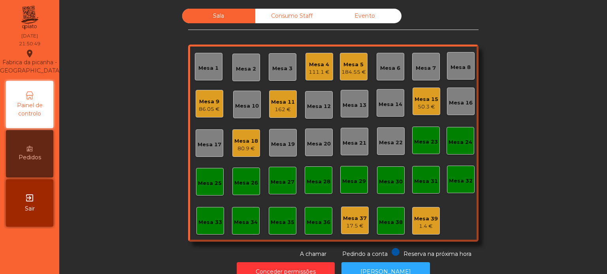
click at [420, 216] on div "Mesa 39" at bounding box center [426, 219] width 24 height 8
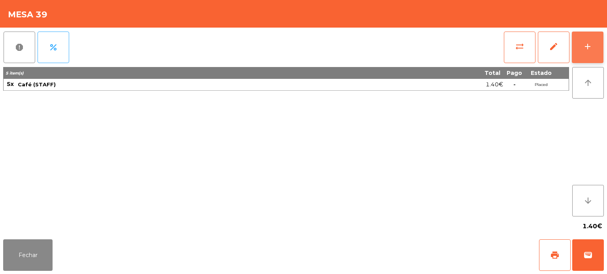
click at [590, 40] on button "add" at bounding box center [588, 48] width 32 height 32
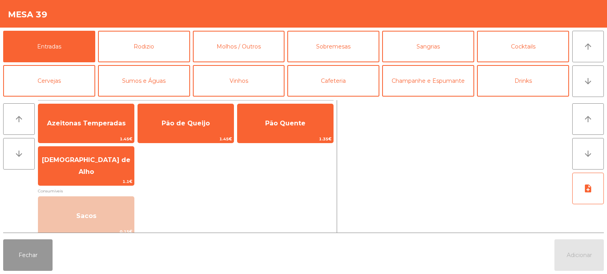
click at [32, 254] on button "Fechar" at bounding box center [27, 256] width 49 height 32
click at [39, 259] on button "Fechar" at bounding box center [27, 256] width 49 height 32
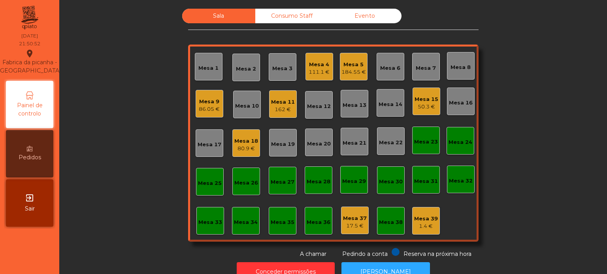
click at [294, 17] on div "Consumo Staff" at bounding box center [291, 16] width 73 height 15
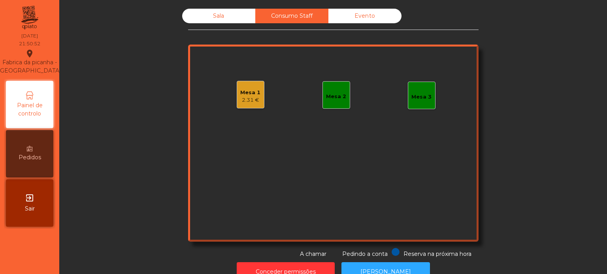
click at [245, 81] on div "Mesa 1 2.31 €" at bounding box center [251, 95] width 28 height 28
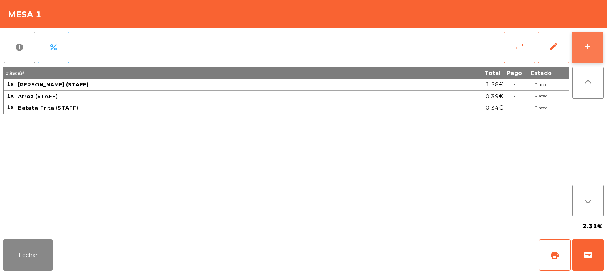
click at [586, 50] on div "add" at bounding box center [587, 46] width 9 height 9
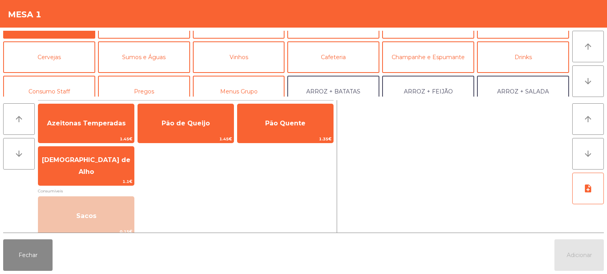
scroll to position [25, 0]
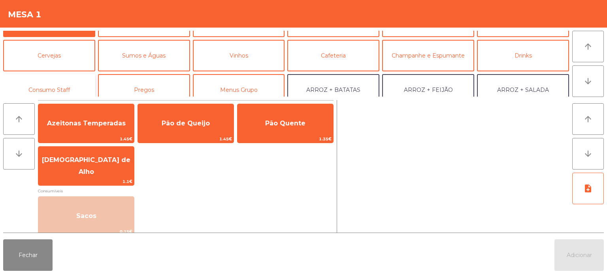
click at [60, 83] on button "Consumo Staff" at bounding box center [49, 90] width 92 height 32
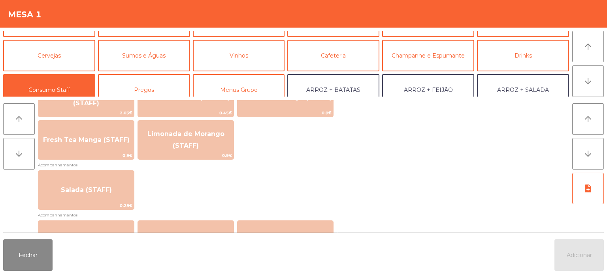
click at [286, 213] on span "Acompanhamentos" at bounding box center [185, 216] width 295 height 8
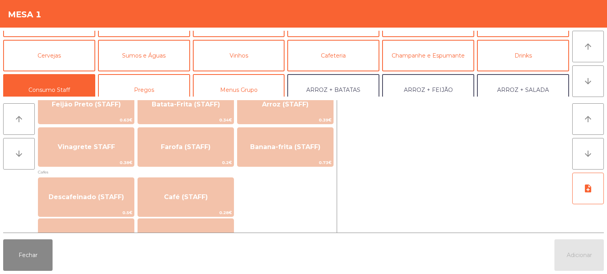
scroll to position [395, 0]
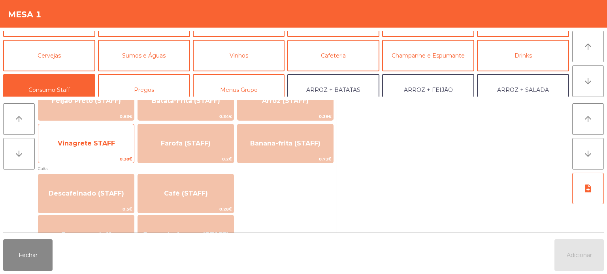
click at [96, 137] on span "Vinagrete STAFF" at bounding box center [86, 143] width 96 height 21
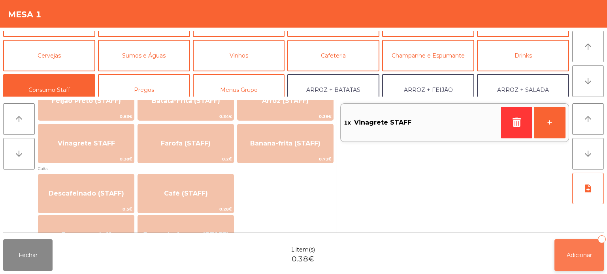
click at [573, 244] on button "Adicionar 1" at bounding box center [578, 256] width 49 height 32
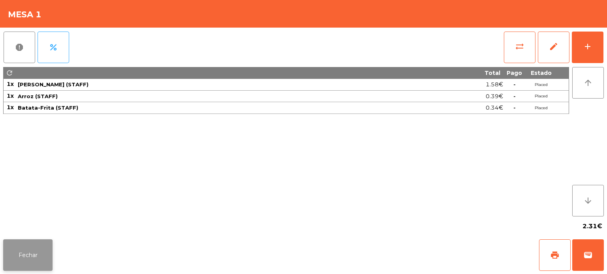
click at [13, 258] on button "Fechar" at bounding box center [27, 256] width 49 height 32
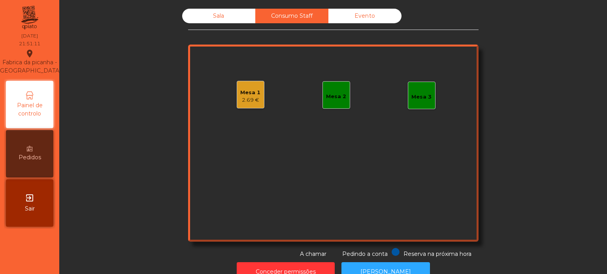
click at [210, 18] on div "Sala" at bounding box center [218, 16] width 73 height 15
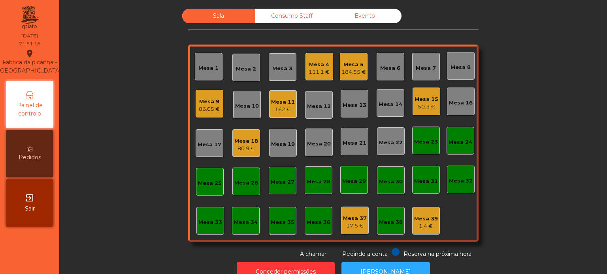
click at [429, 232] on div "Mesa 39 1.4 €" at bounding box center [426, 221] width 28 height 28
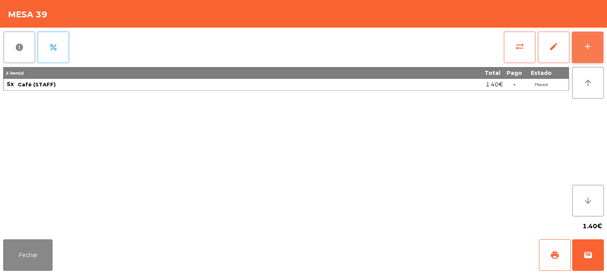
click at [585, 40] on button "add" at bounding box center [588, 48] width 32 height 32
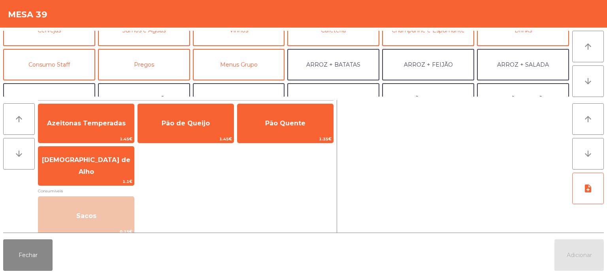
scroll to position [55, 0]
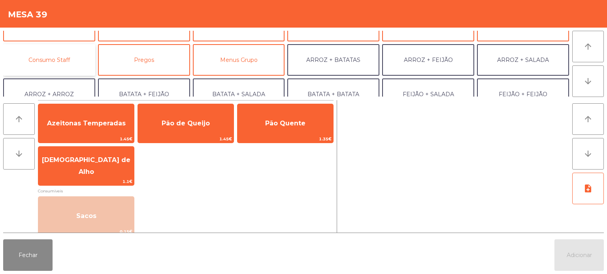
click at [79, 62] on button "Consumo Staff" at bounding box center [49, 60] width 92 height 32
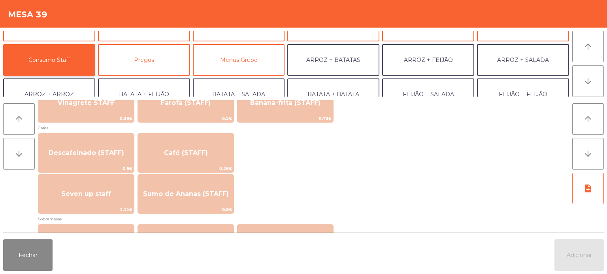
scroll to position [433, 0]
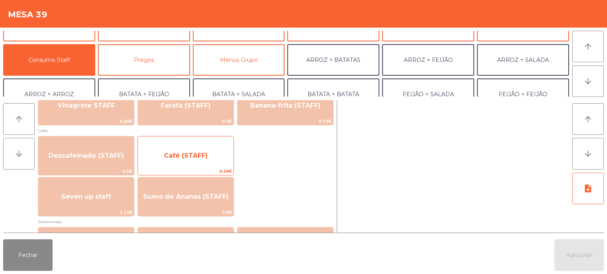
click at [186, 154] on span "Café (STAFF)" at bounding box center [186, 156] width 44 height 8
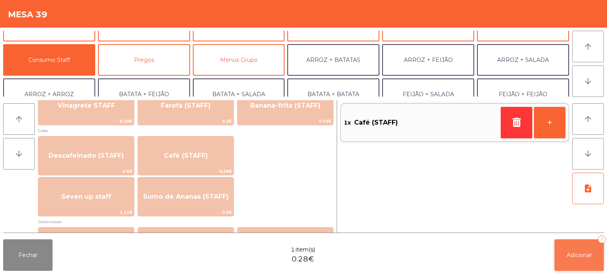
click at [573, 258] on span "Adicionar" at bounding box center [578, 255] width 25 height 7
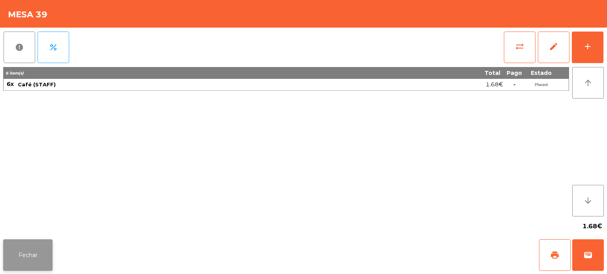
click at [22, 256] on button "Fechar" at bounding box center [27, 256] width 49 height 32
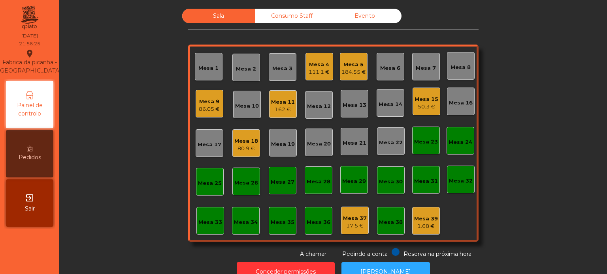
click at [314, 67] on div "Mesa 4" at bounding box center [318, 65] width 21 height 8
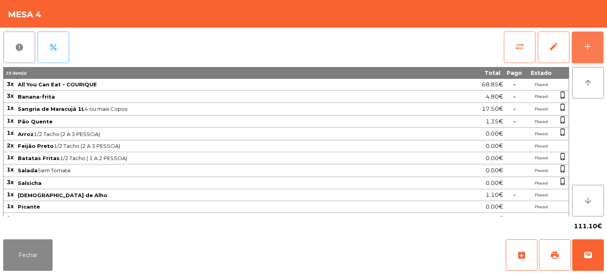
click at [587, 50] on div "add" at bounding box center [587, 46] width 9 height 9
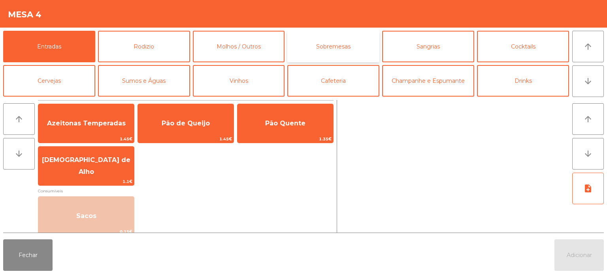
click at [335, 41] on button "Sobremesas" at bounding box center [333, 47] width 92 height 32
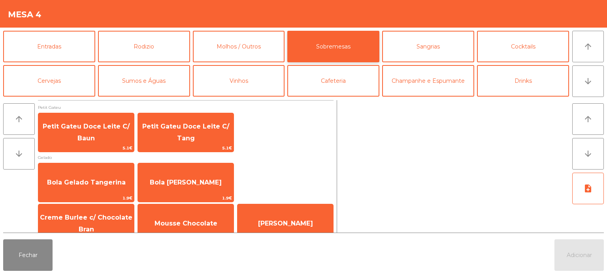
scroll to position [13, 0]
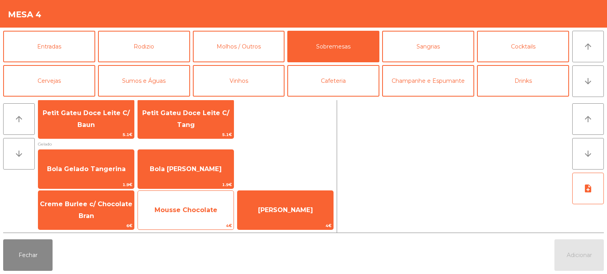
click at [188, 214] on span "Mousse Chocolate" at bounding box center [185, 211] width 63 height 8
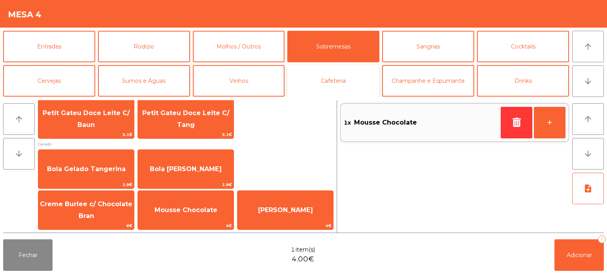
click at [332, 86] on button "Cafeteria" at bounding box center [333, 81] width 92 height 32
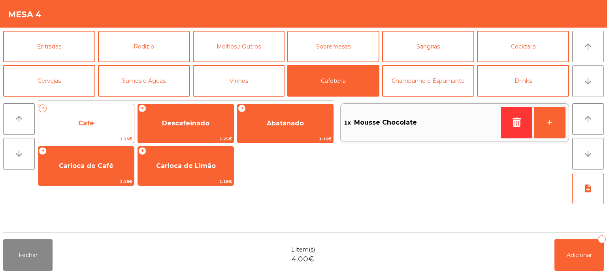
click at [77, 126] on span "Café" at bounding box center [86, 123] width 96 height 21
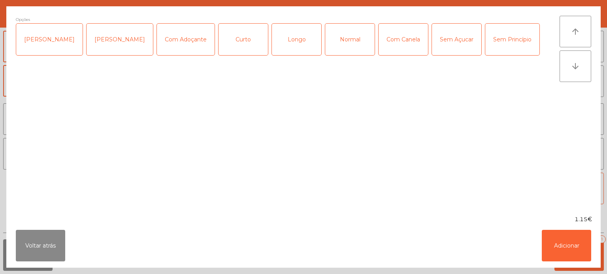
click at [338, 48] on div "Normal" at bounding box center [349, 40] width 49 height 32
click at [563, 245] on button "Adicionar" at bounding box center [565, 246] width 49 height 32
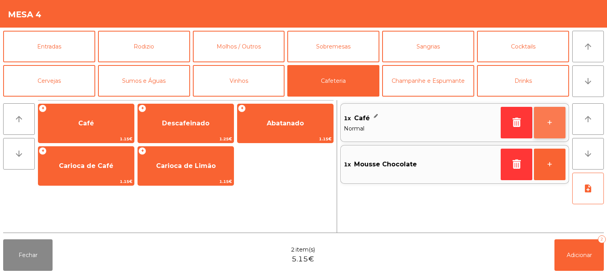
click at [545, 123] on button "+" at bounding box center [550, 123] width 32 height 32
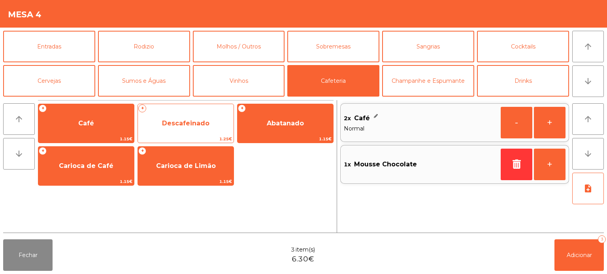
click at [185, 124] on span "Descafeinado" at bounding box center [185, 124] width 47 height 8
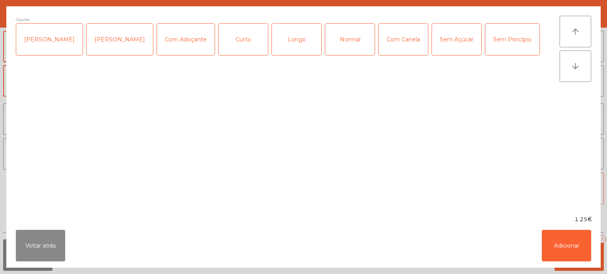
click at [335, 53] on div "Normal" at bounding box center [349, 40] width 49 height 32
click at [570, 252] on button "Adicionar" at bounding box center [565, 246] width 49 height 32
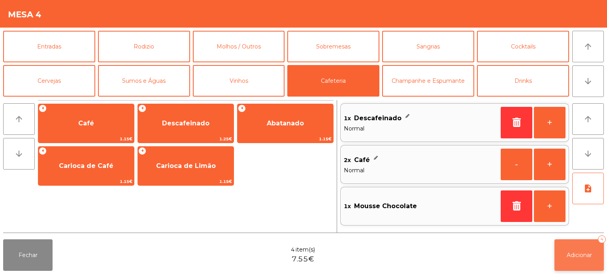
click at [575, 261] on button "Adicionar 4" at bounding box center [578, 256] width 49 height 32
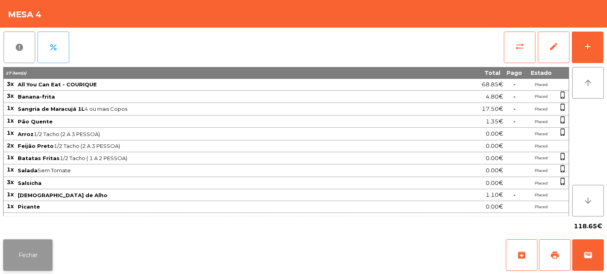
click at [30, 254] on button "Fechar" at bounding box center [27, 256] width 49 height 32
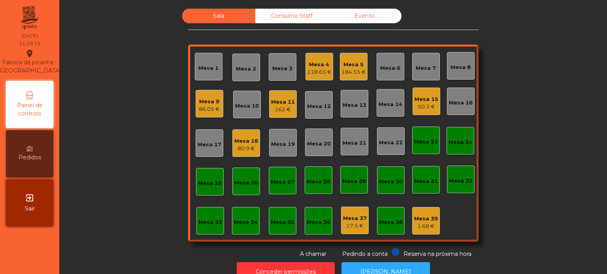
click at [280, 103] on div "Mesa 11" at bounding box center [283, 102] width 24 height 8
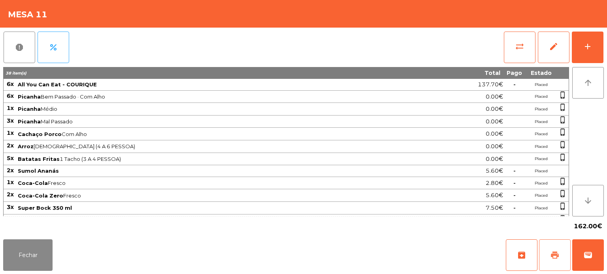
click at [552, 256] on span "print" at bounding box center [554, 255] width 9 height 9
click at [590, 257] on span "wallet" at bounding box center [587, 255] width 9 height 9
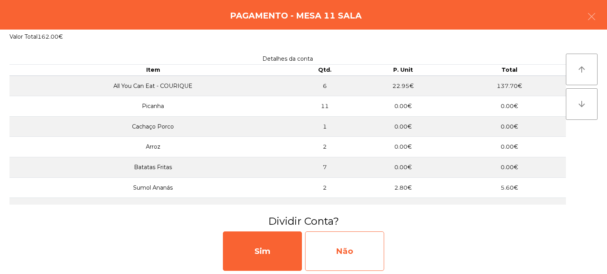
click at [349, 260] on div "Não" at bounding box center [344, 251] width 79 height 39
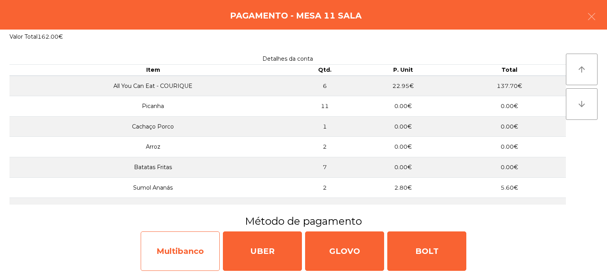
click at [178, 252] on div "Multibanco" at bounding box center [180, 251] width 79 height 39
select select "**"
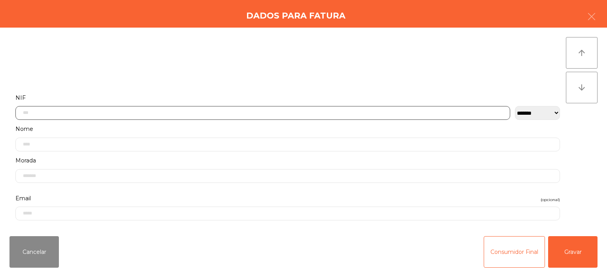
click at [226, 114] on input "text" at bounding box center [262, 113] width 494 height 14
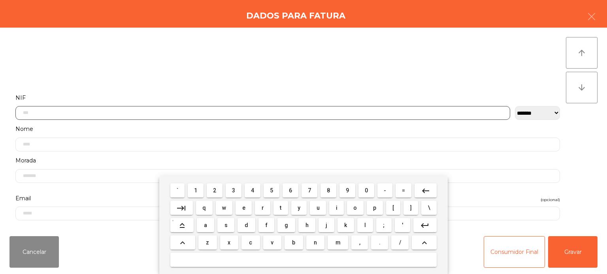
scroll to position [55, 0]
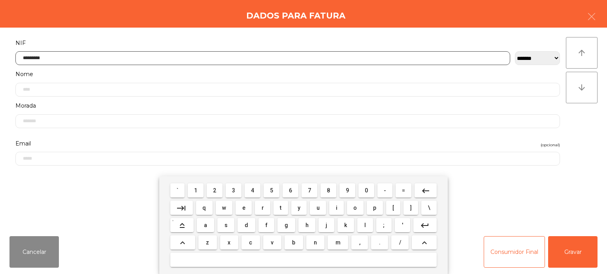
type input "*********"
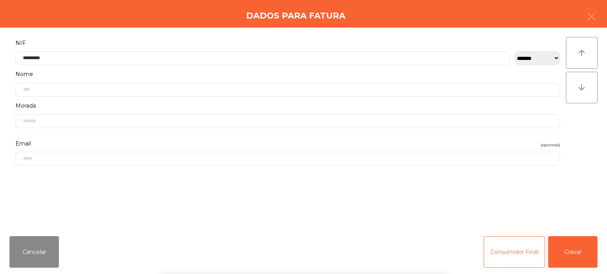
click at [587, 141] on div "arrow_upward arrow_downward" at bounding box center [582, 129] width 32 height 184
click at [573, 245] on button "Gravar" at bounding box center [572, 253] width 49 height 32
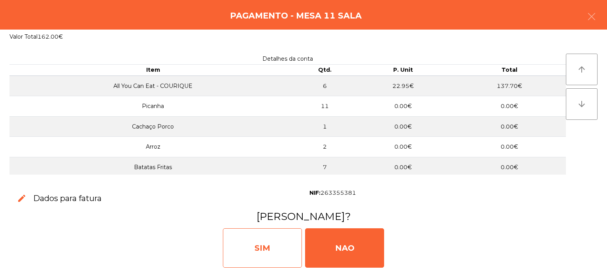
click at [267, 231] on div "SIM" at bounding box center [262, 248] width 79 height 39
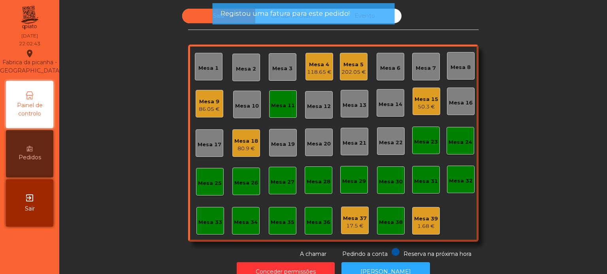
click at [283, 107] on div "Mesa 11" at bounding box center [283, 106] width 24 height 8
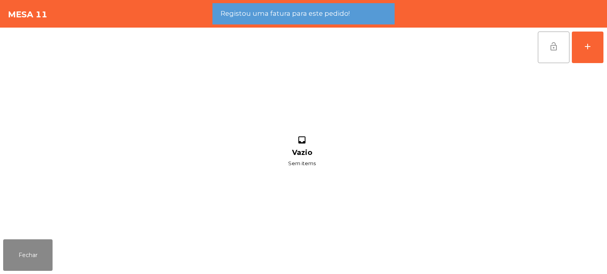
click at [555, 46] on span "lock_open" at bounding box center [553, 46] width 9 height 9
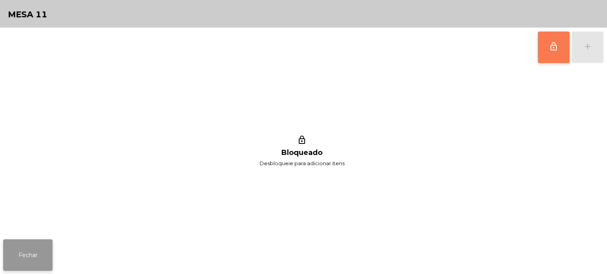
click at [45, 242] on button "Fechar" at bounding box center [27, 256] width 49 height 32
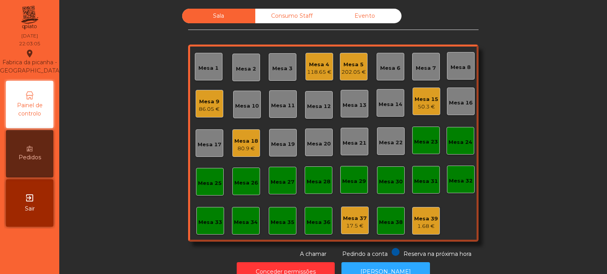
click at [542, 115] on div "Sala Consumo Staff Evento Mesa 1 Mesa 2 Mesa 3 Mesa 4 118.65 € Mesa 5 202.05 € …" at bounding box center [333, 134] width 526 height 250
click at [316, 66] on div "Mesa 4" at bounding box center [319, 65] width 24 height 8
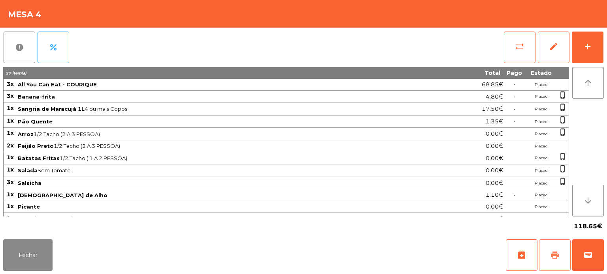
click at [555, 256] on span "print" at bounding box center [554, 255] width 9 height 9
click at [22, 270] on button "Fechar" at bounding box center [27, 256] width 49 height 32
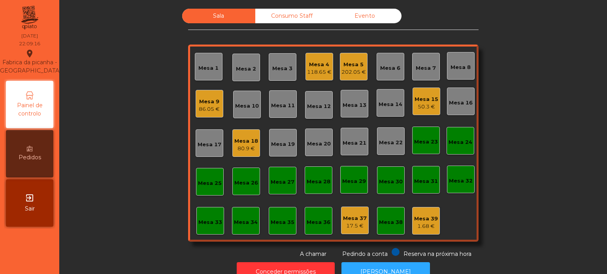
click at [303, 21] on div "Consumo Staff" at bounding box center [291, 16] width 73 height 15
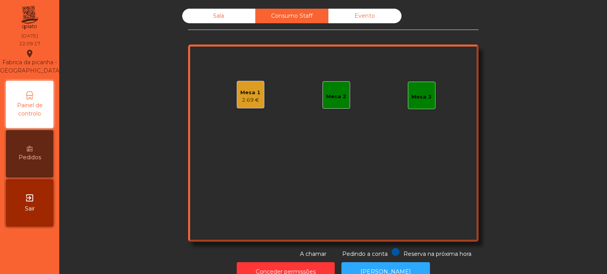
click at [253, 87] on div "Mesa 1 2.69 €" at bounding box center [250, 95] width 20 height 19
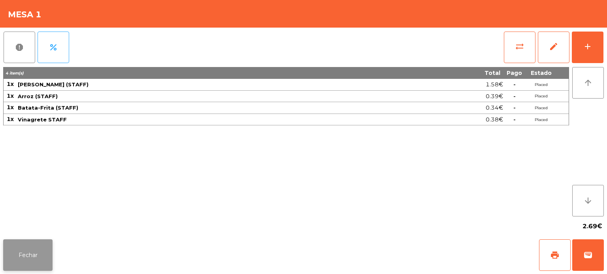
click at [37, 256] on button "Fechar" at bounding box center [27, 256] width 49 height 32
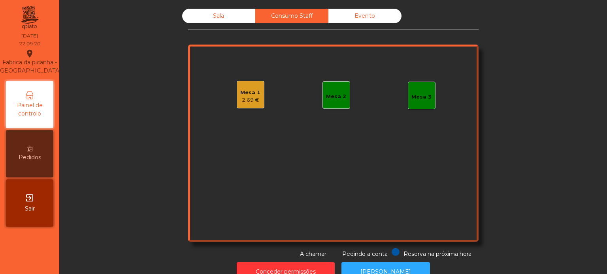
click at [322, 102] on div "Mesa 2" at bounding box center [336, 95] width 28 height 28
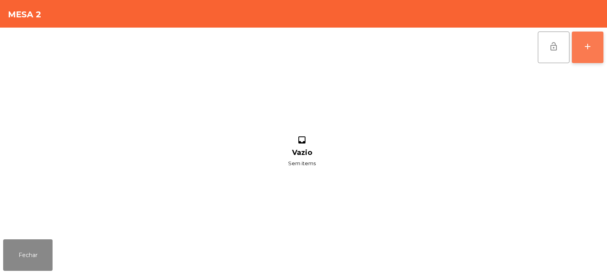
click at [587, 63] on button "add" at bounding box center [588, 48] width 32 height 32
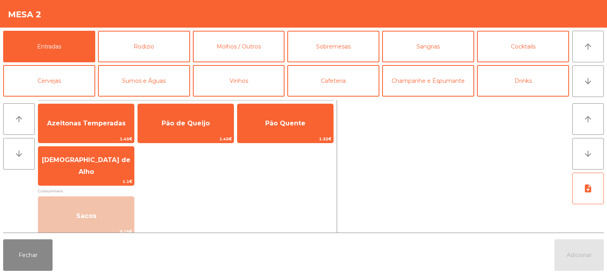
scroll to position [42, 0]
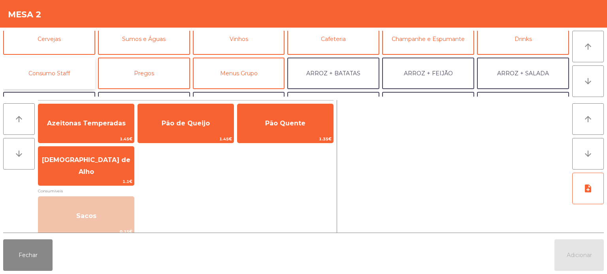
click at [75, 76] on button "Consumo Staff" at bounding box center [49, 74] width 92 height 32
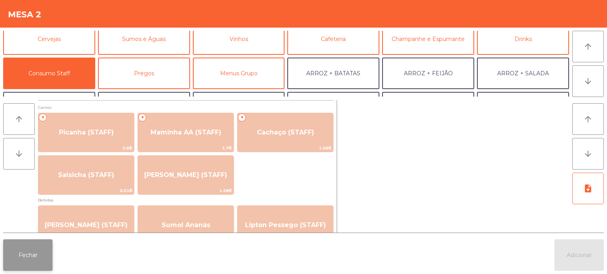
click at [33, 270] on button "Fechar" at bounding box center [27, 256] width 49 height 32
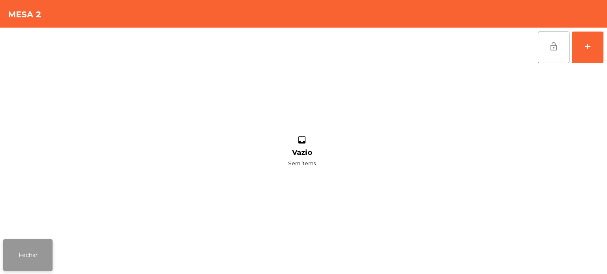
click at [28, 270] on button "Fechar" at bounding box center [27, 256] width 49 height 32
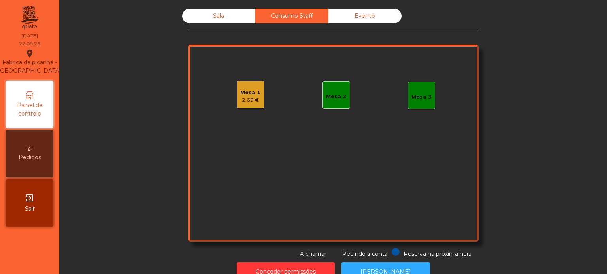
click at [211, 10] on div "Sala" at bounding box center [218, 16] width 73 height 15
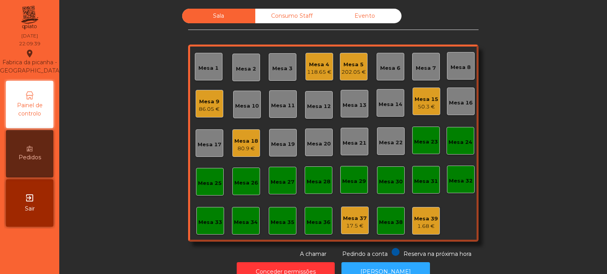
click at [303, 17] on div "Consumo Staff" at bounding box center [291, 16] width 73 height 15
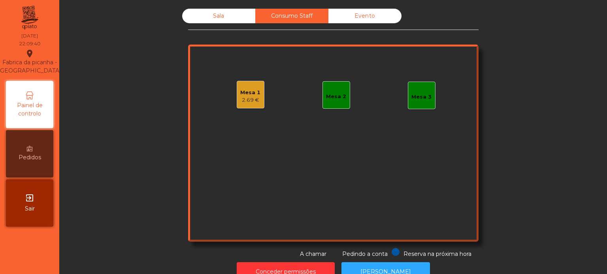
click at [322, 87] on div "Mesa 2" at bounding box center [336, 95] width 28 height 28
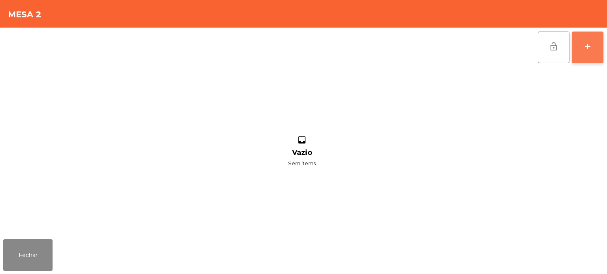
click at [598, 51] on button "add" at bounding box center [588, 48] width 32 height 32
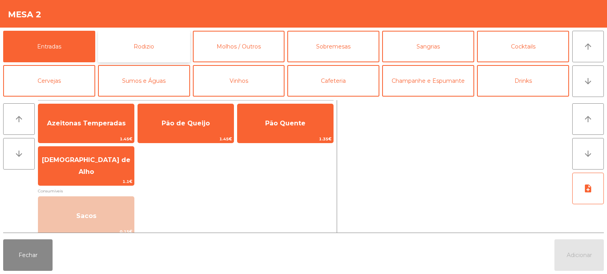
click at [171, 47] on button "Rodizio" at bounding box center [144, 47] width 92 height 32
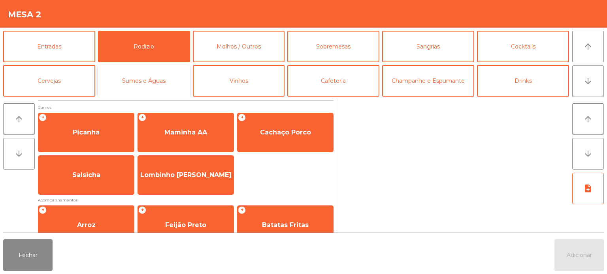
click at [170, 81] on button "Sumos e Águas" at bounding box center [144, 81] width 92 height 32
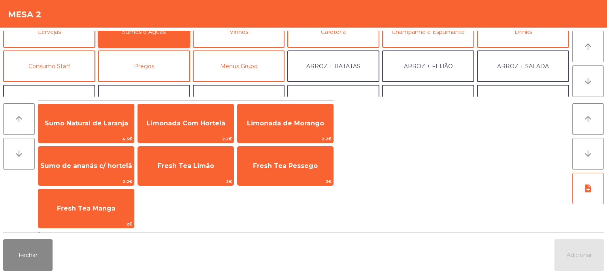
scroll to position [55, 0]
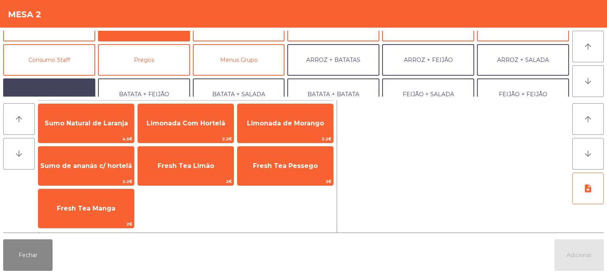
click at [65, 81] on button "ARROZ + ARROZ" at bounding box center [49, 95] width 92 height 32
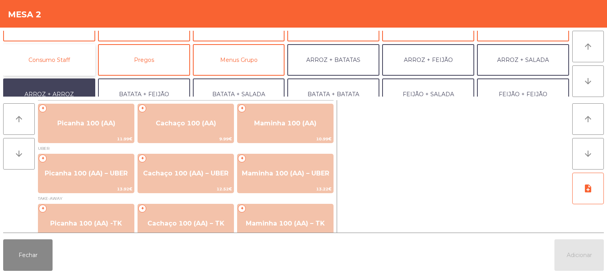
click at [72, 66] on button "Consumo Staff" at bounding box center [49, 60] width 92 height 32
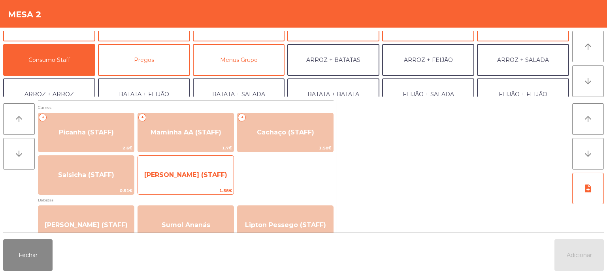
click at [207, 175] on span "[PERSON_NAME] (STAFF)" at bounding box center [185, 175] width 83 height 8
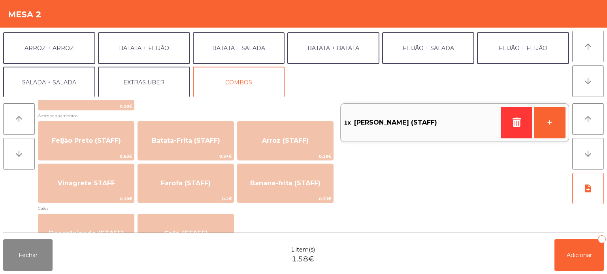
scroll to position [103, 0]
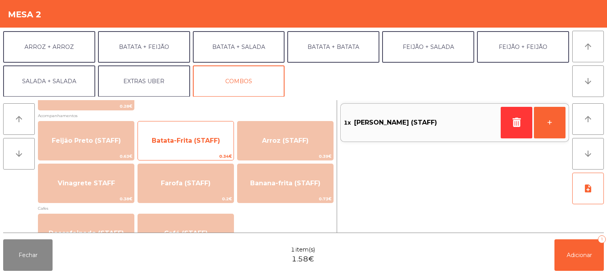
click at [214, 155] on span "0.34€" at bounding box center [186, 157] width 96 height 8
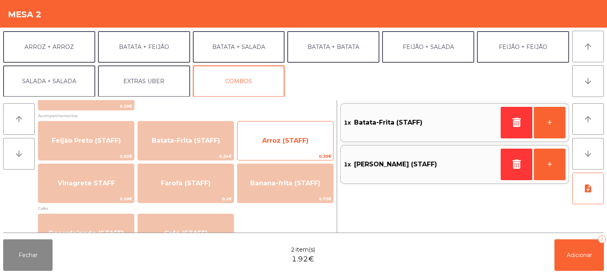
click at [303, 149] on span "Arroz (STAFF)" at bounding box center [285, 140] width 96 height 21
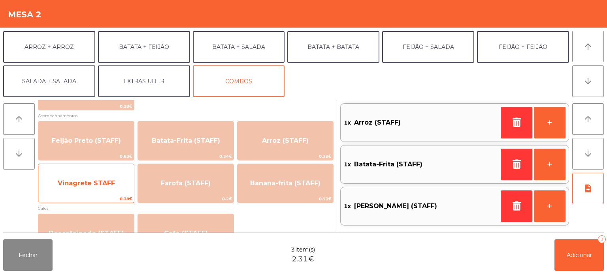
click at [109, 187] on span "Vinagrete STAFF" at bounding box center [86, 183] width 96 height 21
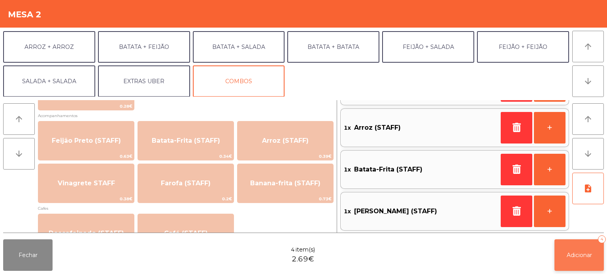
click at [577, 259] on button "Adicionar 4" at bounding box center [578, 256] width 49 height 32
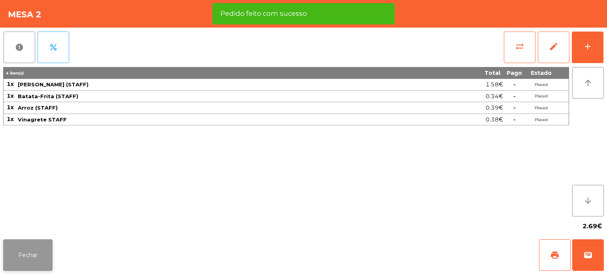
click at [44, 251] on button "Fechar" at bounding box center [27, 256] width 49 height 32
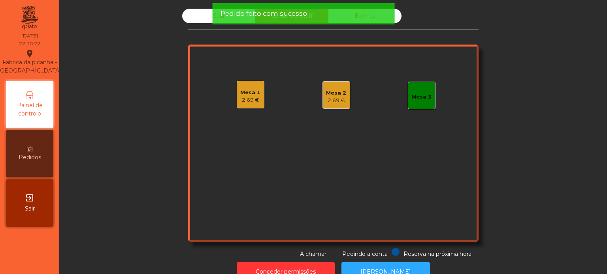
click at [199, 13] on div "Sala" at bounding box center [218, 16] width 73 height 15
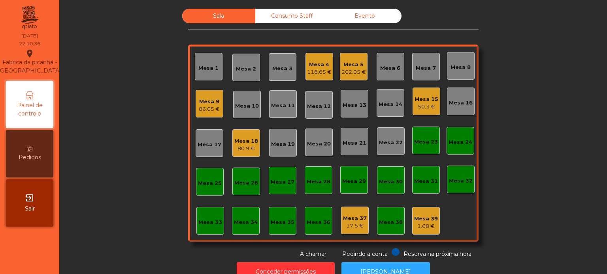
click at [461, 177] on div "Mesa 32" at bounding box center [461, 179] width 24 height 11
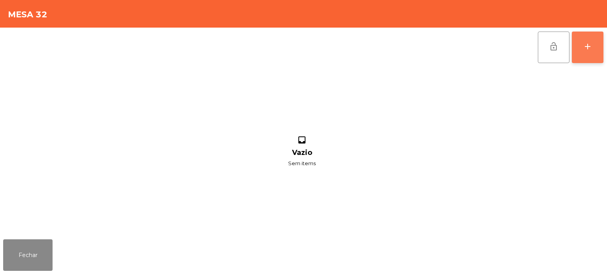
click at [591, 52] on button "add" at bounding box center [588, 48] width 32 height 32
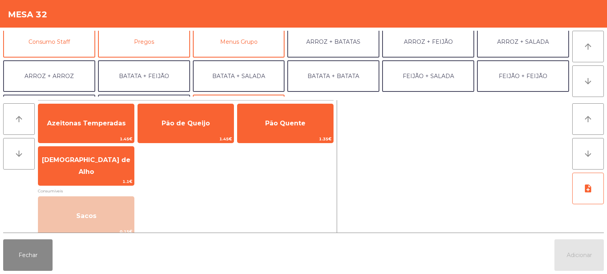
scroll to position [74, 0]
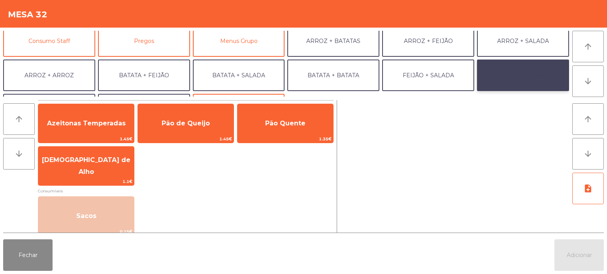
click at [529, 78] on button "FEIJÃO + FEIJÃO" at bounding box center [523, 76] width 92 height 32
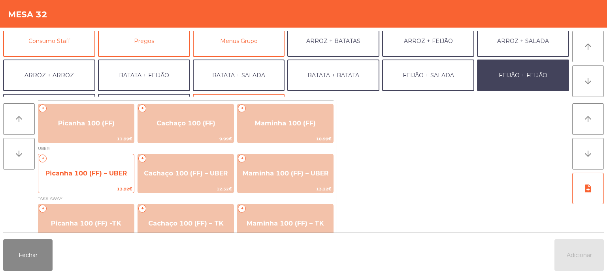
click at [102, 180] on span "Picanha 100 (FF) – UBER" at bounding box center [86, 173] width 96 height 21
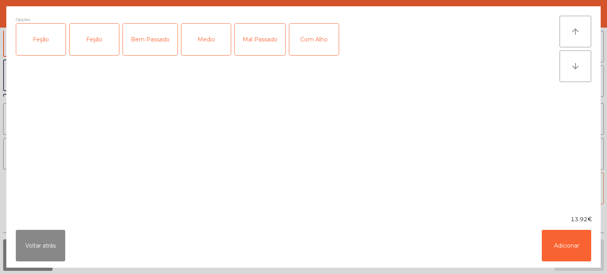
click at [49, 35] on div "Feijão" at bounding box center [40, 40] width 49 height 32
click at [210, 42] on div "Medio" at bounding box center [205, 40] width 49 height 32
click at [569, 250] on button "Adicionar" at bounding box center [565, 246] width 49 height 32
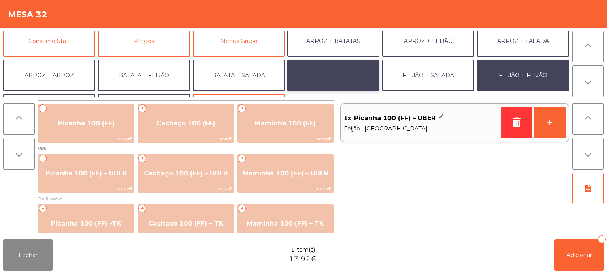
click at [346, 83] on button "BATATA + BATATA" at bounding box center [333, 76] width 92 height 32
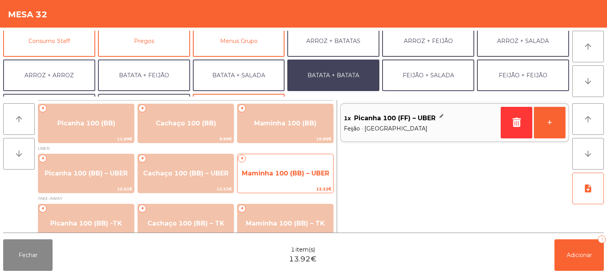
click at [291, 186] on span "13.22€" at bounding box center [285, 190] width 96 height 8
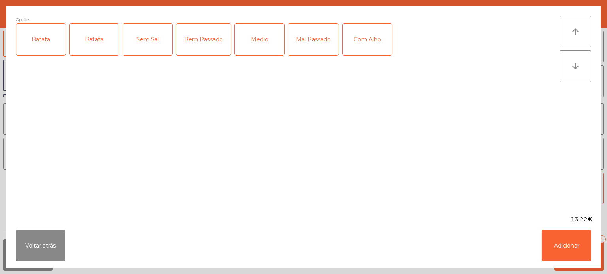
click at [49, 51] on div "Batata" at bounding box center [40, 40] width 49 height 32
click at [268, 43] on div "Medio" at bounding box center [259, 40] width 49 height 32
click at [568, 255] on button "Adicionar" at bounding box center [565, 246] width 49 height 32
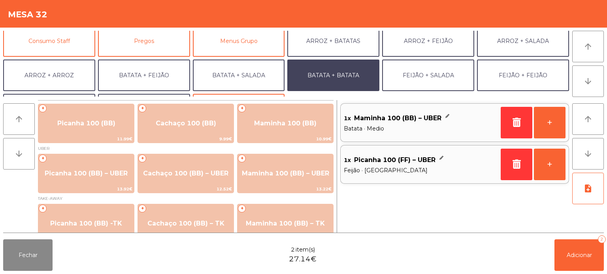
scroll to position [103, 0]
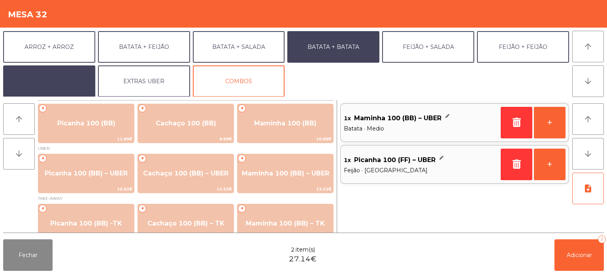
click at [72, 82] on button "SALADA + SALADA" at bounding box center [49, 82] width 92 height 32
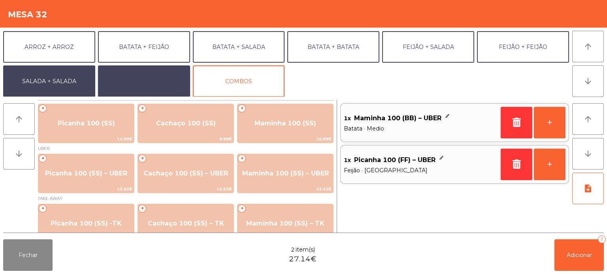
click at [149, 90] on button "EXTRAS UBER" at bounding box center [144, 82] width 92 height 32
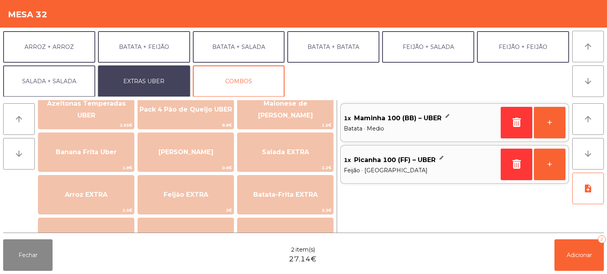
scroll to position [25, 0]
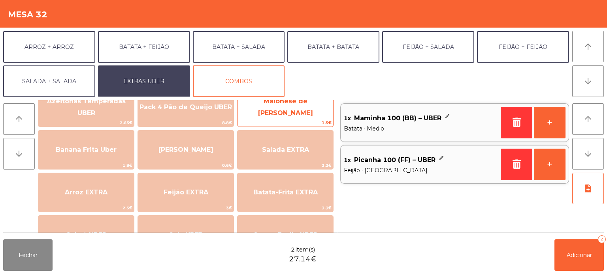
click at [302, 119] on span "1.5€" at bounding box center [285, 123] width 96 height 8
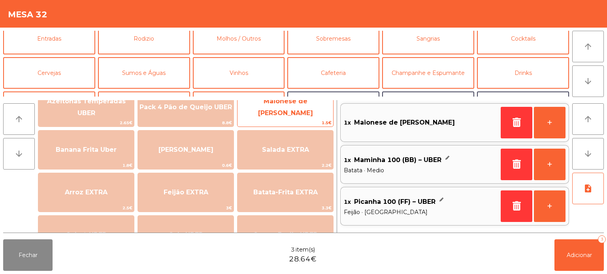
scroll to position [0, 0]
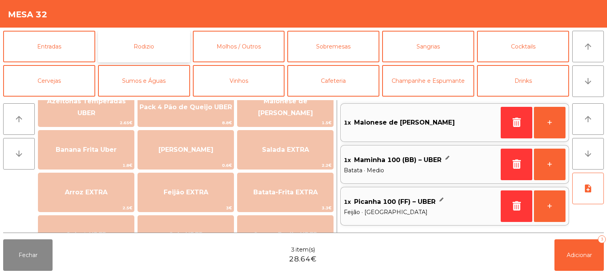
click at [155, 50] on button "Rodizio" at bounding box center [144, 47] width 92 height 32
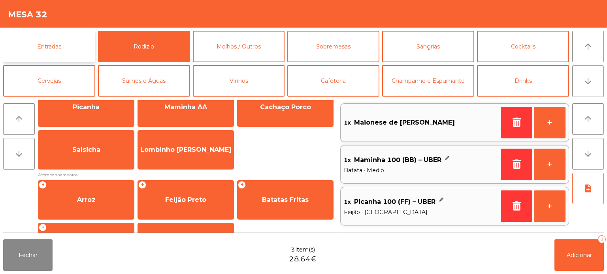
click at [67, 36] on button "Entradas" at bounding box center [49, 47] width 92 height 32
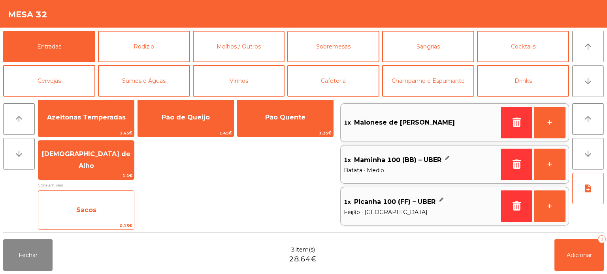
click at [114, 209] on span "Sacos" at bounding box center [86, 210] width 96 height 21
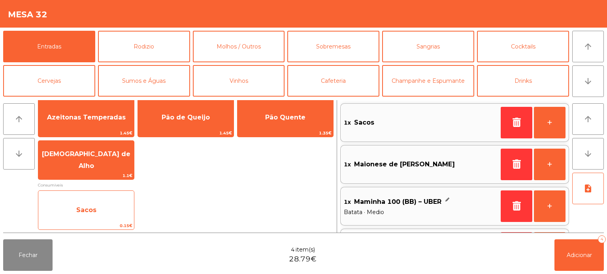
scroll to position [37, 0]
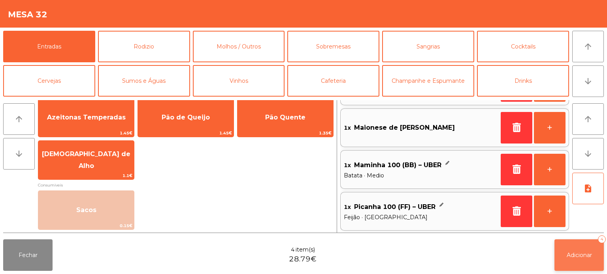
click at [577, 259] on button "Adicionar 4" at bounding box center [578, 256] width 49 height 32
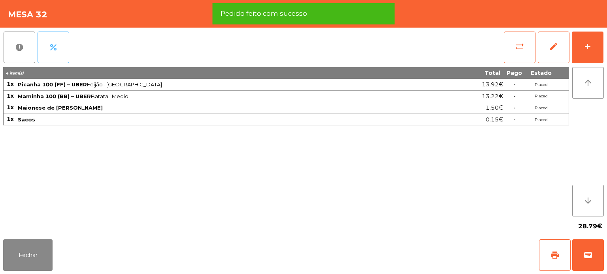
click at [67, 52] on button "percent" at bounding box center [54, 48] width 32 height 32
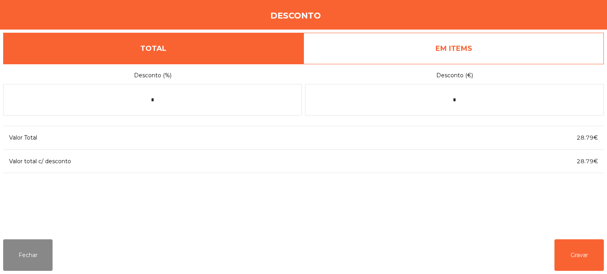
click at [467, 52] on link "EM ITEMS" at bounding box center [453, 49] width 300 height 32
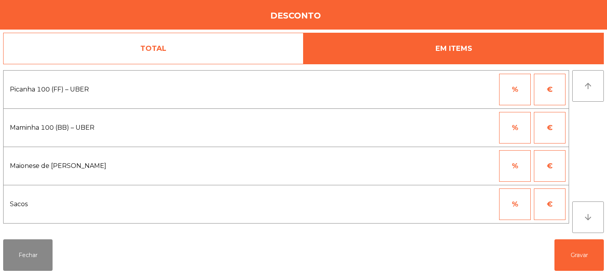
click at [229, 46] on link "TOTAL" at bounding box center [153, 49] width 300 height 32
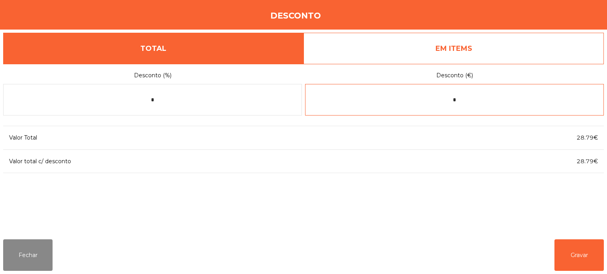
click at [458, 99] on input "*" at bounding box center [454, 100] width 299 height 32
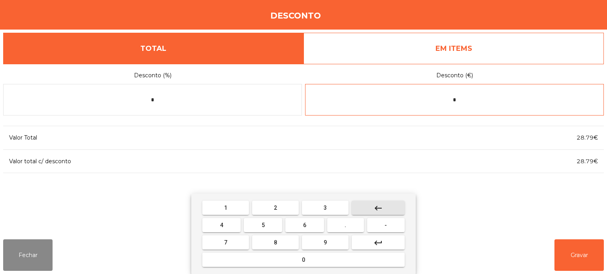
click at [381, 207] on mat-icon "keyboard_backspace" at bounding box center [377, 208] width 9 height 9
click at [396, 230] on button "-" at bounding box center [386, 225] width 38 height 14
click at [237, 211] on button "1" at bounding box center [225, 208] width 47 height 14
click at [233, 207] on button "1" at bounding box center [225, 208] width 47 height 14
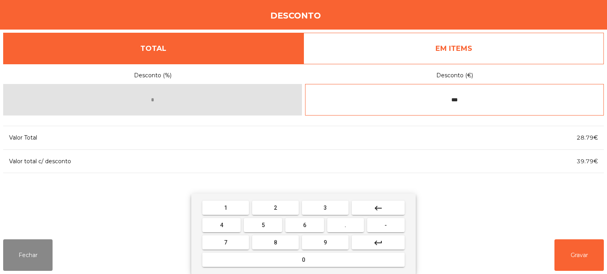
click at [349, 221] on button "." at bounding box center [345, 225] width 37 height 14
click at [306, 229] on button "6" at bounding box center [304, 225] width 38 height 14
click at [287, 212] on button "2" at bounding box center [275, 208] width 47 height 14
type input "******"
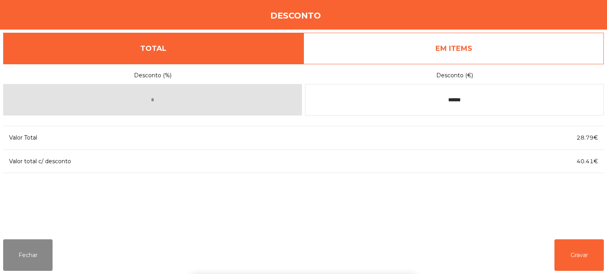
click at [498, 235] on div "1 2 3 keyboard_backspace 4 5 6 . - 7 8 9 keyboard_return 0" at bounding box center [303, 234] width 607 height 81
click at [588, 259] on button "Gravar" at bounding box center [578, 256] width 49 height 32
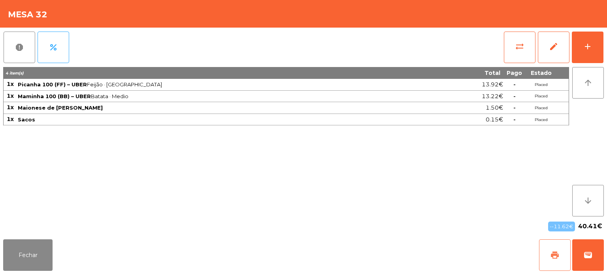
click at [554, 270] on button "print" at bounding box center [555, 256] width 32 height 32
click at [588, 256] on span "wallet" at bounding box center [587, 255] width 9 height 9
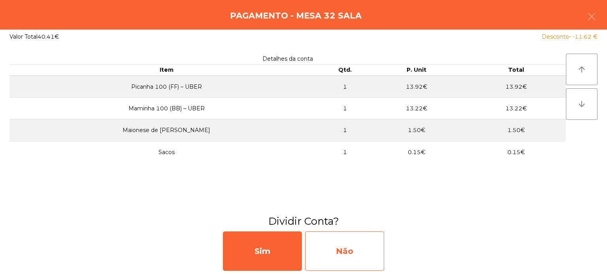
click at [348, 259] on div "Não" at bounding box center [344, 251] width 79 height 39
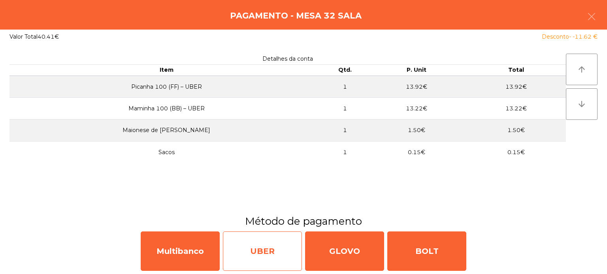
click at [281, 257] on div "UBER" at bounding box center [262, 251] width 79 height 39
select select "**"
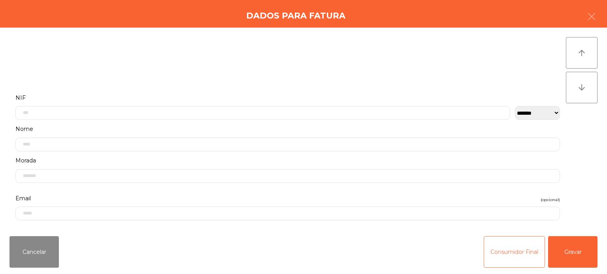
click at [484, 245] on button "Consumidor Final" at bounding box center [513, 253] width 61 height 32
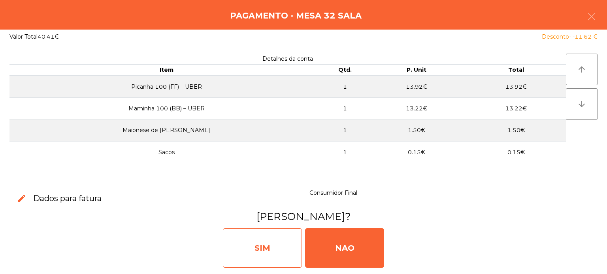
click at [279, 251] on div "SIM" at bounding box center [262, 248] width 79 height 39
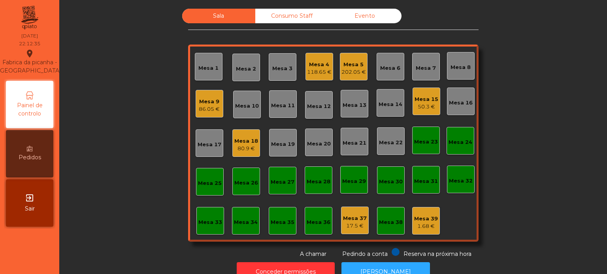
scroll to position [22, 0]
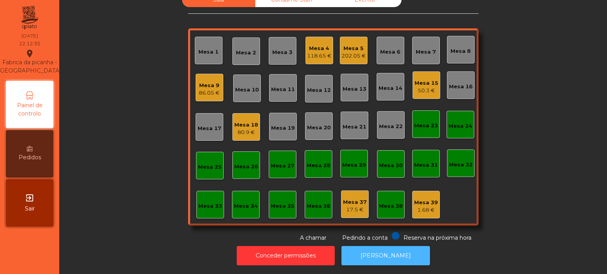
click at [379, 246] on button "[PERSON_NAME]" at bounding box center [385, 255] width 88 height 19
click at [384, 246] on button "[PERSON_NAME]" at bounding box center [385, 255] width 88 height 19
click at [312, 52] on div "118.65 €" at bounding box center [319, 56] width 24 height 8
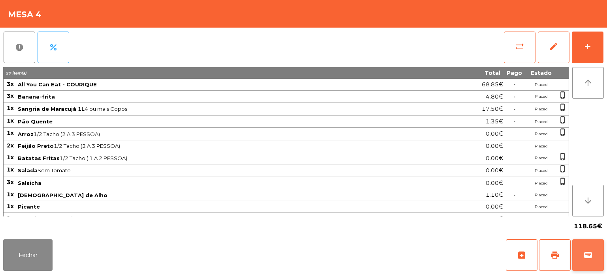
click at [600, 258] on button "wallet" at bounding box center [588, 256] width 32 height 32
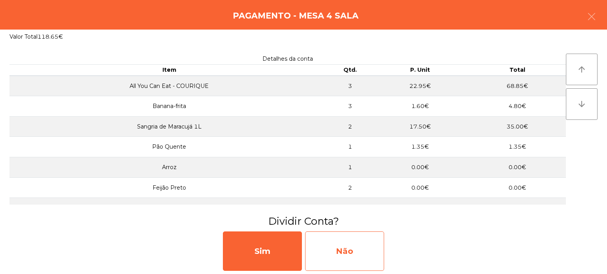
click at [360, 244] on div "Não" at bounding box center [344, 251] width 79 height 39
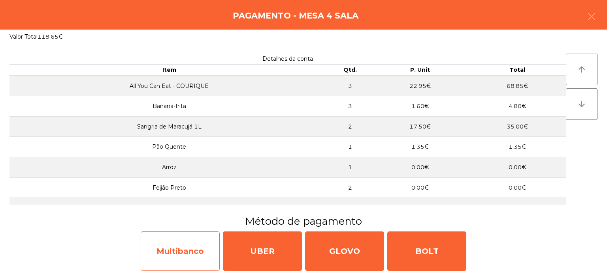
click at [184, 250] on div "Multibanco" at bounding box center [180, 251] width 79 height 39
select select "**"
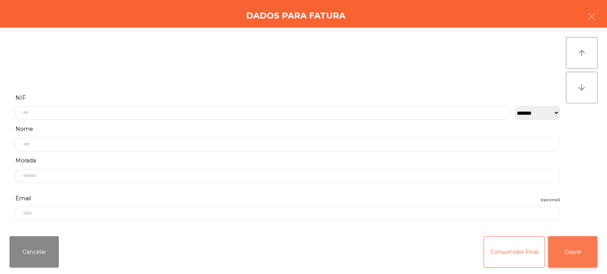
click at [585, 258] on button "Gravar" at bounding box center [572, 253] width 49 height 32
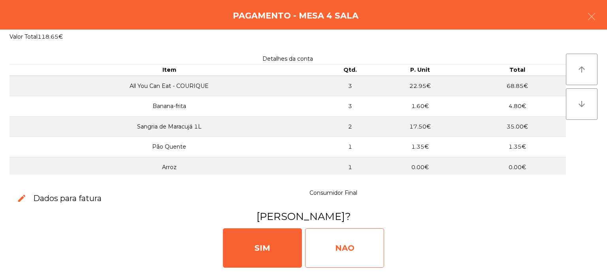
click at [333, 249] on div "NAO" at bounding box center [344, 248] width 79 height 39
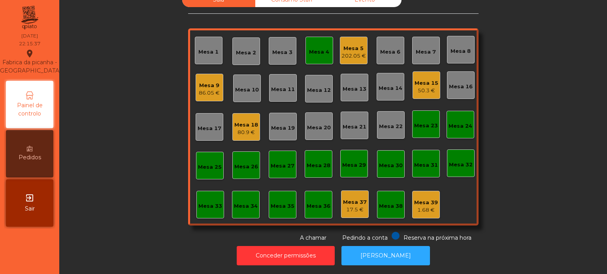
click at [319, 37] on div "Mesa 4" at bounding box center [319, 51] width 28 height 28
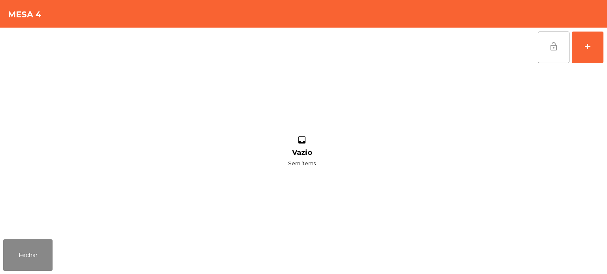
click at [540, 42] on button "lock_open" at bounding box center [554, 48] width 32 height 32
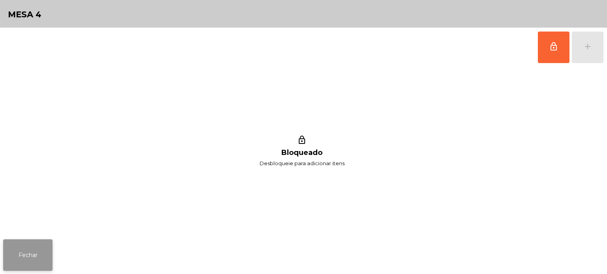
click at [49, 258] on button "Fechar" at bounding box center [27, 256] width 49 height 32
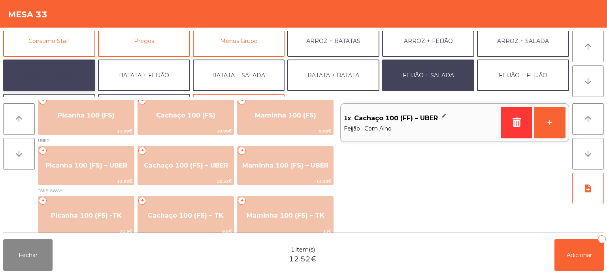
click at [66, 69] on button "ARROZ + ARROZ" at bounding box center [49, 76] width 92 height 32
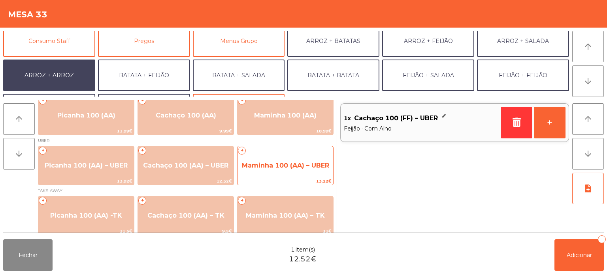
click at [256, 167] on span "Maminha 100 (AA) – UBER" at bounding box center [285, 166] width 87 height 8
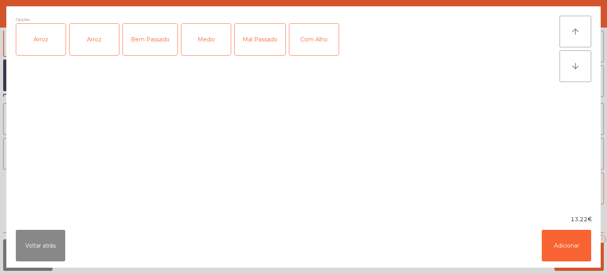
click at [37, 38] on div "Arroz" at bounding box center [40, 40] width 49 height 32
click at [198, 39] on div "Medio" at bounding box center [205, 40] width 49 height 32
click at [568, 253] on button "Adicionar" at bounding box center [565, 246] width 49 height 32
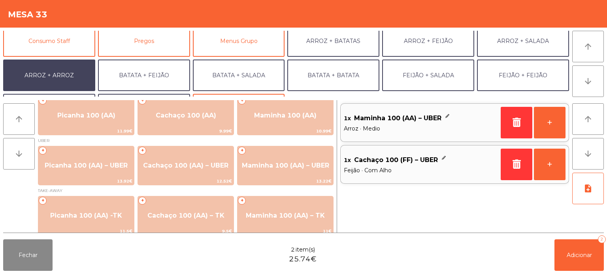
scroll to position [103, 0]
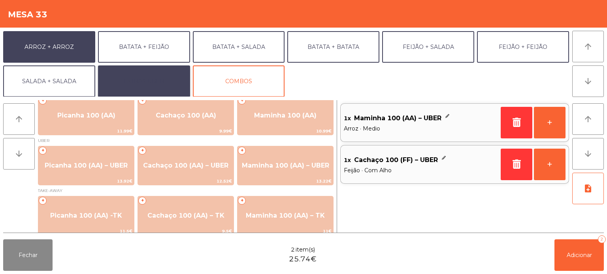
click at [153, 77] on button "EXTRAS UBER" at bounding box center [144, 82] width 92 height 32
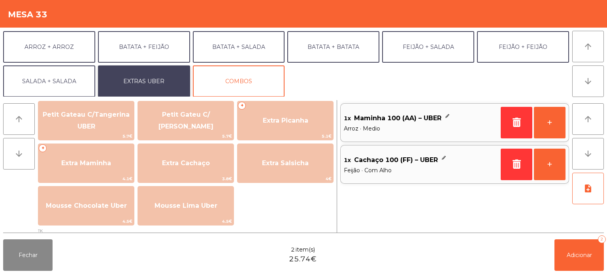
scroll to position [188, 0]
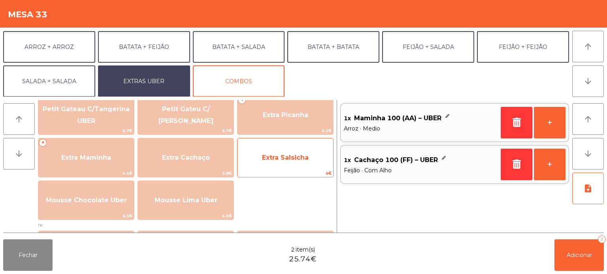
click at [273, 168] on span "Extra Salsicha" at bounding box center [285, 157] width 96 height 21
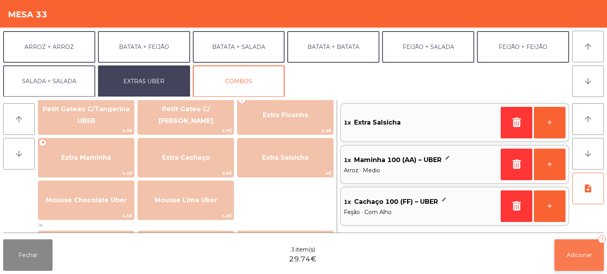
click at [572, 258] on span "Adicionar" at bounding box center [578, 255] width 25 height 7
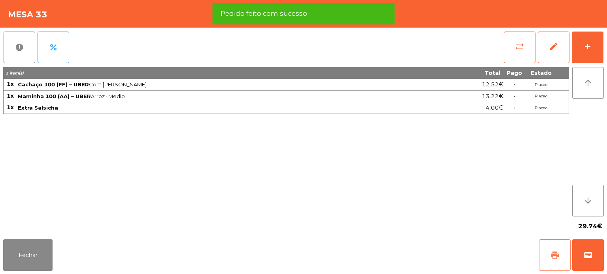
click at [553, 244] on button "print" at bounding box center [555, 256] width 32 height 32
click at [599, 257] on button "wallet" at bounding box center [588, 256] width 32 height 32
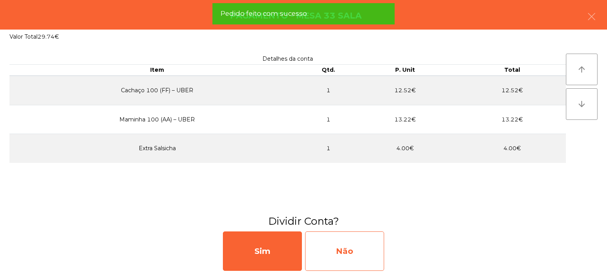
click at [376, 241] on div "Não" at bounding box center [344, 251] width 79 height 39
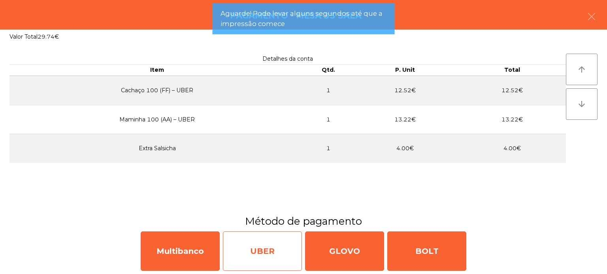
click at [261, 245] on div "UBER" at bounding box center [262, 251] width 79 height 39
select select "**"
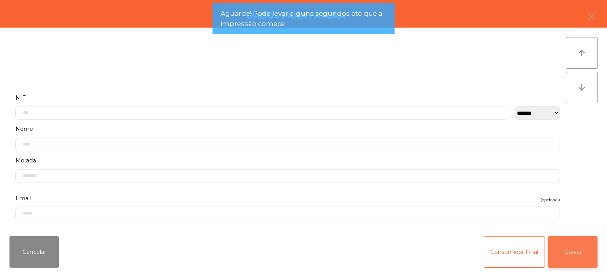
click at [586, 256] on button "Gravar" at bounding box center [572, 253] width 49 height 32
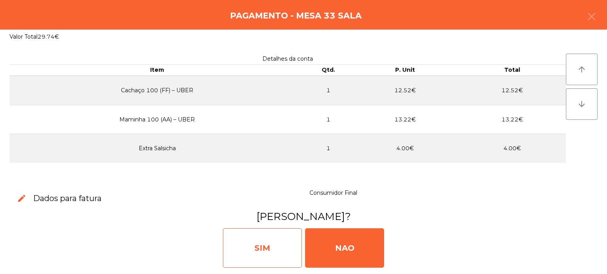
click at [260, 252] on div "SIM" at bounding box center [262, 248] width 79 height 39
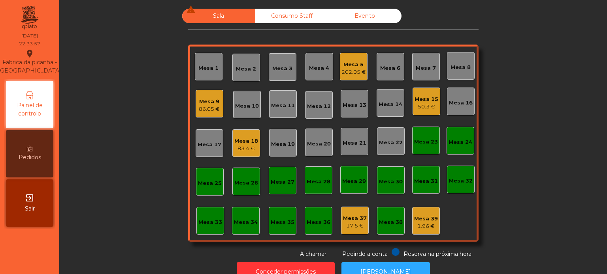
click at [234, 140] on div "Mesa 18" at bounding box center [246, 141] width 24 height 8
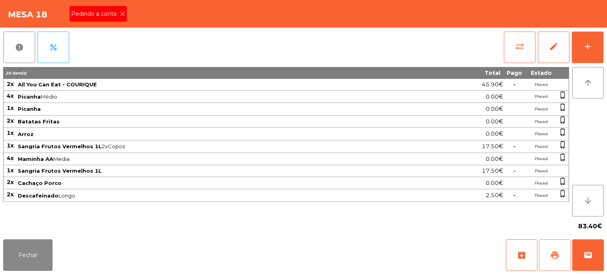
click at [551, 254] on span "print" at bounding box center [554, 255] width 9 height 9
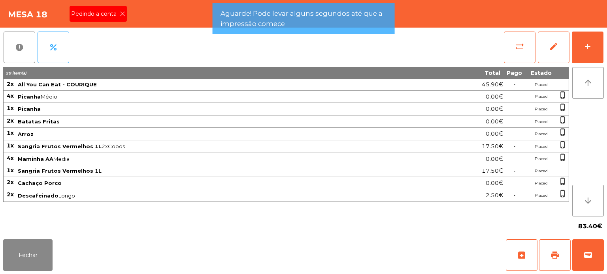
click at [115, 17] on span "Pedindo a conta" at bounding box center [95, 14] width 49 height 8
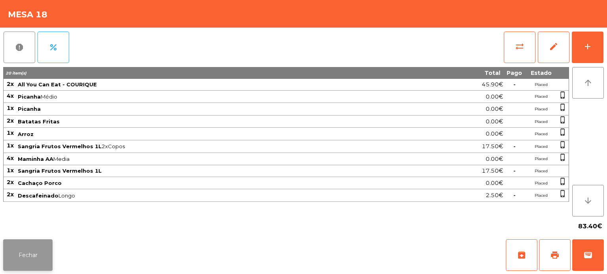
click at [46, 248] on button "Fechar" at bounding box center [27, 256] width 49 height 32
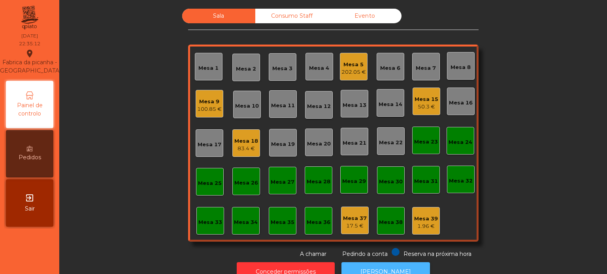
click at [366, 264] on button "[PERSON_NAME]" at bounding box center [385, 272] width 88 height 19
click at [243, 140] on div "Mesa 18" at bounding box center [246, 141] width 24 height 8
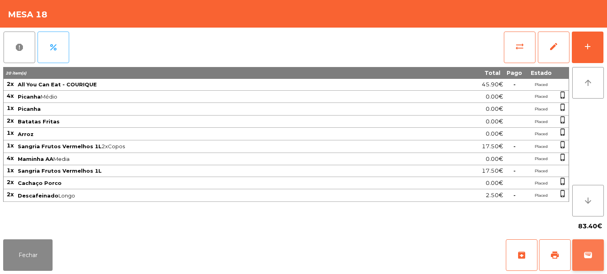
click at [582, 244] on button "wallet" at bounding box center [588, 256] width 32 height 32
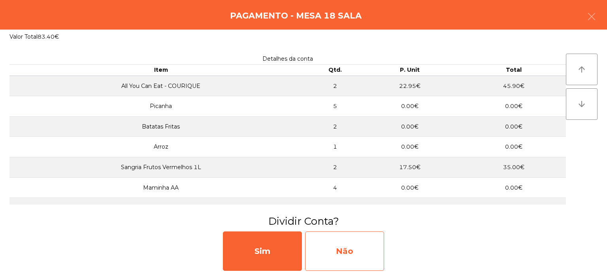
click at [360, 245] on div "Não" at bounding box center [344, 251] width 79 height 39
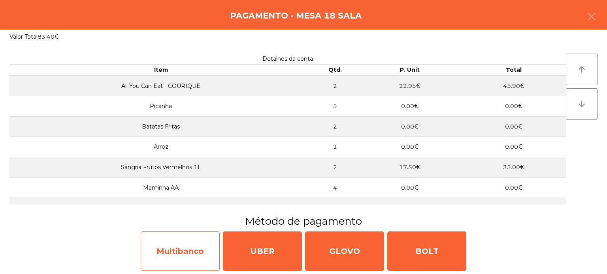
click at [207, 242] on div "Multibanco" at bounding box center [180, 251] width 79 height 39
select select "**"
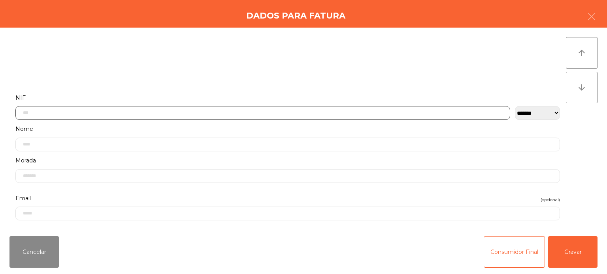
click at [421, 111] on input "text" at bounding box center [262, 113] width 494 height 14
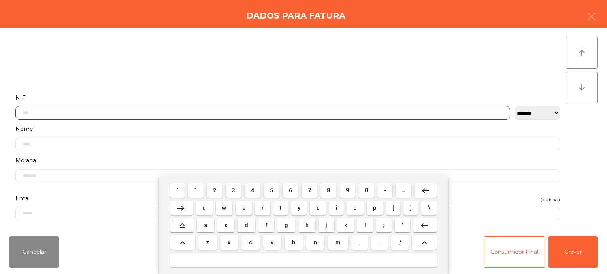
scroll to position [55, 0]
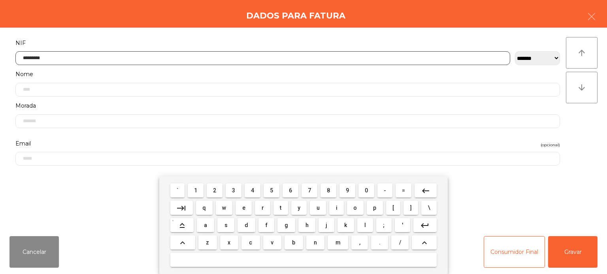
type input "*********"
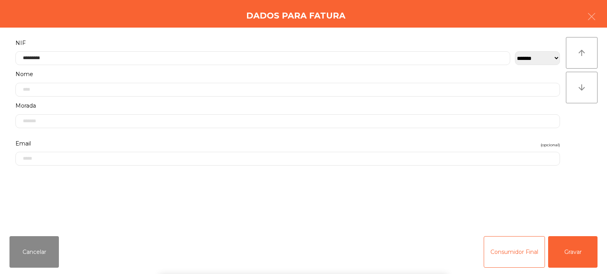
click at [558, 259] on div "` 1 2 3 4 5 6 7 8 9 0 - = keyboard_backspace keyboard_tab q w e r t y u i o p […" at bounding box center [303, 226] width 607 height 98
click at [574, 257] on button "Gravar" at bounding box center [572, 253] width 49 height 32
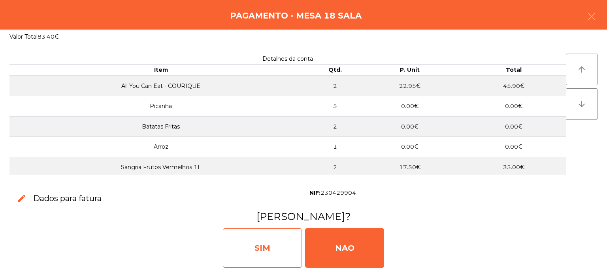
click at [273, 243] on div "SIM" at bounding box center [262, 248] width 79 height 39
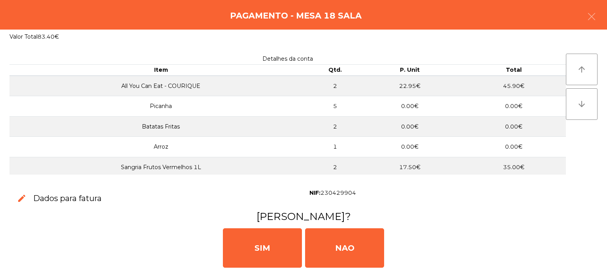
click at [292, 203] on div "edit Dados para fatura" at bounding box center [153, 199] width 300 height 23
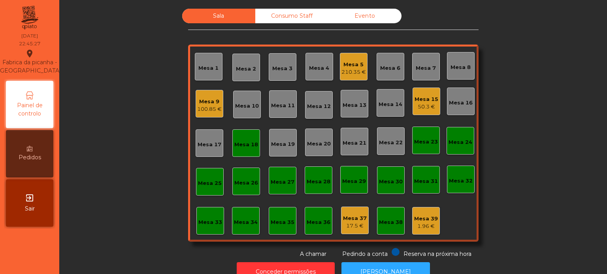
click at [241, 143] on div "Mesa 18" at bounding box center [246, 145] width 24 height 8
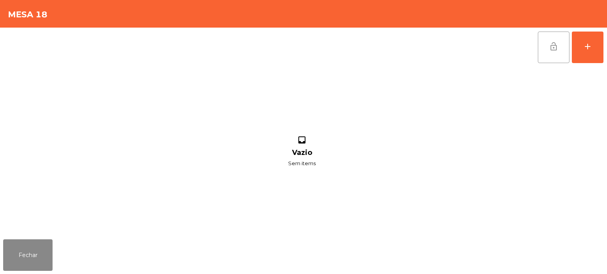
click at [545, 49] on button "lock_open" at bounding box center [554, 48] width 32 height 32
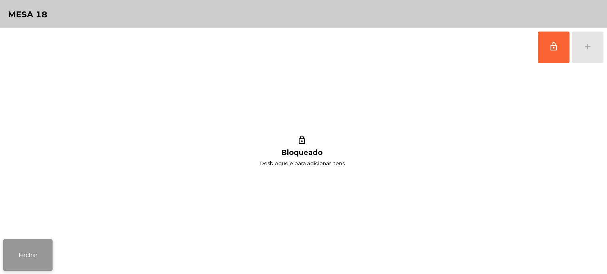
click at [33, 242] on button "Fechar" at bounding box center [27, 256] width 49 height 32
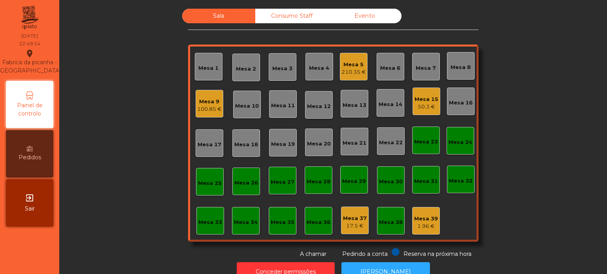
click at [350, 67] on div "Mesa 5" at bounding box center [353, 65] width 24 height 8
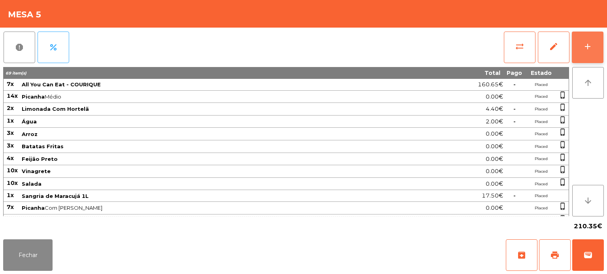
click at [587, 45] on div "add" at bounding box center [587, 46] width 9 height 9
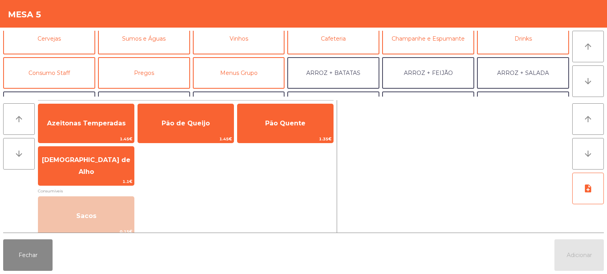
scroll to position [41, 0]
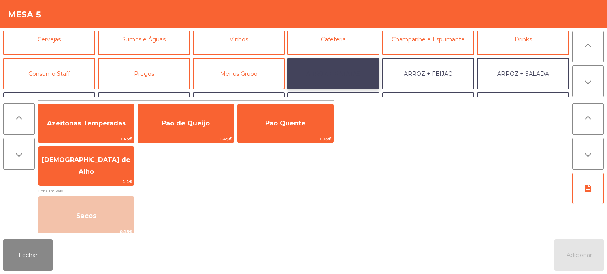
click at [337, 60] on button "ARROZ + BATATAS" at bounding box center [333, 74] width 92 height 32
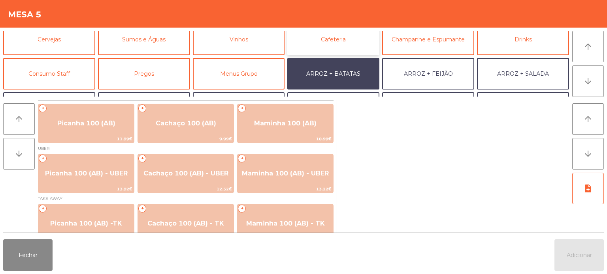
click at [362, 42] on button "Cafeteria" at bounding box center [333, 40] width 92 height 32
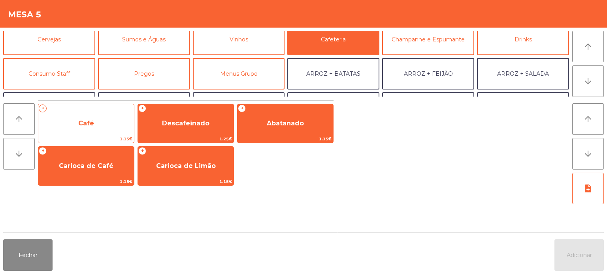
click at [105, 141] on span "1.15€" at bounding box center [86, 139] width 96 height 8
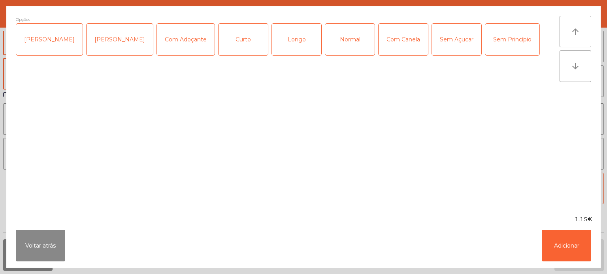
click at [345, 44] on div "Normal" at bounding box center [349, 40] width 49 height 32
click at [571, 241] on button "Adicionar" at bounding box center [565, 246] width 49 height 32
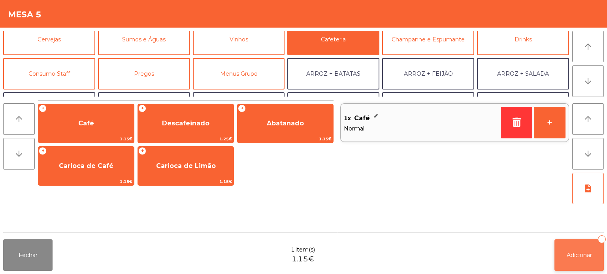
click at [578, 255] on span "Adicionar" at bounding box center [578, 255] width 25 height 7
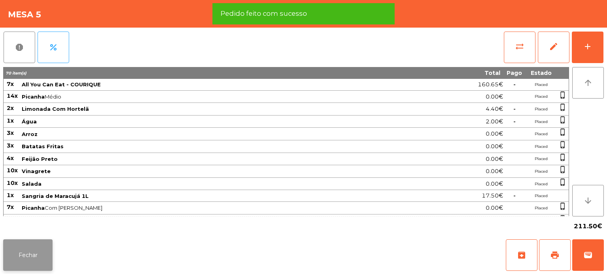
click at [33, 263] on button "Fechar" at bounding box center [27, 256] width 49 height 32
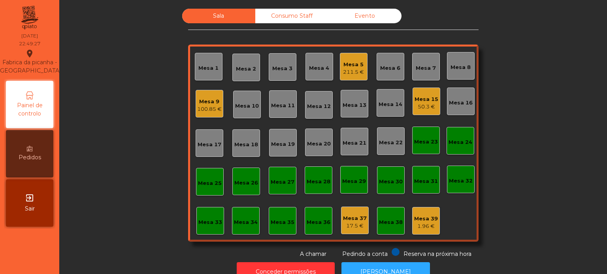
click at [348, 64] on div "Mesa 5" at bounding box center [353, 65] width 21 height 8
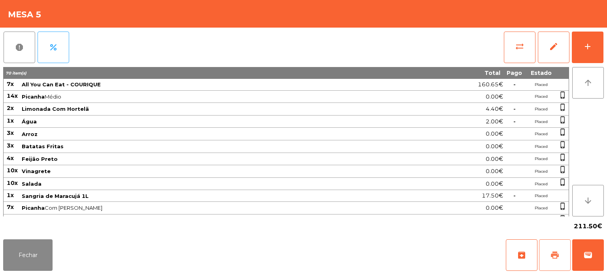
click at [552, 258] on span "print" at bounding box center [554, 255] width 9 height 9
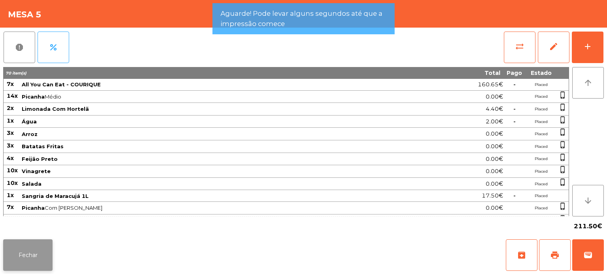
click at [38, 260] on button "Fechar" at bounding box center [27, 256] width 49 height 32
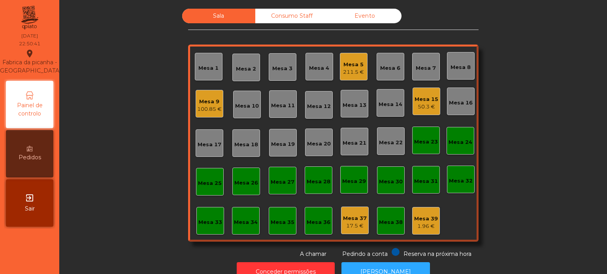
click at [523, 136] on div "Sala Consumo Staff Evento Mesa 1 [GEOGRAPHIC_DATA] 3 Mesa 4 Mesa 5 211.5 € Mesa…" at bounding box center [333, 134] width 526 height 250
click at [357, 59] on div "Mesa 5 211.5 €" at bounding box center [353, 67] width 21 height 19
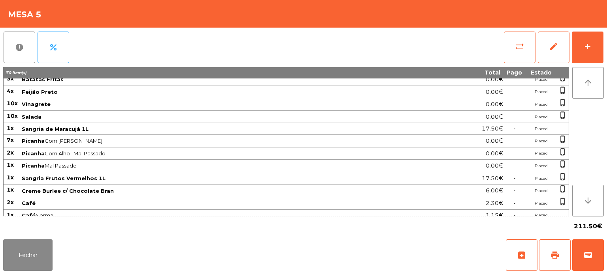
scroll to position [68, 0]
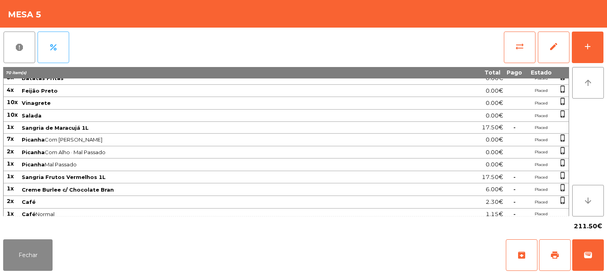
click at [221, 174] on span "Sangria Frutos Vermelhos 1L" at bounding box center [210, 177] width 376 height 6
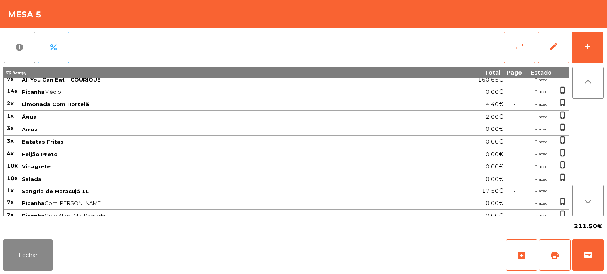
scroll to position [0, 0]
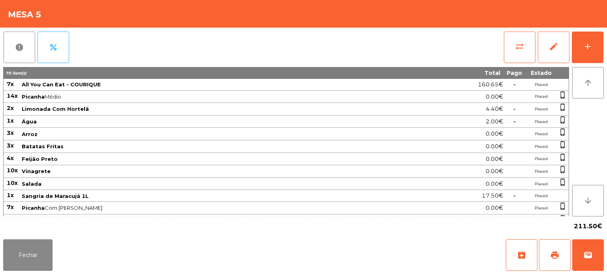
click at [199, 181] on span "Salada" at bounding box center [210, 184] width 376 height 6
click at [593, 249] on button "wallet" at bounding box center [588, 256] width 32 height 32
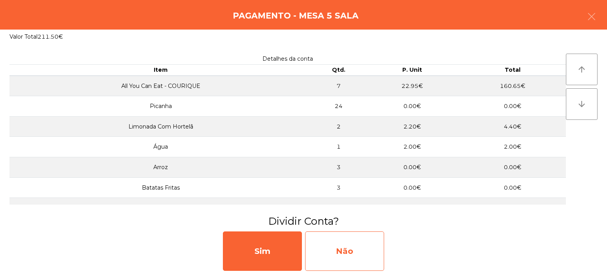
click at [357, 257] on div "Não" at bounding box center [344, 251] width 79 height 39
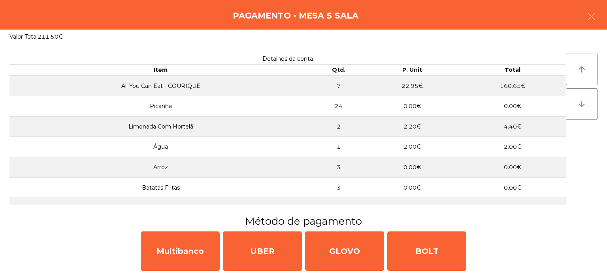
click at [167, 273] on div "Multibanco UBER GLOVO BOLT" at bounding box center [303, 252] width 607 height 46
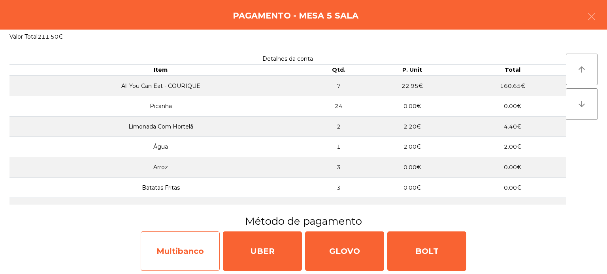
click at [164, 269] on div "Multibanco" at bounding box center [180, 251] width 79 height 39
select select "**"
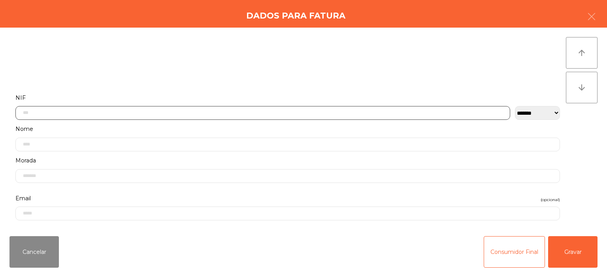
click at [183, 113] on input "text" at bounding box center [262, 113] width 494 height 14
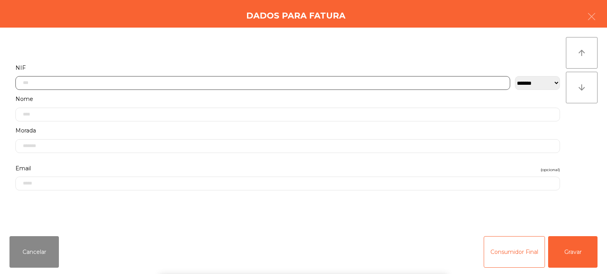
scroll to position [55, 0]
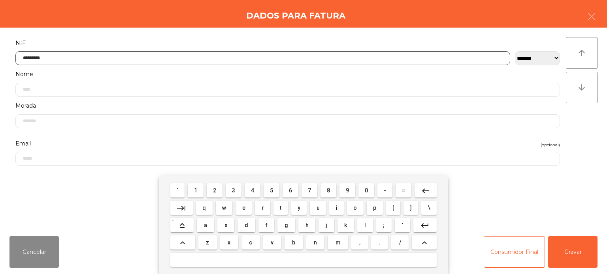
type input "*********"
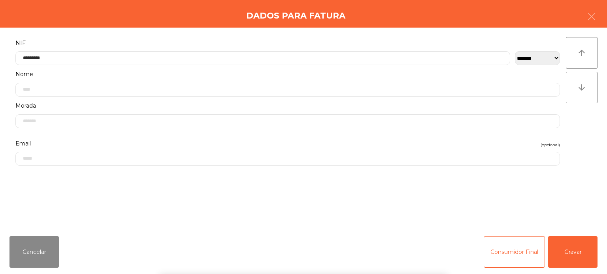
click at [592, 122] on div "**********" at bounding box center [303, 129] width 607 height 203
click at [569, 239] on button "Gravar" at bounding box center [572, 253] width 49 height 32
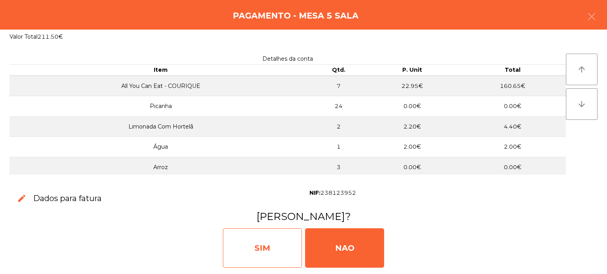
click at [258, 236] on div "SIM" at bounding box center [262, 248] width 79 height 39
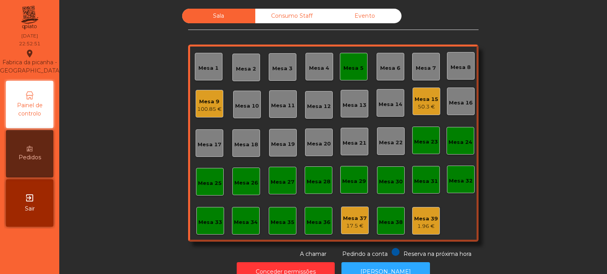
click at [351, 54] on div "Mesa 5" at bounding box center [354, 67] width 28 height 28
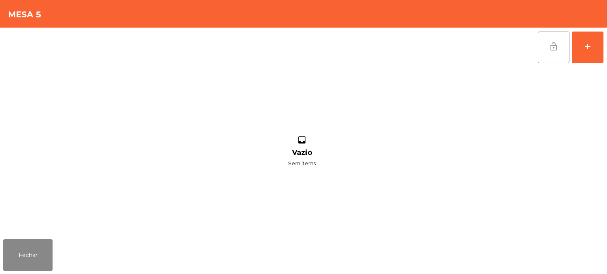
click at [555, 46] on span "lock_open" at bounding box center [553, 46] width 9 height 9
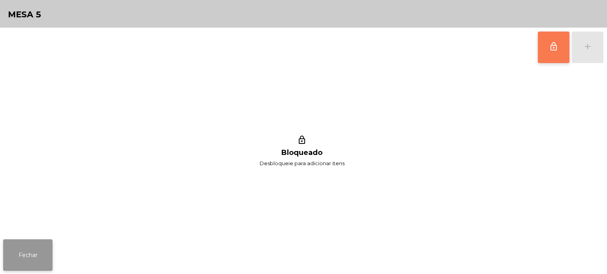
click at [36, 261] on button "Fechar" at bounding box center [27, 256] width 49 height 32
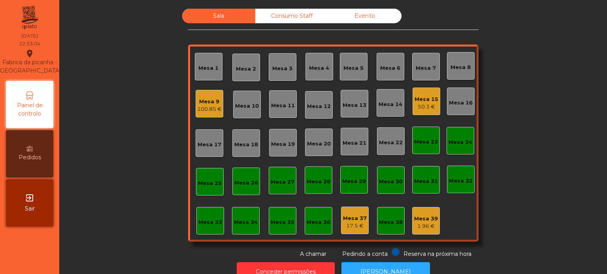
click at [414, 106] on div "50.3 €" at bounding box center [426, 107] width 24 height 8
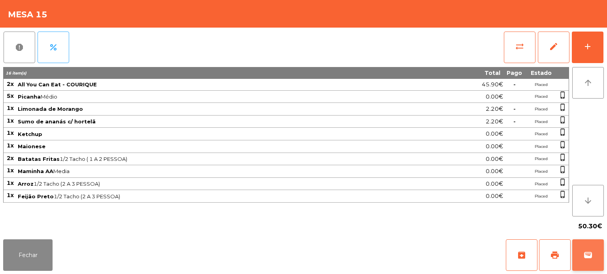
click at [602, 251] on button "wallet" at bounding box center [588, 256] width 32 height 32
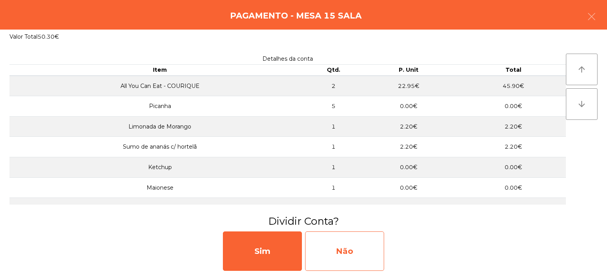
click at [340, 255] on div "Não" at bounding box center [344, 251] width 79 height 39
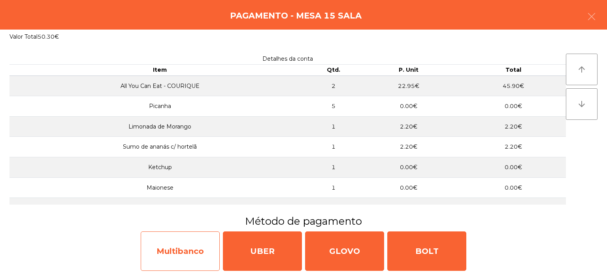
click at [180, 250] on div "Multibanco" at bounding box center [180, 251] width 79 height 39
select select "**"
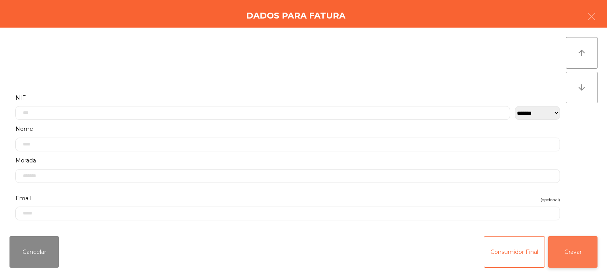
click at [560, 259] on button "Gravar" at bounding box center [572, 253] width 49 height 32
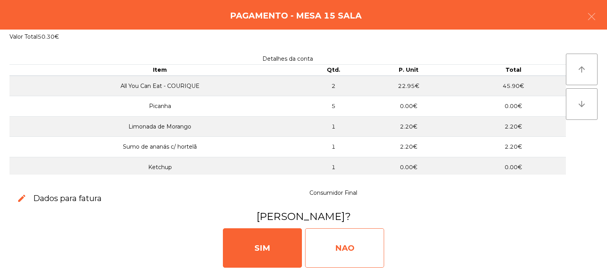
click at [350, 258] on div "NAO" at bounding box center [344, 248] width 79 height 39
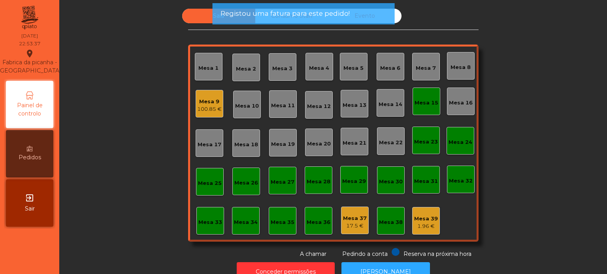
click at [432, 96] on div "Mesa 15" at bounding box center [426, 101] width 24 height 11
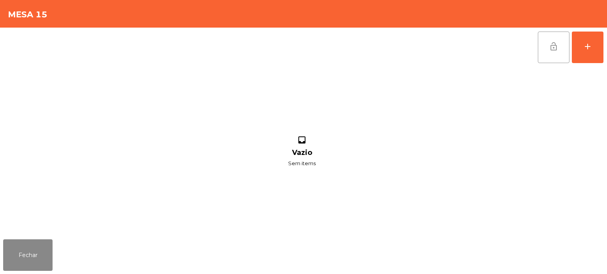
click at [545, 46] on button "lock_open" at bounding box center [554, 48] width 32 height 32
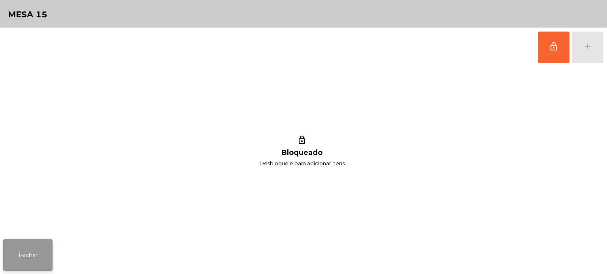
click at [35, 252] on button "Fechar" at bounding box center [27, 256] width 49 height 32
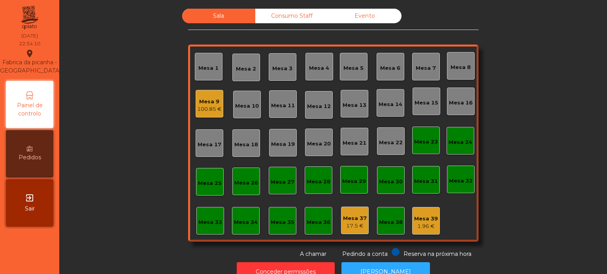
click at [545, 167] on div "Sala Consumo Staff Evento Mesa 1 [GEOGRAPHIC_DATA] 3 Mesa 4 Mesa 5 [GEOGRAPHIC_…" at bounding box center [333, 134] width 526 height 250
click at [316, 222] on div "Mesa 36" at bounding box center [318, 223] width 24 height 8
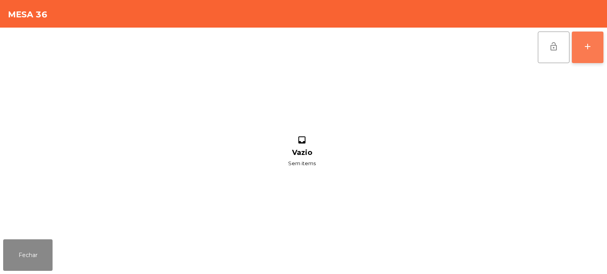
click at [590, 49] on div "add" at bounding box center [587, 46] width 9 height 9
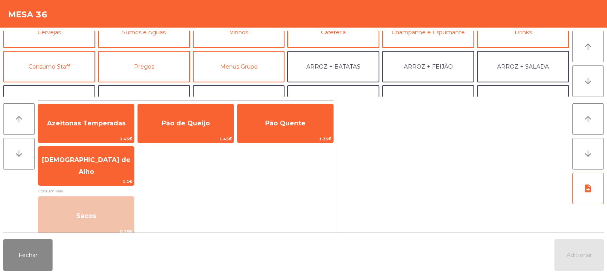
scroll to position [51, 0]
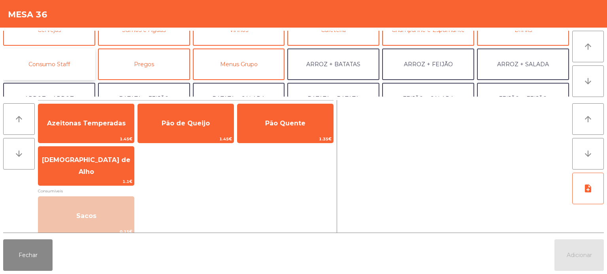
click at [63, 54] on button "Consumo Staff" at bounding box center [49, 65] width 92 height 32
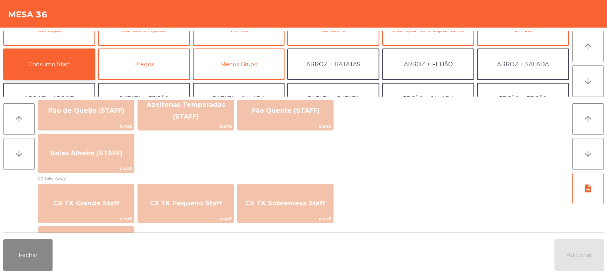
scroll to position [698, 0]
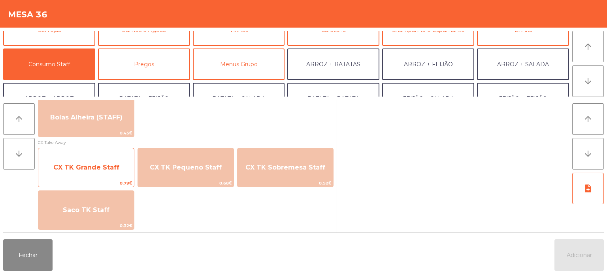
click at [95, 164] on span "CX TK Grande Staff" at bounding box center [86, 168] width 66 height 8
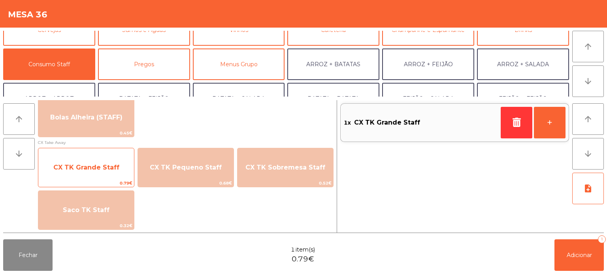
scroll to position [690, 0]
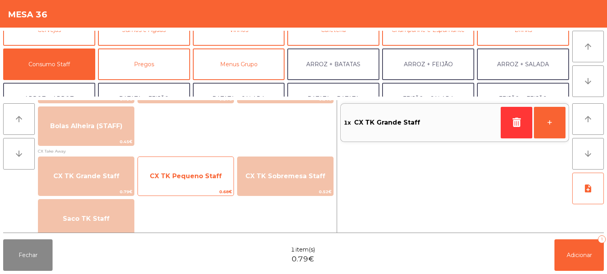
click at [197, 182] on span "CX TK Pequeno Staff" at bounding box center [186, 176] width 96 height 21
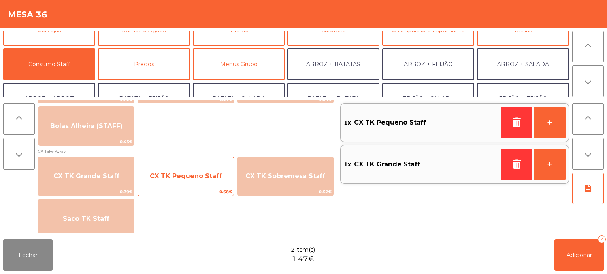
click at [188, 185] on span "CX TK Pequeno Staff" at bounding box center [186, 176] width 96 height 21
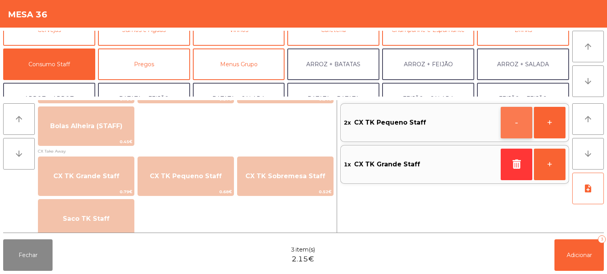
click at [512, 126] on button "-" at bounding box center [516, 123] width 32 height 32
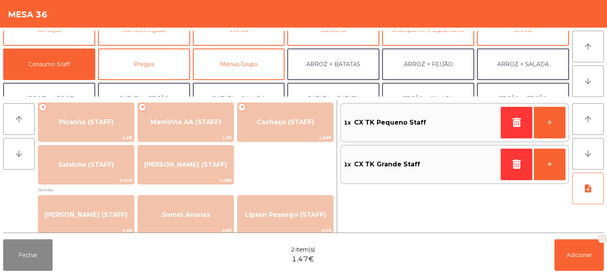
scroll to position [12, 0]
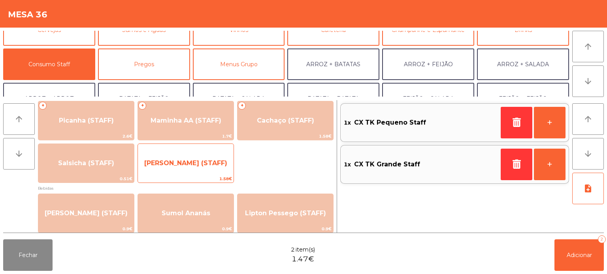
click at [211, 166] on span "[PERSON_NAME] (STAFF)" at bounding box center [185, 164] width 83 height 8
click at [200, 169] on span "[PERSON_NAME] (STAFF)" at bounding box center [186, 163] width 96 height 21
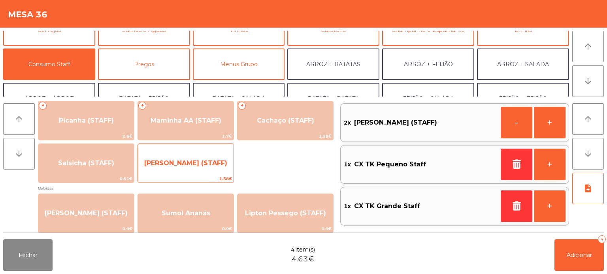
click at [198, 171] on span "[PERSON_NAME] (STAFF)" at bounding box center [186, 163] width 96 height 21
click at [198, 170] on span "[PERSON_NAME] (STAFF)" at bounding box center [186, 163] width 96 height 21
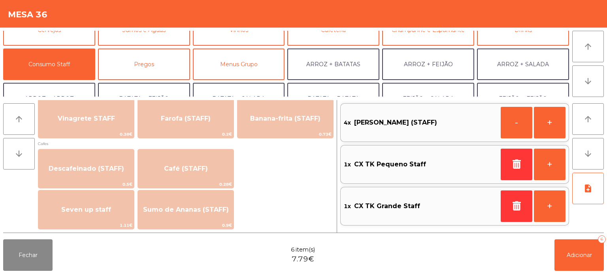
scroll to position [420, 0]
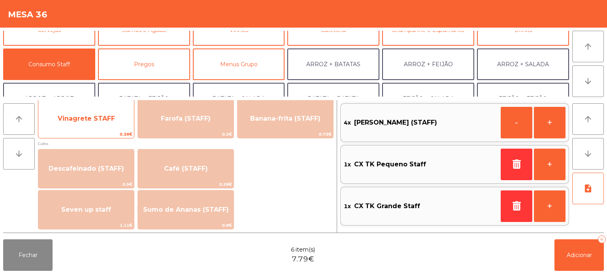
click at [88, 126] on span "Vinagrete STAFF" at bounding box center [86, 118] width 96 height 21
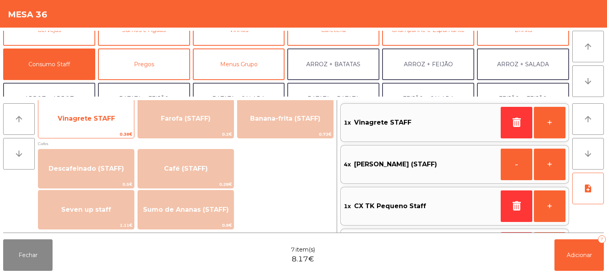
click at [85, 130] on div "Vinagrete STAFF 0.38€" at bounding box center [86, 118] width 96 height 39
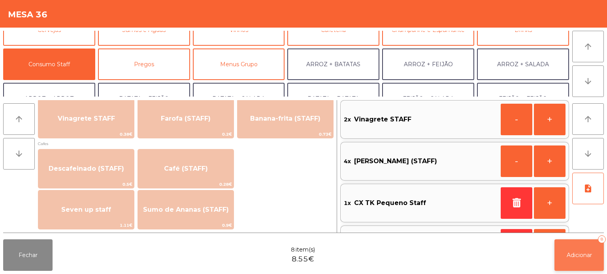
click at [580, 252] on span "Adicionar" at bounding box center [578, 255] width 25 height 7
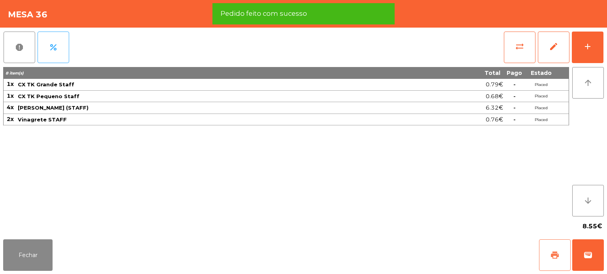
click at [560, 264] on button "print" at bounding box center [555, 256] width 32 height 32
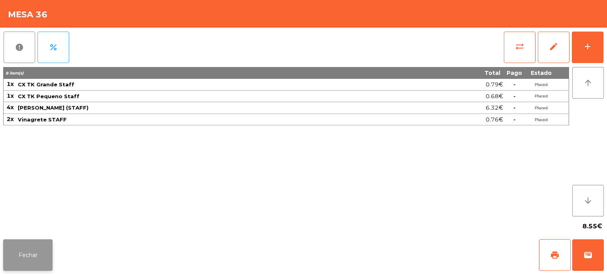
click at [31, 269] on button "Fechar" at bounding box center [27, 256] width 49 height 32
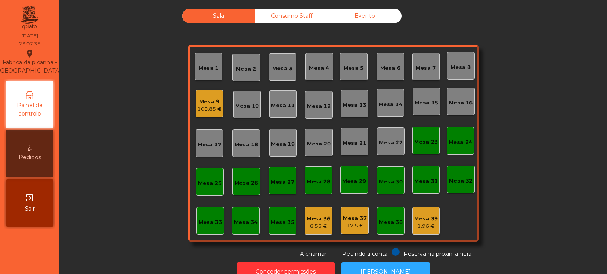
click at [313, 218] on div "Mesa 36" at bounding box center [318, 219] width 24 height 8
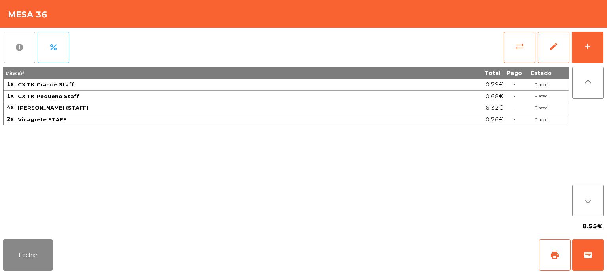
click at [18, 49] on span "report" at bounding box center [19, 47] width 9 height 9
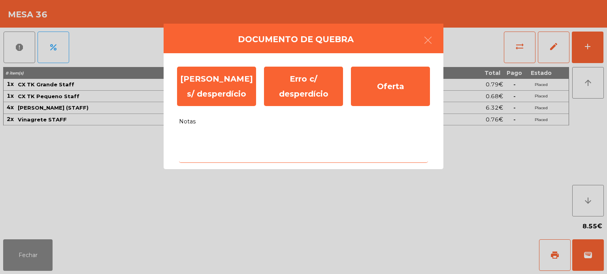
click at [296, 143] on textarea "Notas" at bounding box center [303, 146] width 249 height 33
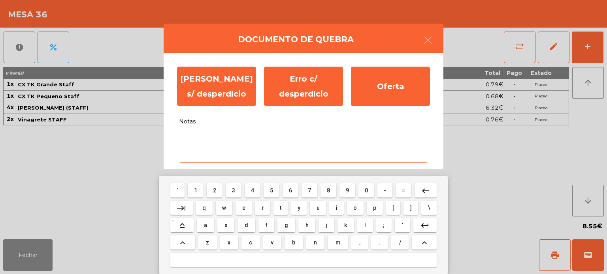
click at [204, 223] on span "a" at bounding box center [205, 225] width 3 height 6
click at [366, 226] on button "l" at bounding box center [364, 225] width 15 height 14
click at [337, 208] on span "i" at bounding box center [337, 208] width 2 height 6
type textarea "***"
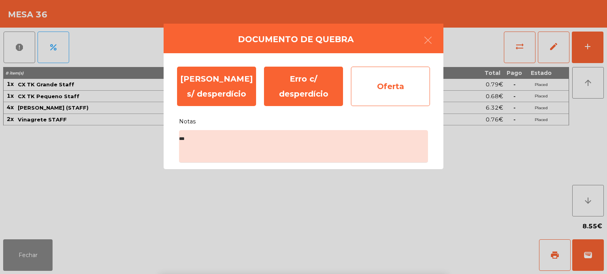
click at [375, 86] on div "Oferta" at bounding box center [390, 86] width 79 height 39
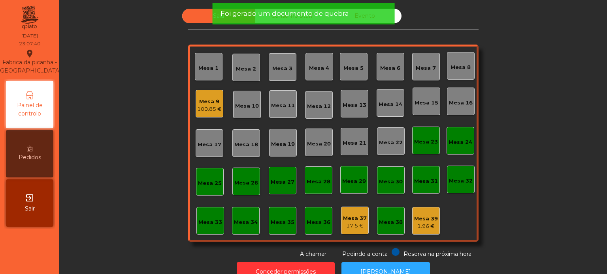
click at [541, 166] on div "Sala Consumo Staff Evento Mesa 1 [GEOGRAPHIC_DATA] 3 Mesa 4 Mesa 5 [GEOGRAPHIC_…" at bounding box center [333, 134] width 526 height 250
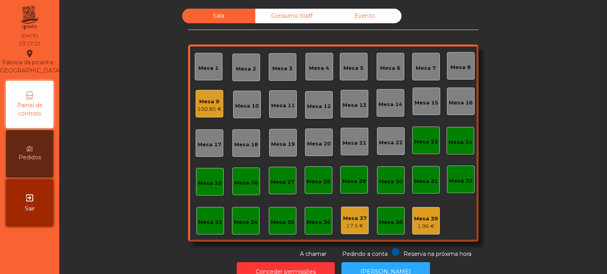
click at [352, 216] on div "Mesa 37" at bounding box center [355, 219] width 24 height 8
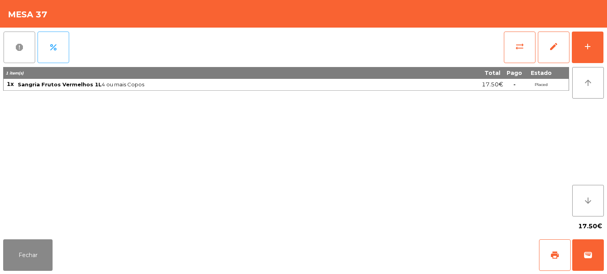
click at [7, 43] on button "report" at bounding box center [20, 48] width 32 height 32
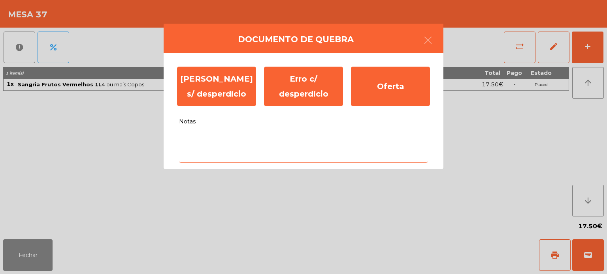
click at [237, 139] on textarea "Notas" at bounding box center [303, 146] width 249 height 33
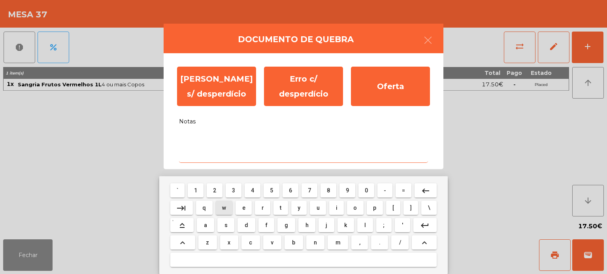
click at [229, 229] on button "s" at bounding box center [225, 225] width 17 height 14
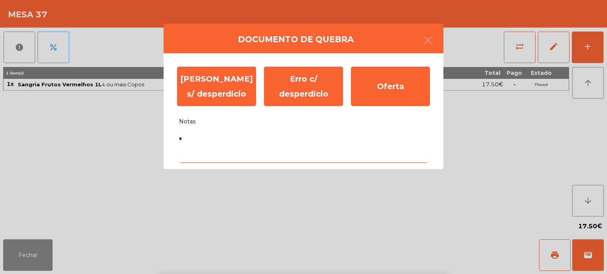
type textarea "**"
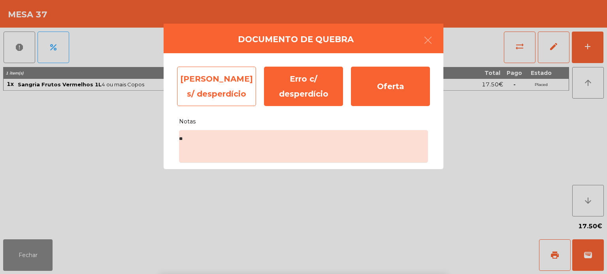
click at [224, 95] on div "[PERSON_NAME] s/ desperdício" at bounding box center [216, 86] width 79 height 39
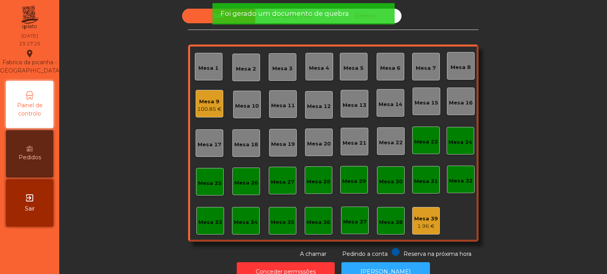
click at [424, 225] on div "1.96 €" at bounding box center [426, 227] width 24 height 8
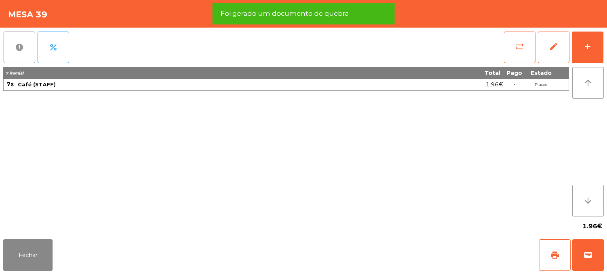
click at [21, 43] on span "report" at bounding box center [19, 47] width 9 height 9
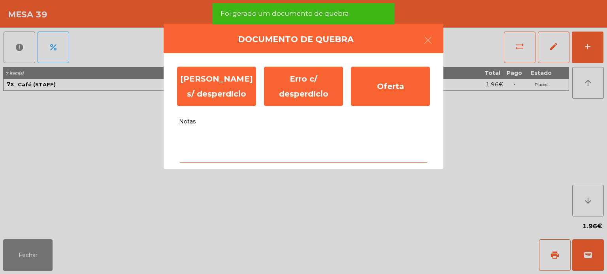
click at [232, 141] on textarea "Notas" at bounding box center [303, 146] width 249 height 33
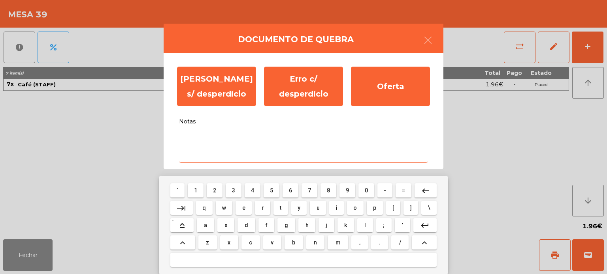
click at [199, 231] on button "a" at bounding box center [205, 225] width 17 height 14
click at [211, 223] on button "a" at bounding box center [205, 225] width 17 height 14
type textarea "**"
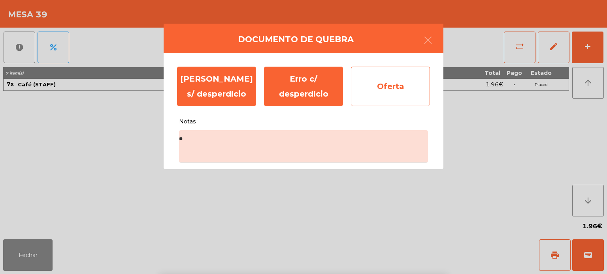
click at [376, 79] on div "Oferta" at bounding box center [390, 86] width 79 height 39
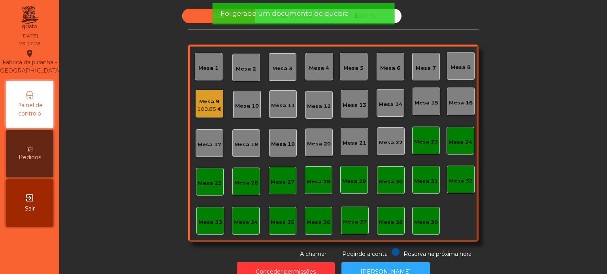
click at [300, 21] on div "Foi gerado um documento de quebra" at bounding box center [303, 13] width 182 height 21
click at [296, 17] on span "Foi gerado um documento de quebra" at bounding box center [284, 14] width 128 height 10
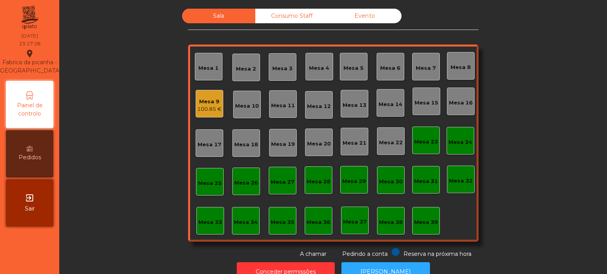
click at [294, 13] on div "Consumo Staff" at bounding box center [291, 16] width 73 height 15
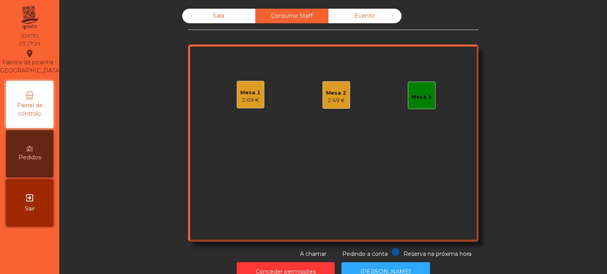
click at [252, 95] on div "Mesa 1" at bounding box center [250, 93] width 20 height 8
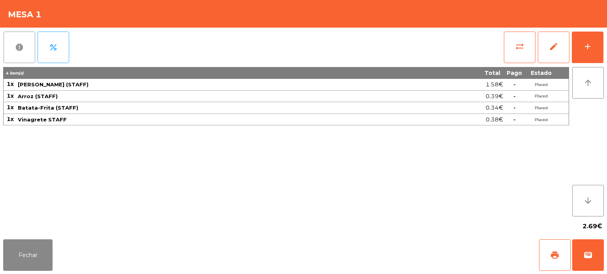
click at [19, 52] on button "report" at bounding box center [20, 48] width 32 height 32
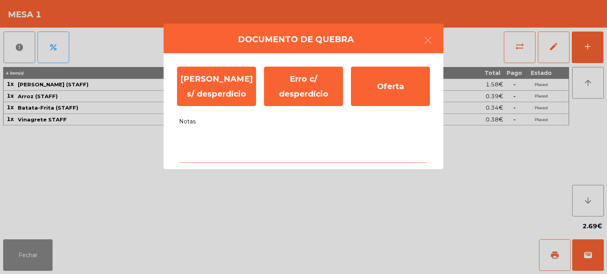
click at [224, 160] on textarea "Notas" at bounding box center [303, 146] width 249 height 33
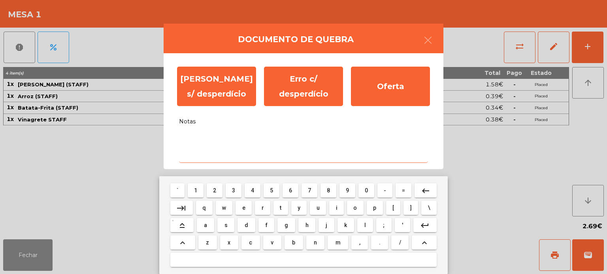
click at [213, 228] on button "a" at bounding box center [205, 225] width 17 height 14
click at [212, 227] on button "a" at bounding box center [205, 225] width 17 height 14
type textarea "**"
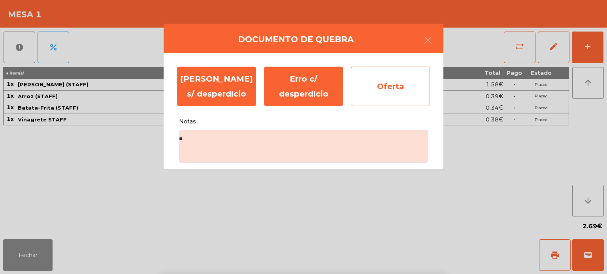
click at [384, 86] on div "Oferta" at bounding box center [390, 86] width 79 height 39
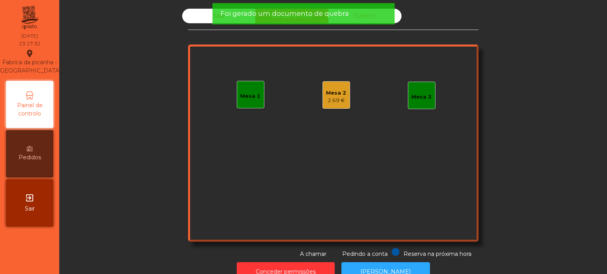
click at [322, 93] on div "Mesa 2 2.69 €" at bounding box center [336, 95] width 28 height 28
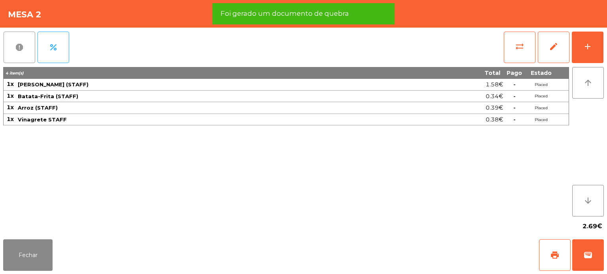
click at [19, 45] on span "report" at bounding box center [19, 47] width 9 height 9
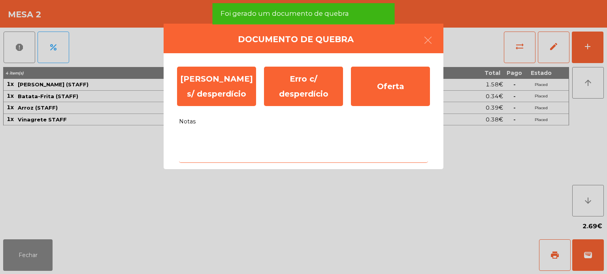
click at [258, 143] on textarea "Notas" at bounding box center [303, 146] width 249 height 33
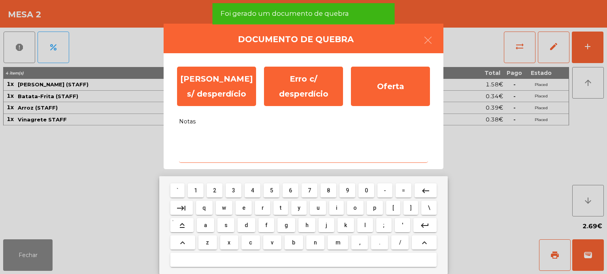
click at [231, 205] on button "w" at bounding box center [224, 208] width 17 height 14
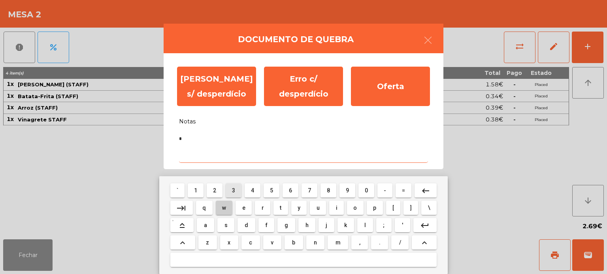
click at [231, 209] on button "w" at bounding box center [224, 208] width 17 height 14
click at [241, 212] on button "e" at bounding box center [243, 208] width 16 height 14
type textarea "***"
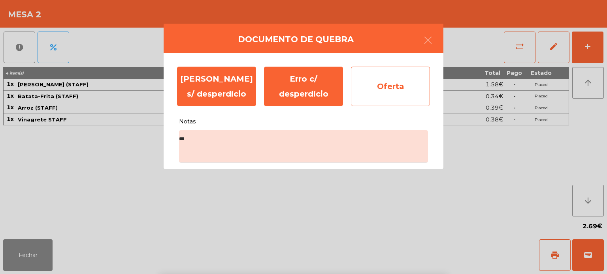
click at [393, 85] on div "Oferta" at bounding box center [390, 86] width 79 height 39
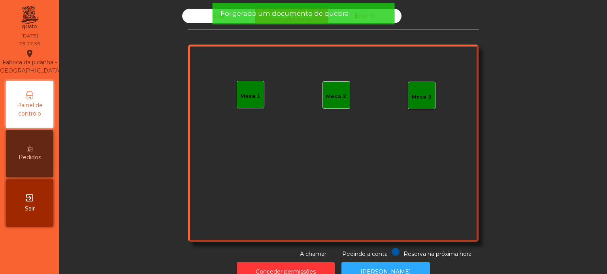
click at [352, 17] on div "Foi gerado um documento de quebra" at bounding box center [303, 14] width 166 height 10
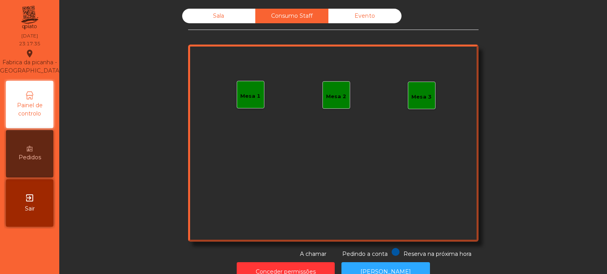
click at [368, 9] on div "Foi gerado um documento de quebra" at bounding box center [303, 14] width 166 height 10
click at [370, 18] on div "Evento" at bounding box center [364, 16] width 73 height 15
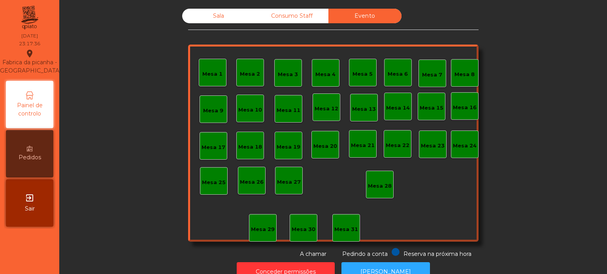
click at [229, 18] on div "Sala" at bounding box center [218, 16] width 73 height 15
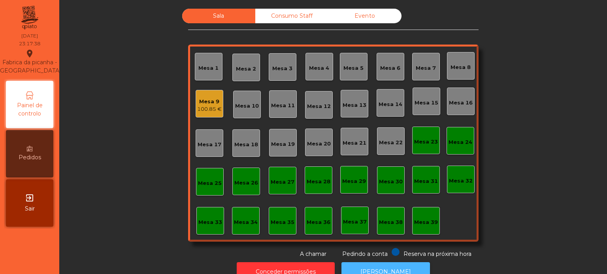
click at [373, 264] on button "[PERSON_NAME]" at bounding box center [385, 272] width 88 height 19
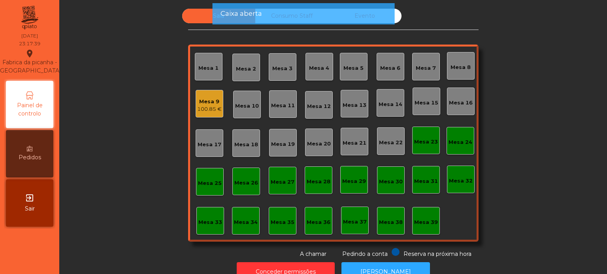
click at [201, 92] on div "Mesa 9 100.85 €" at bounding box center [210, 104] width 28 height 28
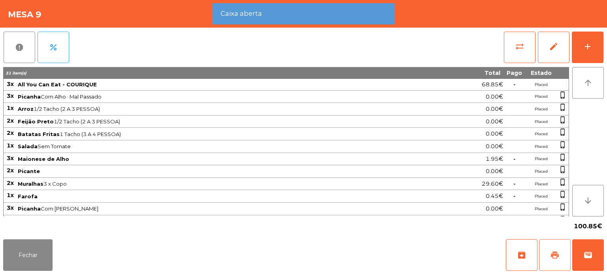
click at [546, 250] on button "print" at bounding box center [555, 256] width 32 height 32
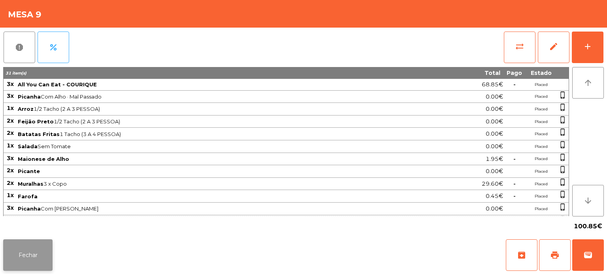
click at [36, 250] on button "Fechar" at bounding box center [27, 256] width 49 height 32
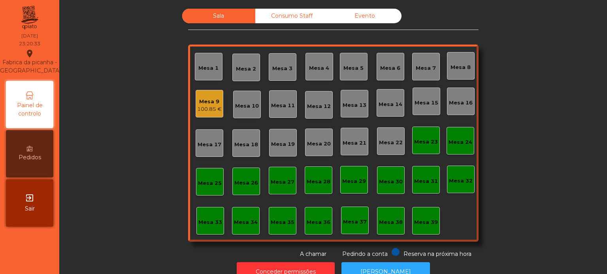
click at [378, 13] on div "Evento" at bounding box center [364, 16] width 73 height 15
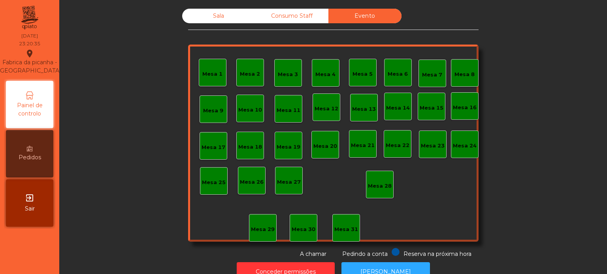
click at [220, 11] on div "Sala" at bounding box center [218, 16] width 73 height 15
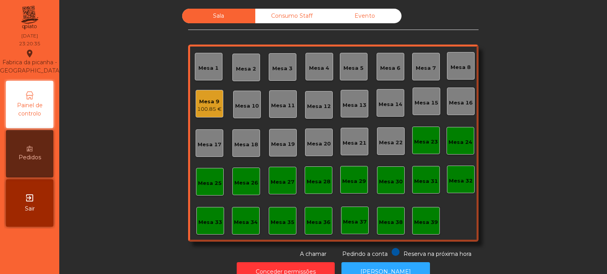
click at [217, 91] on div "Mesa 9 100.85 €" at bounding box center [210, 104] width 28 height 28
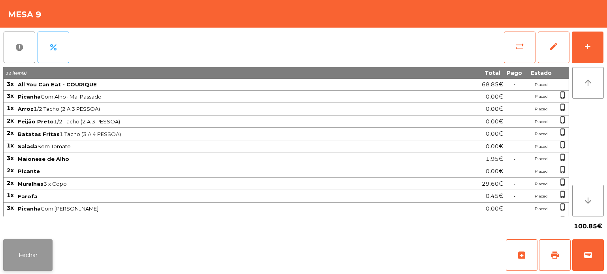
click at [27, 257] on button "Fechar" at bounding box center [27, 256] width 49 height 32
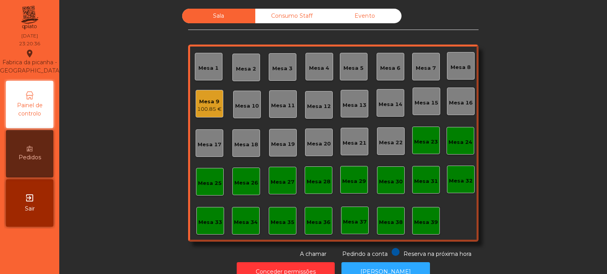
click at [212, 98] on div "Mesa 9" at bounding box center [209, 102] width 24 height 8
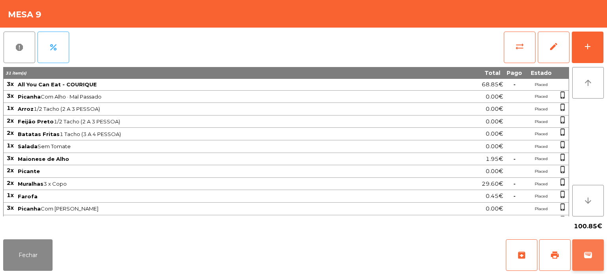
click at [588, 249] on button "wallet" at bounding box center [588, 256] width 32 height 32
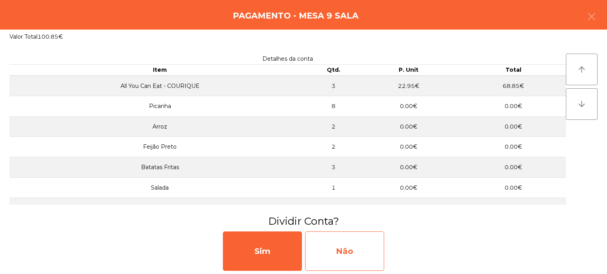
click at [348, 240] on div "Não" at bounding box center [344, 251] width 79 height 39
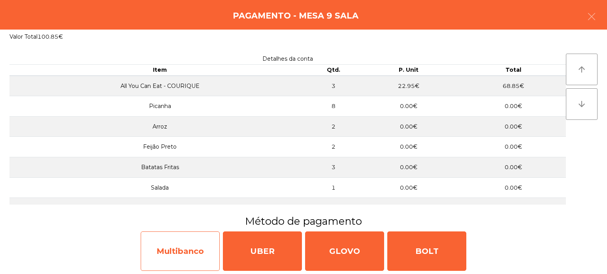
click at [185, 247] on div "Multibanco" at bounding box center [180, 251] width 79 height 39
select select "**"
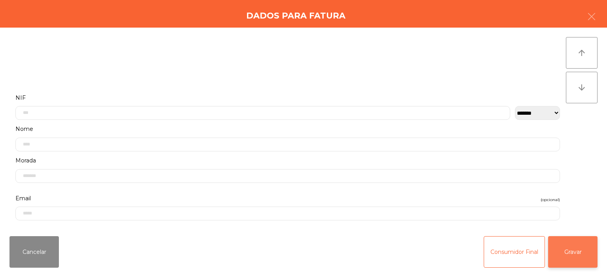
click at [567, 256] on button "Gravar" at bounding box center [572, 253] width 49 height 32
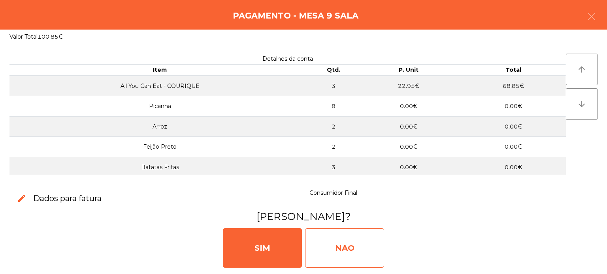
click at [330, 242] on div "NAO" at bounding box center [344, 248] width 79 height 39
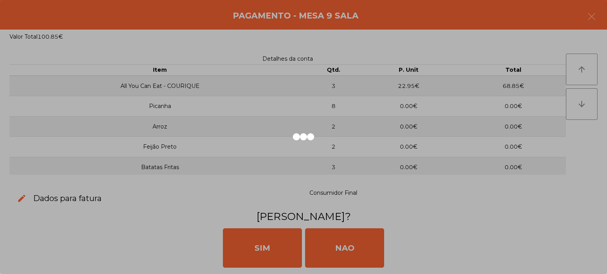
click at [363, 259] on div at bounding box center [303, 137] width 607 height 274
click at [376, 264] on div at bounding box center [303, 137] width 607 height 274
click at [361, 265] on div at bounding box center [303, 137] width 607 height 274
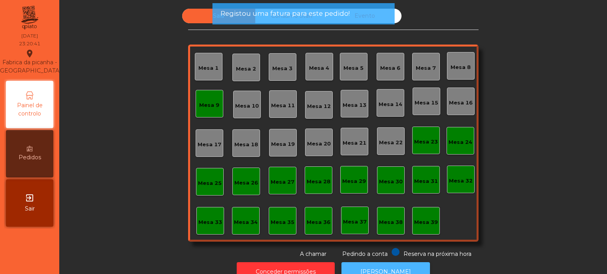
click at [367, 265] on button "[PERSON_NAME]" at bounding box center [385, 272] width 88 height 19
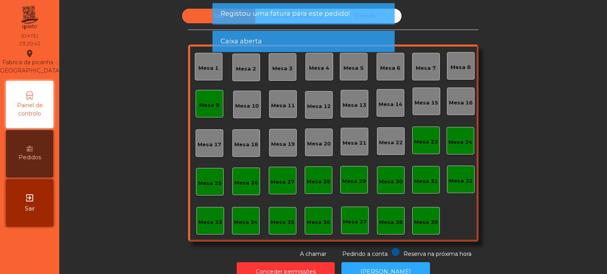
click at [201, 93] on div "Mesa 9" at bounding box center [210, 104] width 28 height 28
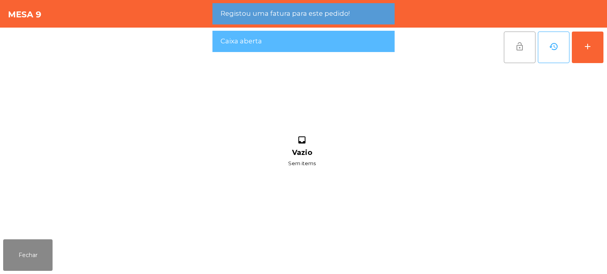
click at [530, 40] on button "lock_open" at bounding box center [520, 48] width 32 height 32
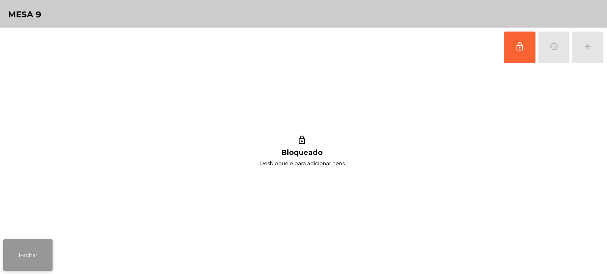
click at [34, 242] on button "Fechar" at bounding box center [27, 256] width 49 height 32
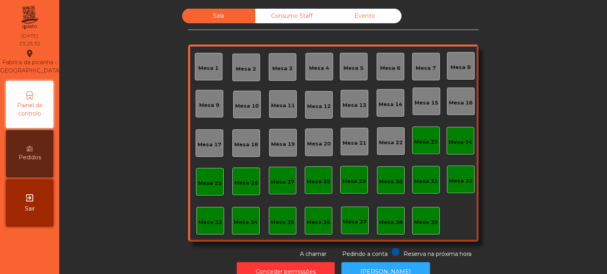
click at [368, 17] on div "Evento" at bounding box center [364, 16] width 73 height 15
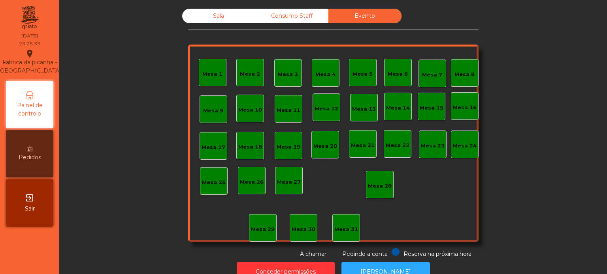
click at [301, 14] on div "Consumo Staff" at bounding box center [291, 16] width 73 height 15
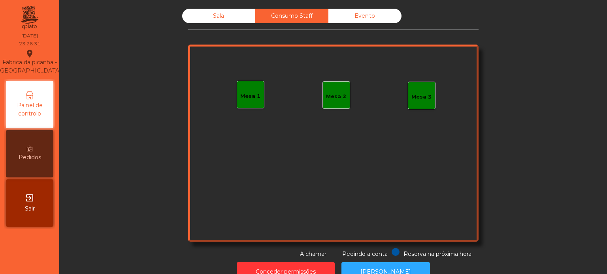
click at [357, 11] on div "Evento" at bounding box center [364, 16] width 73 height 15
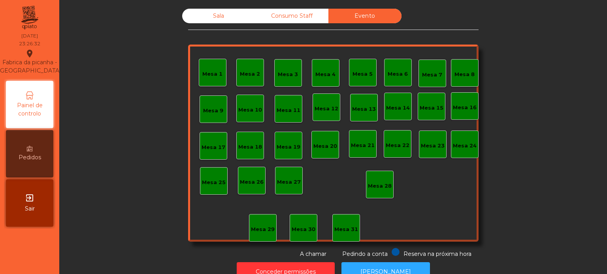
click at [223, 15] on div "Sala" at bounding box center [218, 16] width 73 height 15
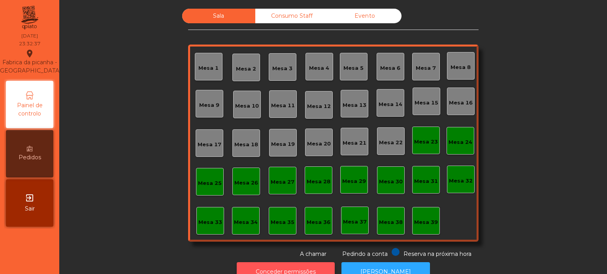
click at [260, 263] on button "Conceder permissões" at bounding box center [286, 272] width 98 height 19
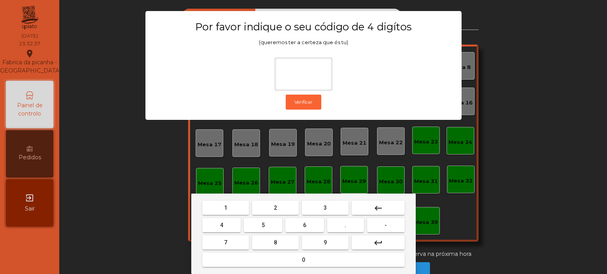
click at [225, 208] on span "1" at bounding box center [225, 208] width 3 height 6
click at [318, 212] on button "3" at bounding box center [325, 208] width 47 height 14
click at [259, 227] on button "5" at bounding box center [263, 225] width 38 height 14
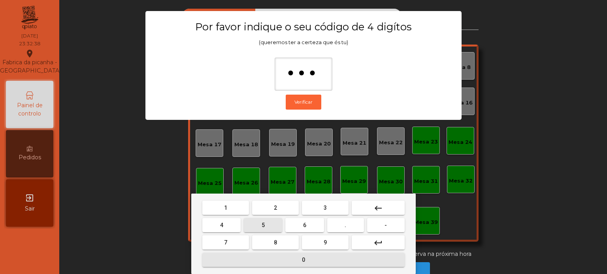
click at [270, 256] on button "0" at bounding box center [303, 260] width 202 height 14
type input "****"
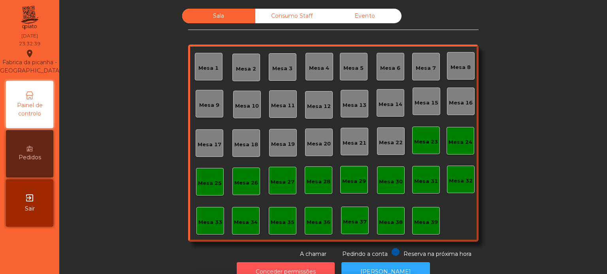
scroll to position [13, 0]
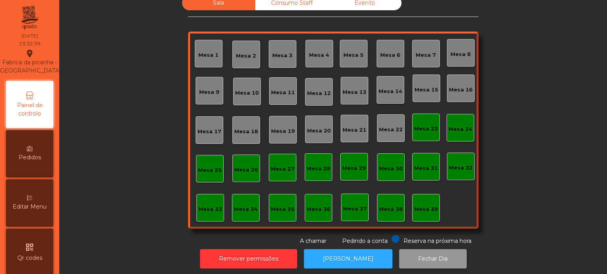
click at [410, 262] on button "Fechar Dia" at bounding box center [433, 259] width 68 height 19
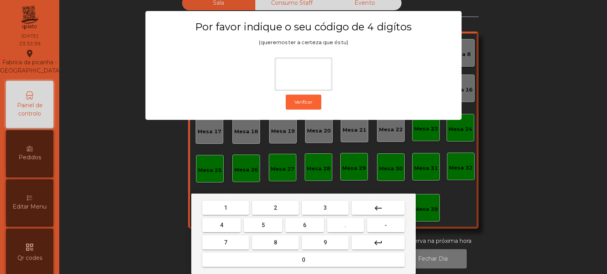
click at [231, 206] on button "1" at bounding box center [225, 208] width 47 height 14
click at [320, 203] on button "3" at bounding box center [325, 208] width 47 height 14
click at [263, 226] on span "5" at bounding box center [262, 225] width 3 height 6
click at [272, 259] on button "0" at bounding box center [303, 260] width 202 height 14
type input "****"
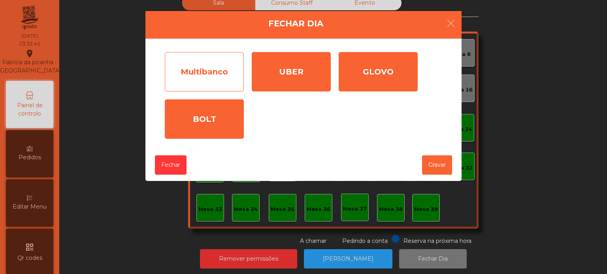
click at [216, 84] on div "Multibanco" at bounding box center [204, 71] width 79 height 39
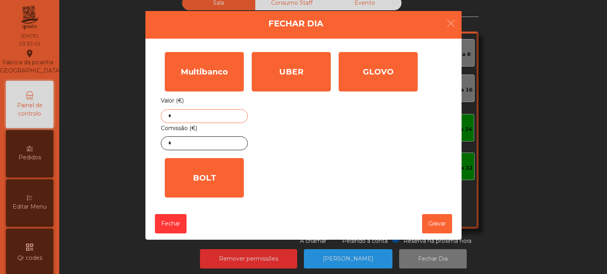
click at [220, 118] on input "*" at bounding box center [204, 116] width 87 height 14
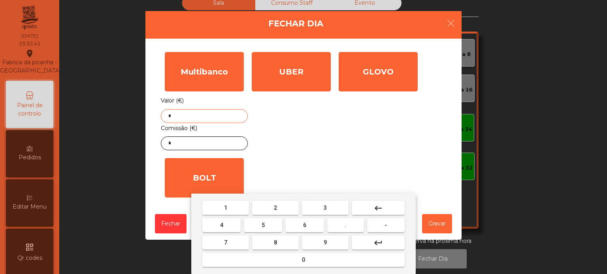
click at [378, 207] on mat-icon "keyboard_backspace" at bounding box center [377, 208] width 9 height 9
click at [231, 209] on button "1" at bounding box center [225, 208] width 47 height 14
click at [232, 212] on button "1" at bounding box center [225, 208] width 47 height 14
click at [302, 246] on button "9" at bounding box center [325, 243] width 47 height 14
click at [343, 226] on button "." at bounding box center [345, 225] width 37 height 14
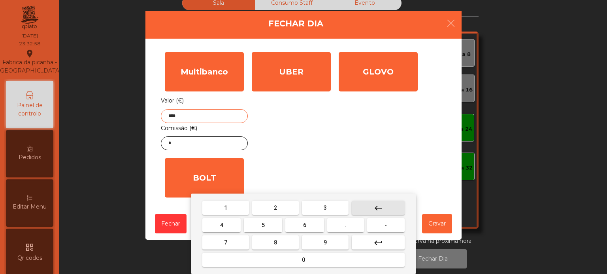
click at [378, 211] on mat-icon "keyboard_backspace" at bounding box center [377, 208] width 9 height 9
click at [373, 214] on button "keyboard_backspace" at bounding box center [378, 208] width 53 height 14
click at [226, 205] on span "1" at bounding box center [225, 208] width 3 height 6
click at [318, 243] on button "9" at bounding box center [325, 243] width 47 height 14
click at [340, 228] on button "." at bounding box center [345, 225] width 37 height 14
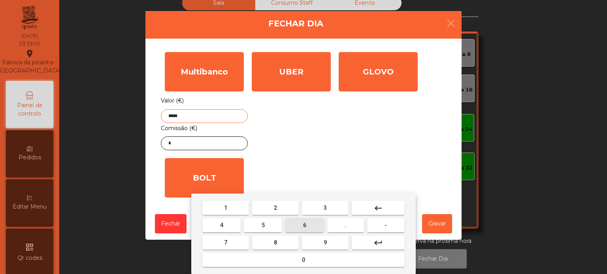
click at [305, 226] on span "6" at bounding box center [304, 225] width 3 height 6
click at [215, 199] on div "1 2 3 keyboard_backspace 4 5 6 . - 7 8 9 keyboard_return 0" at bounding box center [303, 234] width 224 height 81
click at [225, 208] on span "1" at bounding box center [225, 208] width 3 height 6
type input "*******"
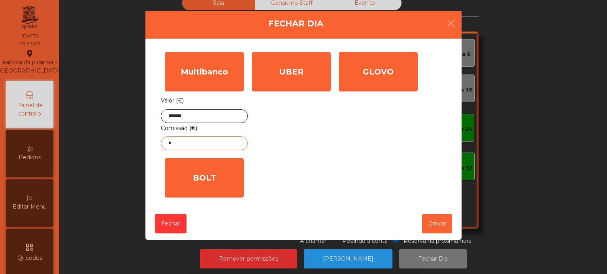
click at [215, 145] on input "*" at bounding box center [204, 144] width 87 height 14
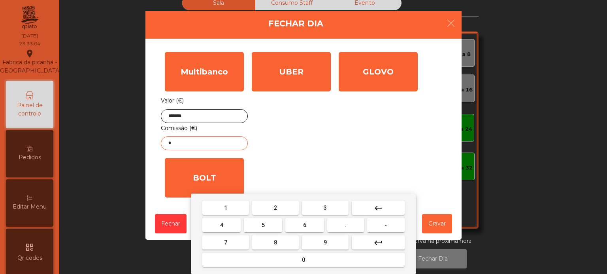
click at [380, 211] on mat-icon "keyboard_backspace" at bounding box center [377, 208] width 9 height 9
click at [231, 244] on button "7" at bounding box center [225, 243] width 47 height 14
click at [346, 226] on span "." at bounding box center [345, 225] width 2 height 6
click at [276, 207] on span "2" at bounding box center [275, 208] width 3 height 6
click at [306, 212] on button "3" at bounding box center [325, 208] width 47 height 14
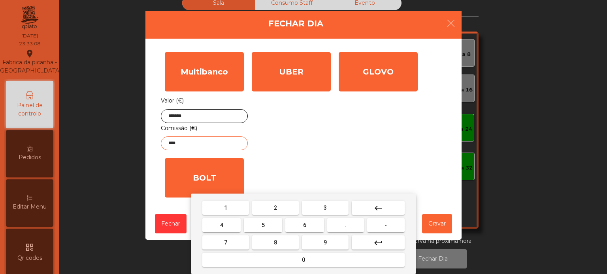
click at [378, 209] on mat-icon "keyboard_backspace" at bounding box center [377, 208] width 9 height 9
click at [305, 221] on button "6" at bounding box center [304, 225] width 38 height 14
type input "****"
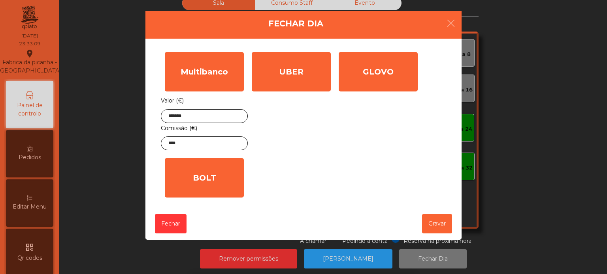
click at [286, 75] on div "UBER" at bounding box center [291, 71] width 79 height 39
click at [0, 0] on input "*" at bounding box center [0, 0] width 0 height 0
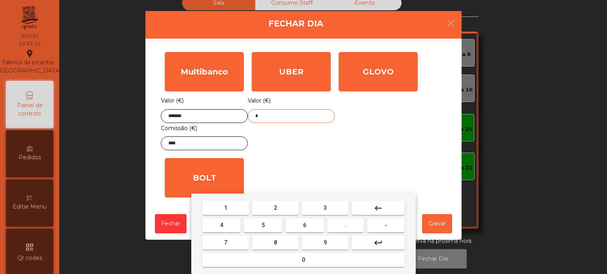
click at [371, 203] on button "keyboard_backspace" at bounding box center [378, 208] width 53 height 14
click at [226, 206] on span "1" at bounding box center [225, 208] width 3 height 6
click at [225, 203] on button "1" at bounding box center [225, 208] width 47 height 14
click at [225, 243] on span "7" at bounding box center [225, 243] width 3 height 6
click at [346, 226] on span "." at bounding box center [345, 225] width 2 height 6
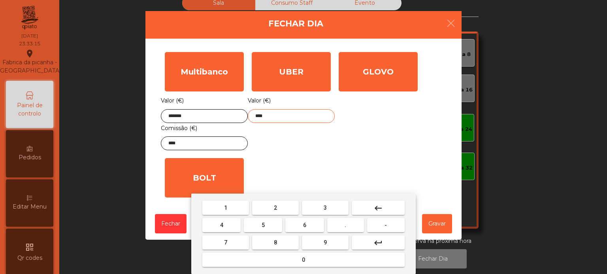
click at [303, 260] on span "0" at bounding box center [303, 260] width 3 height 6
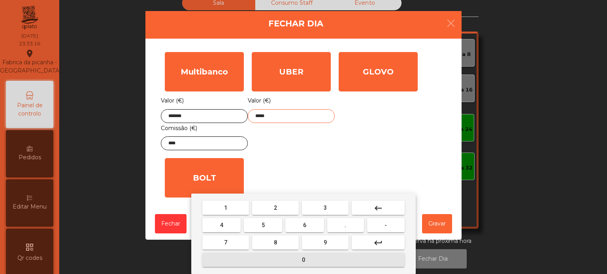
click at [305, 226] on span "6" at bounding box center [304, 225] width 3 height 6
type input "******"
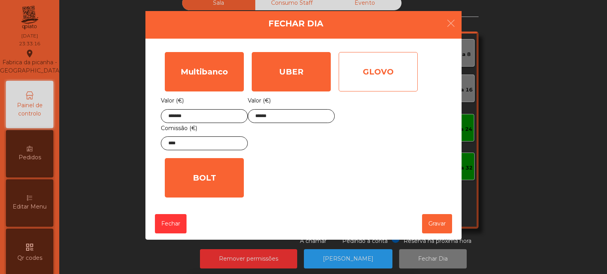
click at [392, 62] on div "GLOVO" at bounding box center [377, 71] width 79 height 39
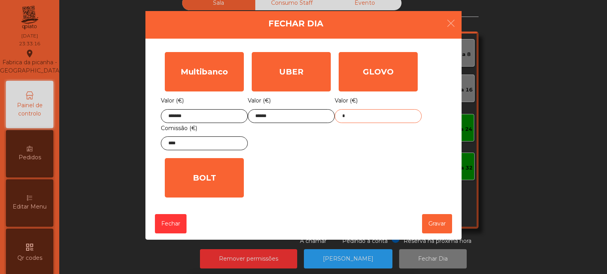
click at [376, 115] on input "*" at bounding box center [378, 116] width 87 height 14
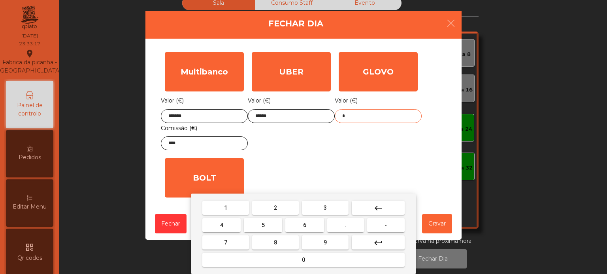
click at [382, 206] on mat-icon "keyboard_backspace" at bounding box center [377, 208] width 9 height 9
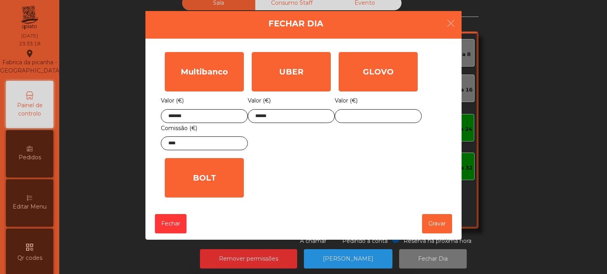
click at [402, 150] on div "GLOVO Valor (€)" at bounding box center [378, 101] width 87 height 106
click at [359, 164] on div "Multibanco Valor (€) ******* Comissão (€) **** UBER Valor (€) ****** GLOVO Valo…" at bounding box center [303, 125] width 285 height 154
click at [389, 151] on div "GLOVO Valor (€)" at bounding box center [378, 101] width 87 height 106
click at [436, 224] on button "Gravar" at bounding box center [437, 223] width 30 height 19
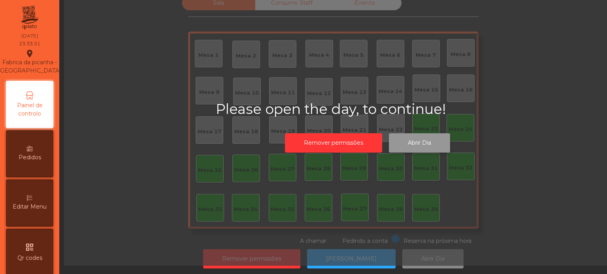
click at [411, 141] on button "Abrir Dia" at bounding box center [419, 142] width 61 height 19
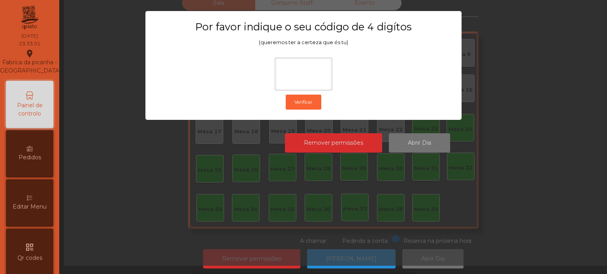
click at [479, 170] on ngb-modal-window "Por favor indique o seu código de 4 digítos (queremos ter a certeza que és tu) …" at bounding box center [303, 137] width 576 height 274
